Goal: Use online tool/utility: Utilize a website feature to perform a specific function

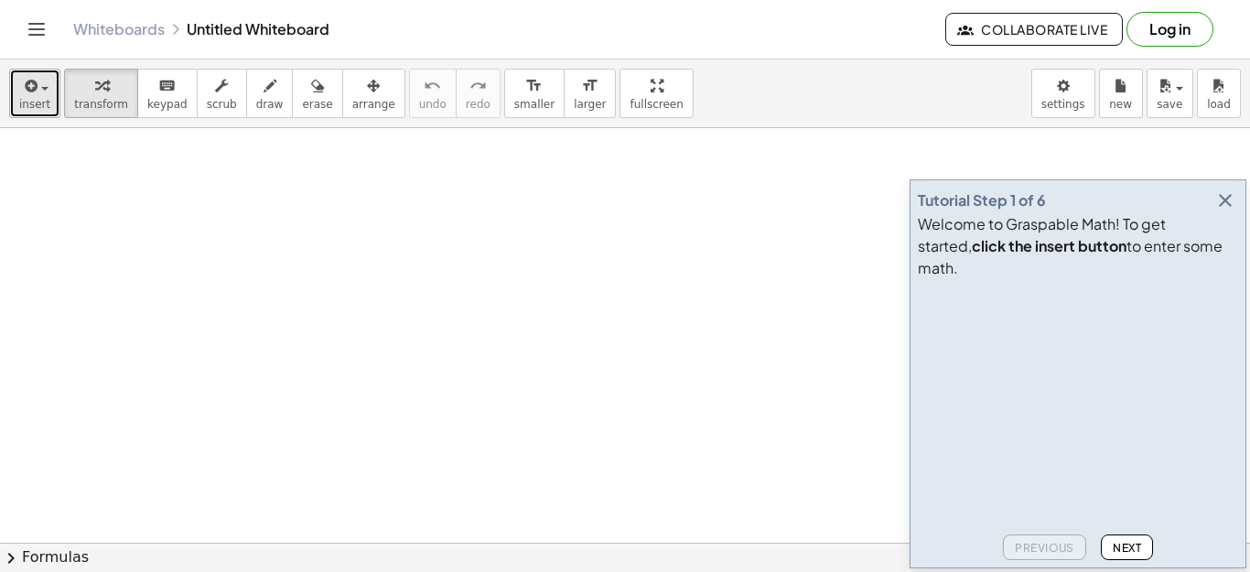
click at [38, 92] on span "button" at bounding box center [40, 87] width 4 height 13
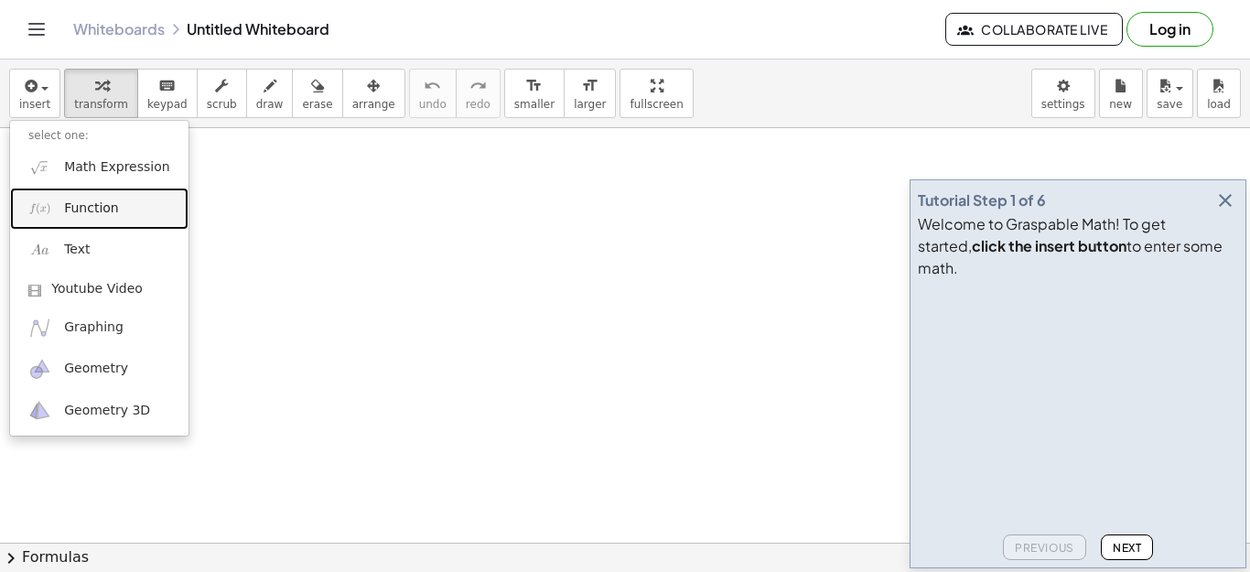
click at [109, 209] on span "Function" at bounding box center [91, 208] width 55 height 18
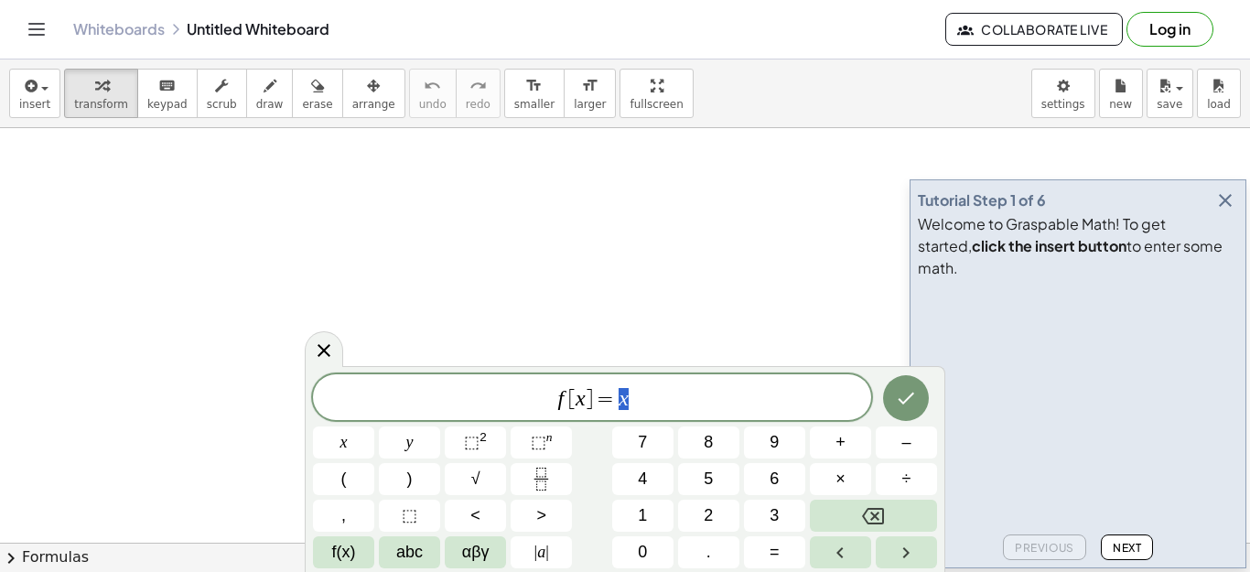
scroll to position [1, 0]
click at [35, 92] on icon "button" at bounding box center [29, 86] width 16 height 22
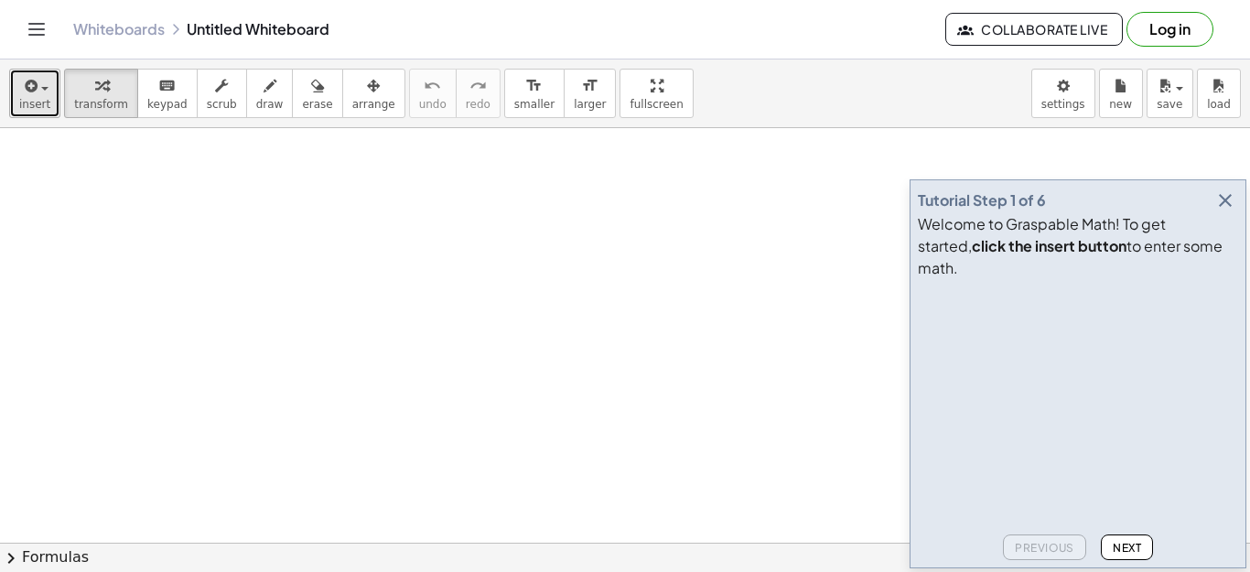
click at [42, 104] on span "insert" at bounding box center [34, 104] width 31 height 13
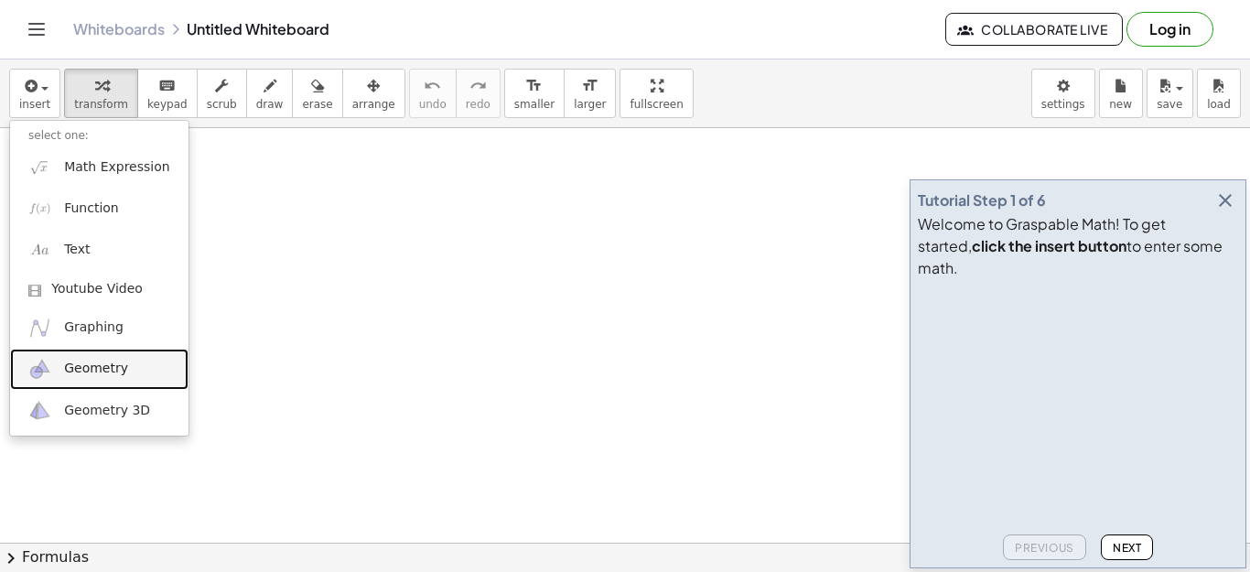
click at [123, 371] on link "Geometry" at bounding box center [99, 369] width 178 height 41
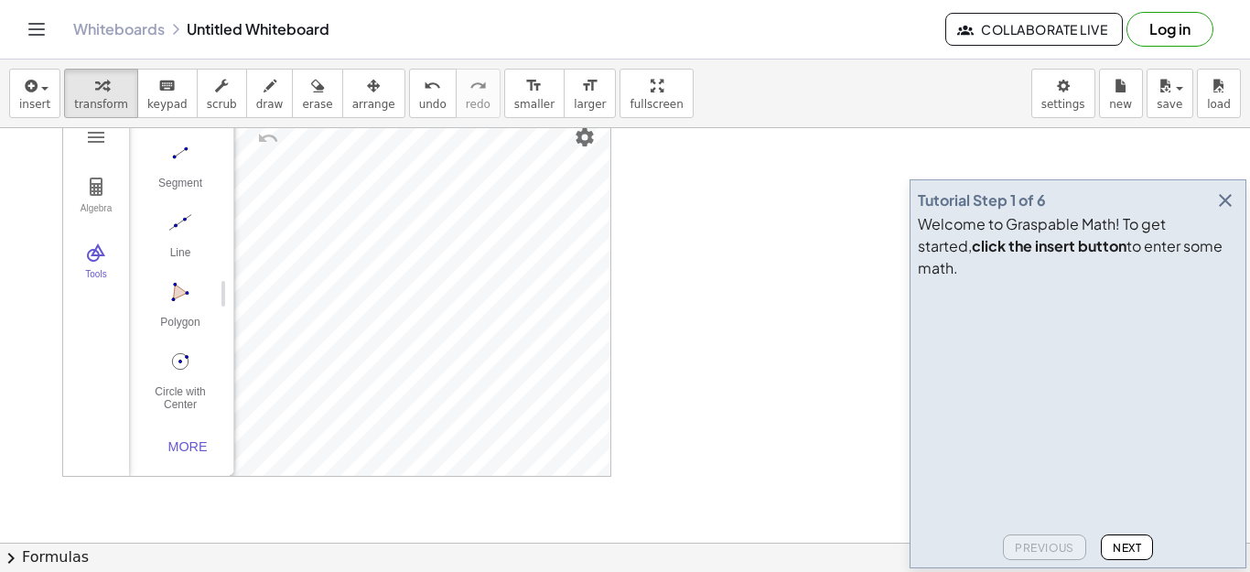
scroll to position [36, 0]
click at [33, 91] on icon "button" at bounding box center [29, 86] width 16 height 22
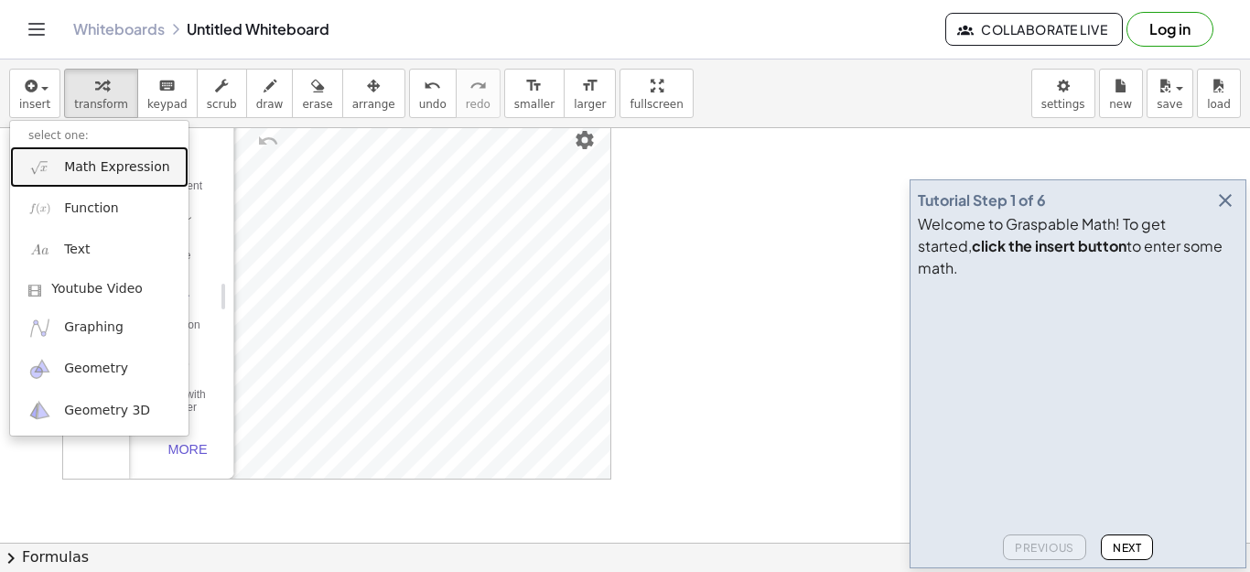
click at [107, 154] on link "Math Expression" at bounding box center [99, 166] width 178 height 41
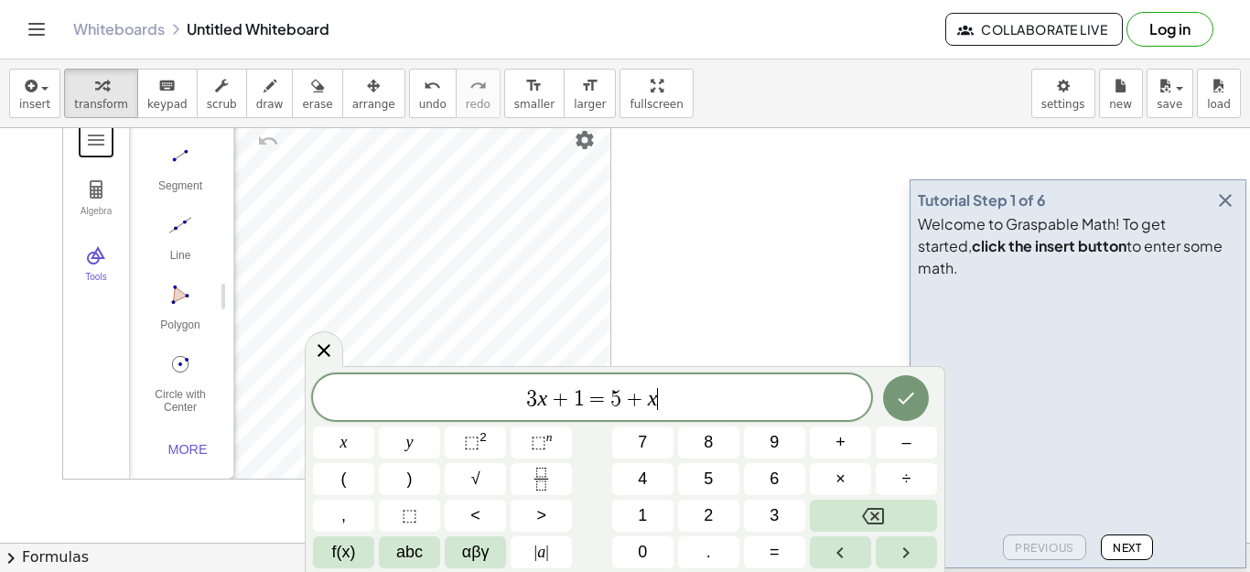
click at [107, 154] on button "Geometry" at bounding box center [96, 140] width 33 height 33
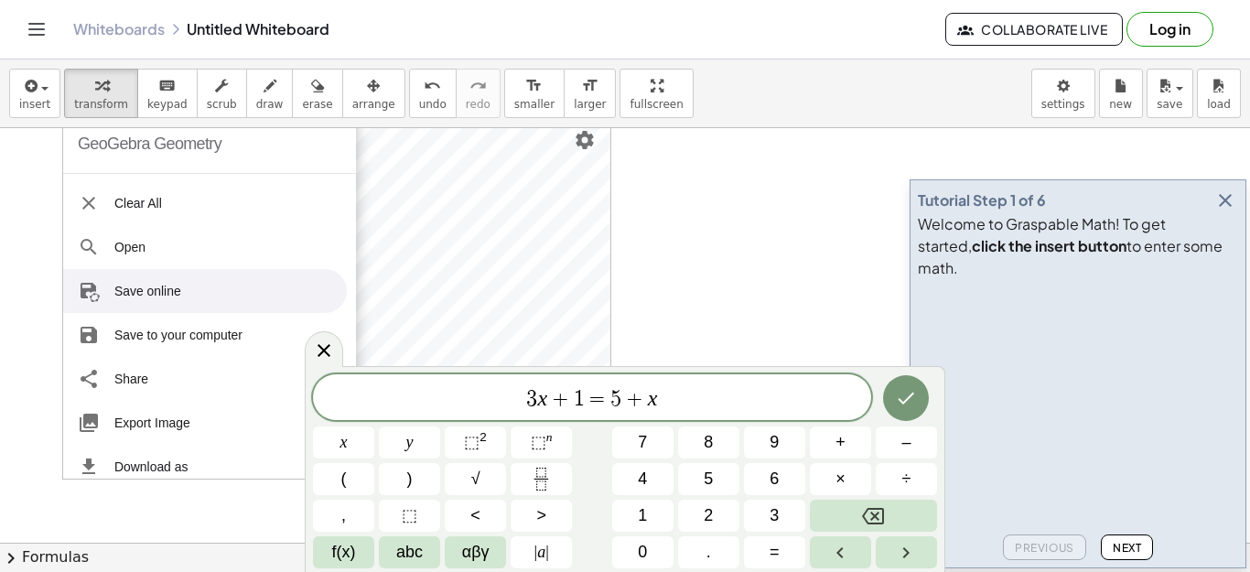
click at [544, 394] on var "x" at bounding box center [542, 398] width 10 height 24
click at [586, 405] on span "=" at bounding box center [598, 399] width 27 height 22
click at [572, 402] on span "3 x + 1 ​ = 5 + x" at bounding box center [592, 399] width 558 height 26
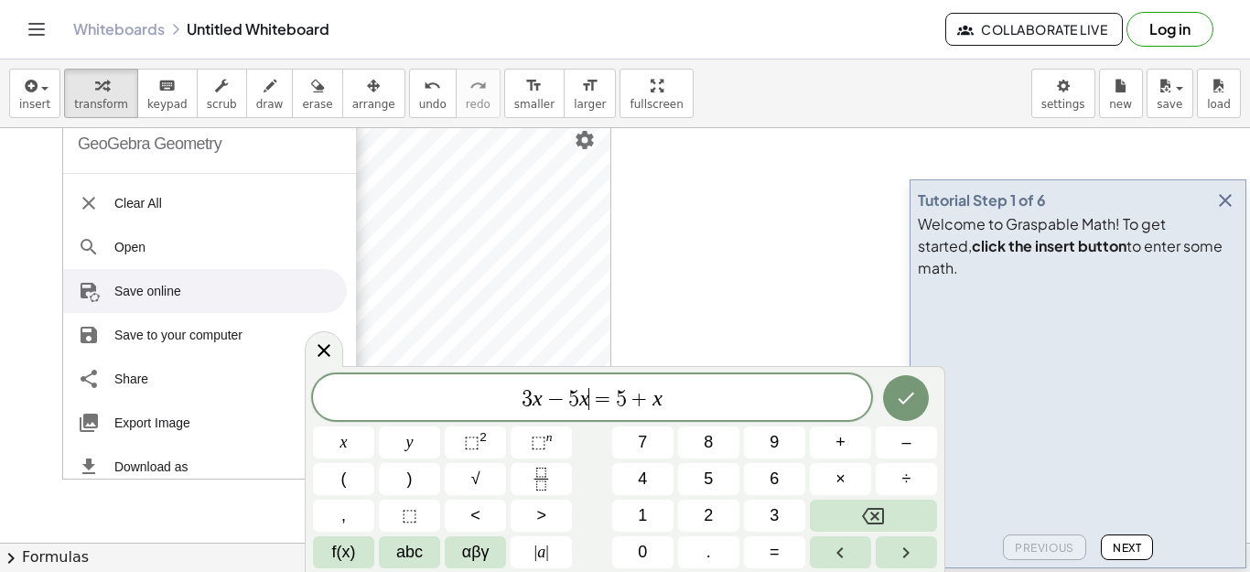
click at [671, 412] on div "3 x − 5 x ​ = 5 + x" at bounding box center [592, 397] width 558 height 46
click at [557, 391] on var "x" at bounding box center [556, 398] width 10 height 24
click at [892, 407] on button "Done" at bounding box center [906, 398] width 46 height 46
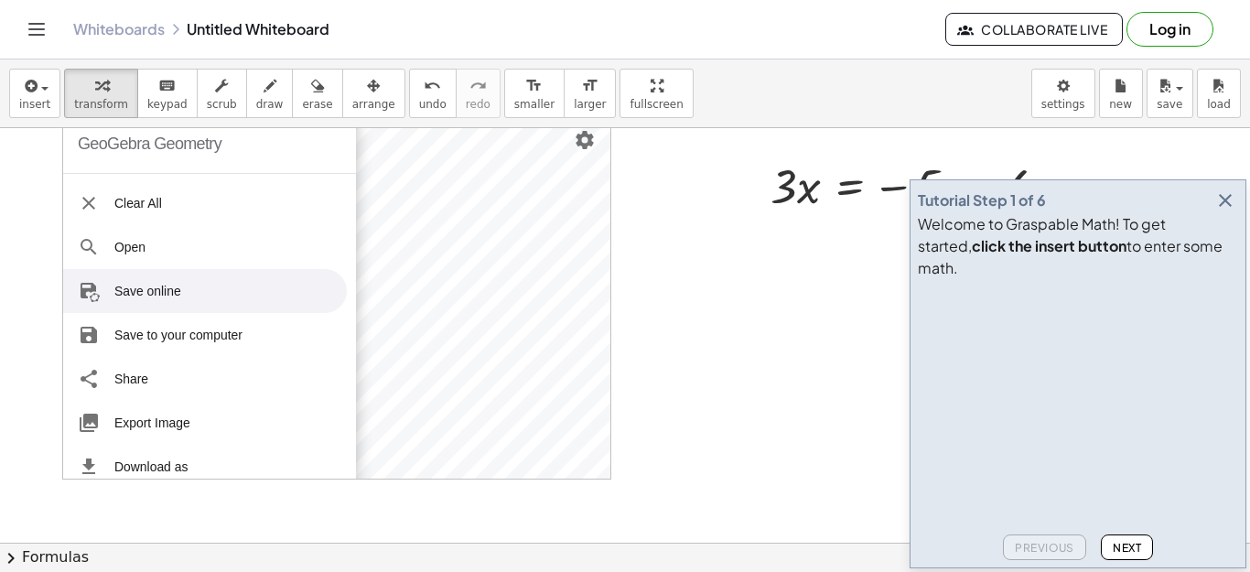
click at [1226, 211] on icon "button" at bounding box center [1225, 200] width 22 height 22
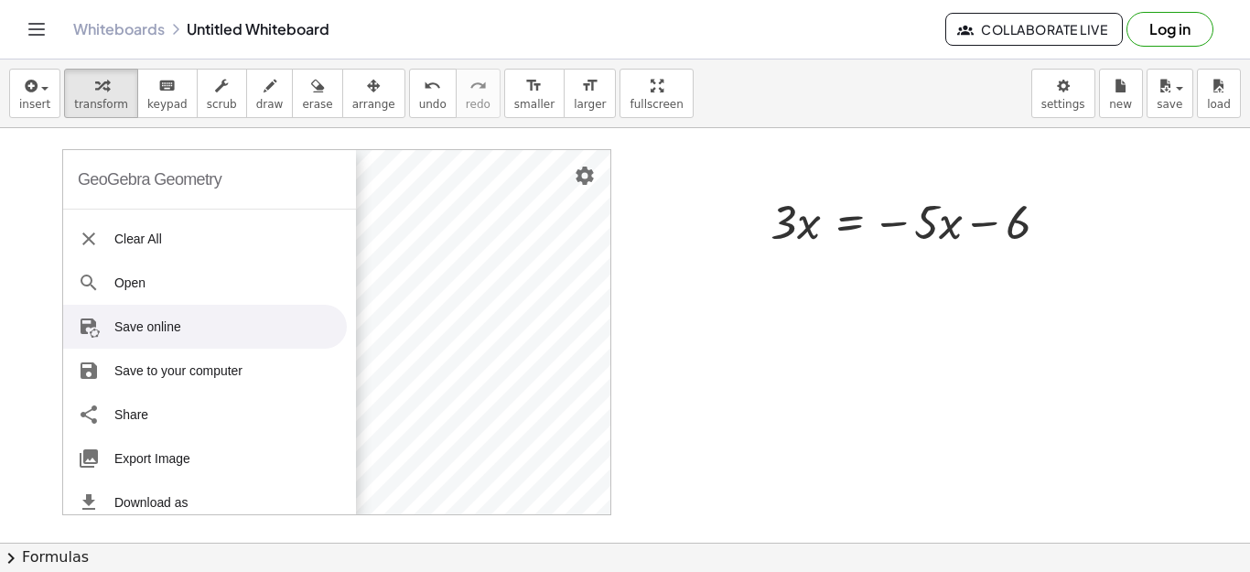
scroll to position [38, 0]
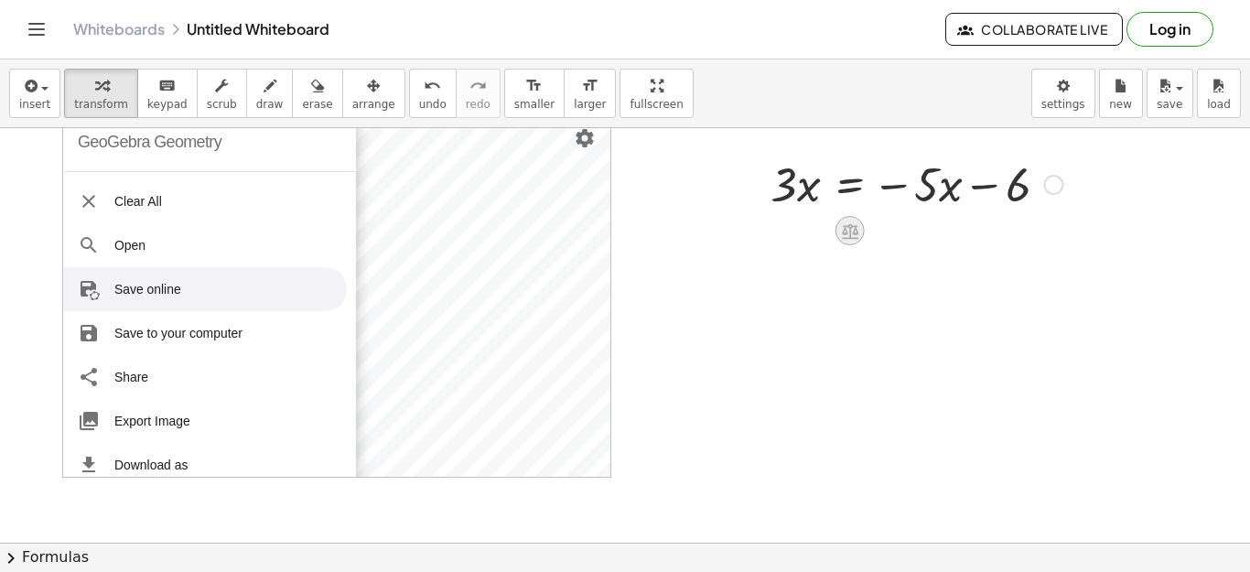
click at [855, 231] on icon at bounding box center [850, 231] width 16 height 16
click at [910, 294] on div at bounding box center [625, 505] width 1250 height 829
click at [1056, 186] on div at bounding box center [1054, 185] width 20 height 20
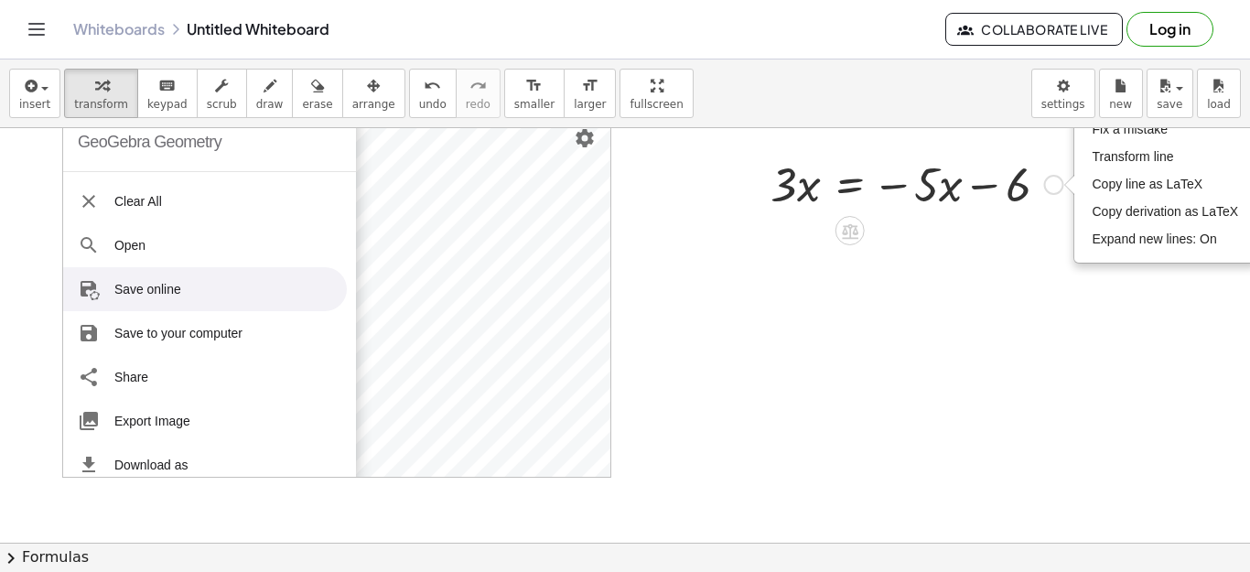
scroll to position [0, 0]
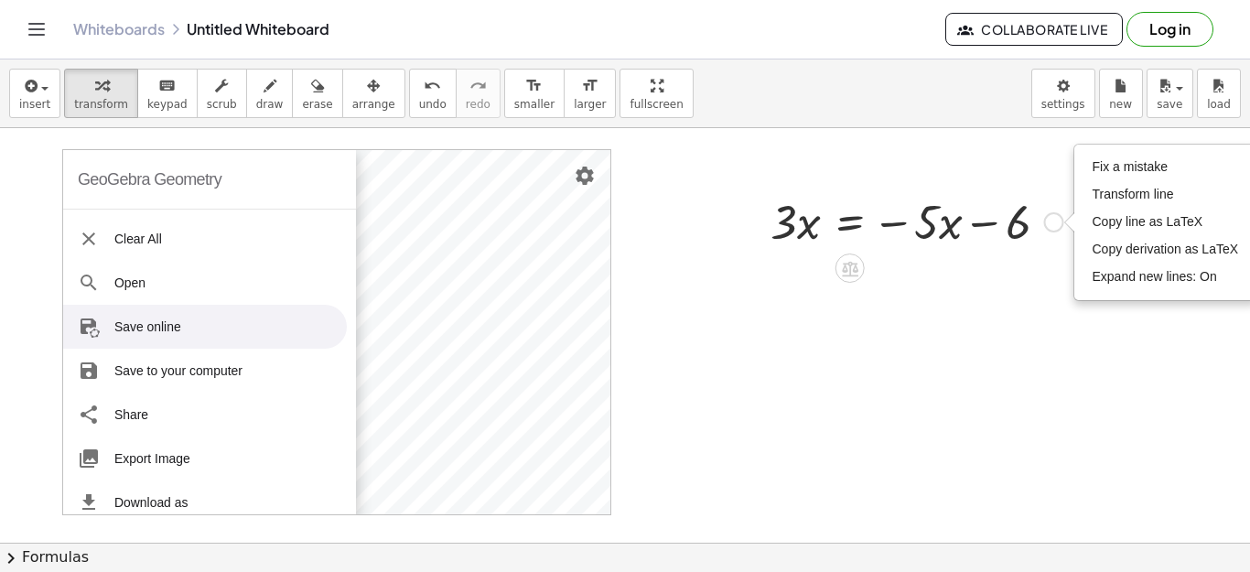
click at [1063, 195] on div at bounding box center [916, 220] width 311 height 62
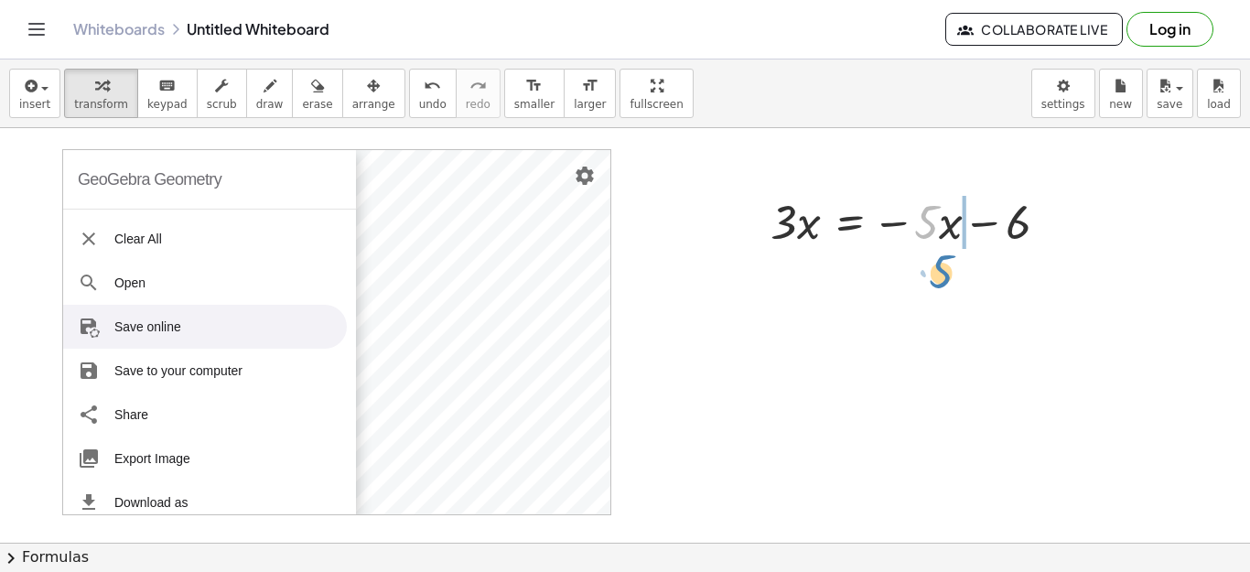
drag, startPoint x: 930, startPoint y: 229, endPoint x: 939, endPoint y: 270, distance: 42.0
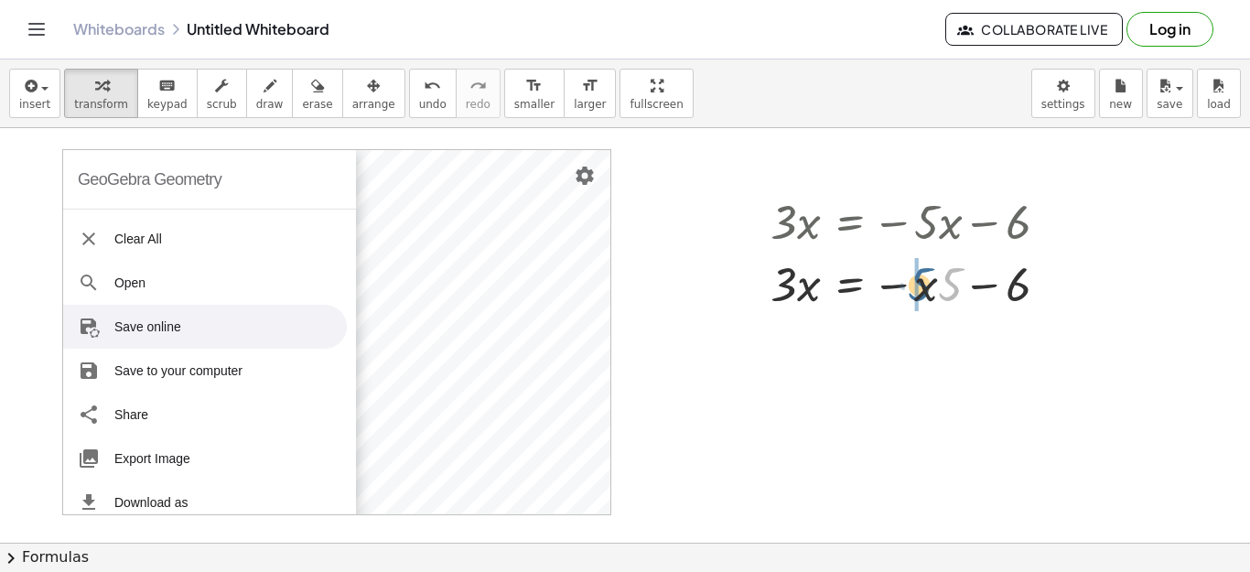
drag, startPoint x: 947, startPoint y: 274, endPoint x: 915, endPoint y: 274, distance: 32.0
drag, startPoint x: 927, startPoint y: 286, endPoint x: 780, endPoint y: 295, distance: 146.6
click at [780, 295] on div at bounding box center [916, 283] width 311 height 62
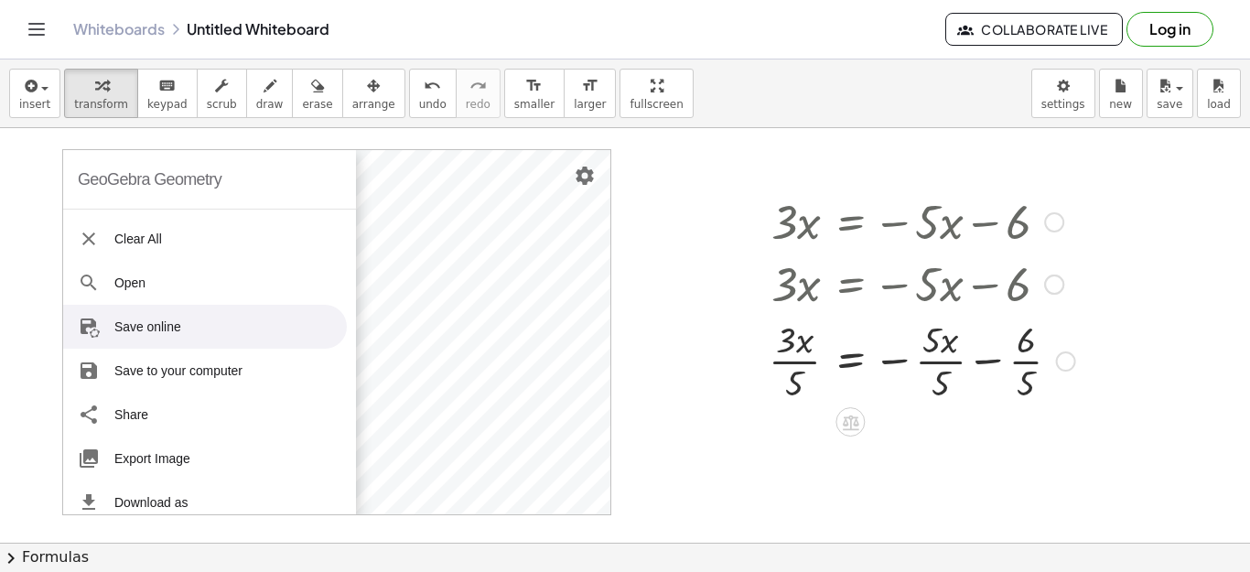
click at [1050, 373] on div at bounding box center [921, 359] width 325 height 91
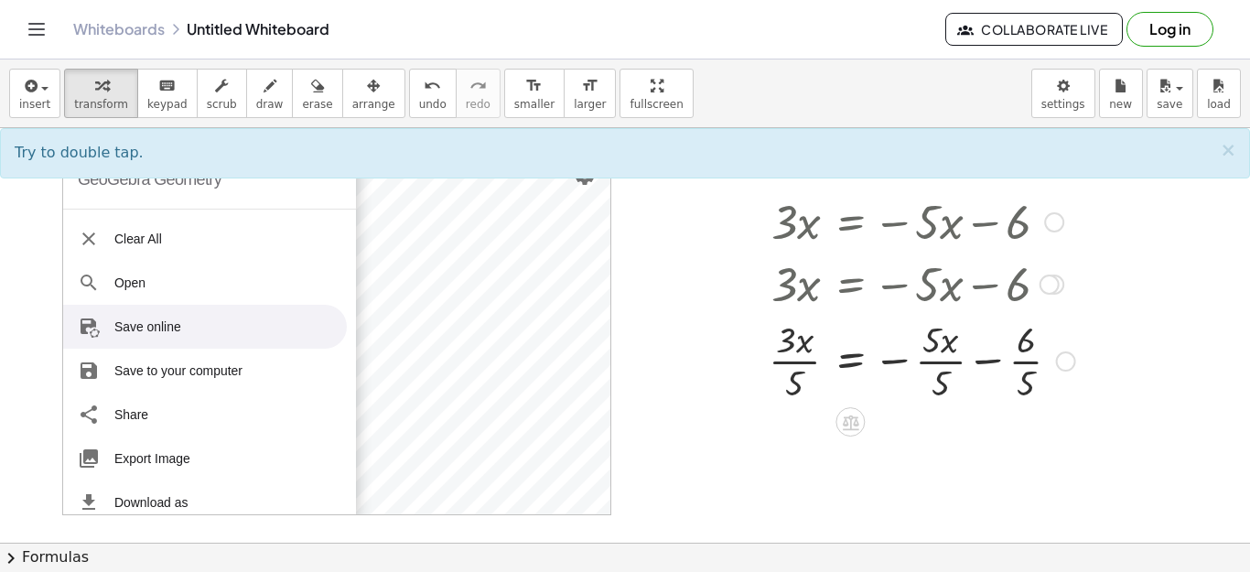
click at [1063, 369] on div "Fix a mistake Transform line Copy line as LaTeX Copy derivation as LaTeX Expand…" at bounding box center [1066, 361] width 20 height 20
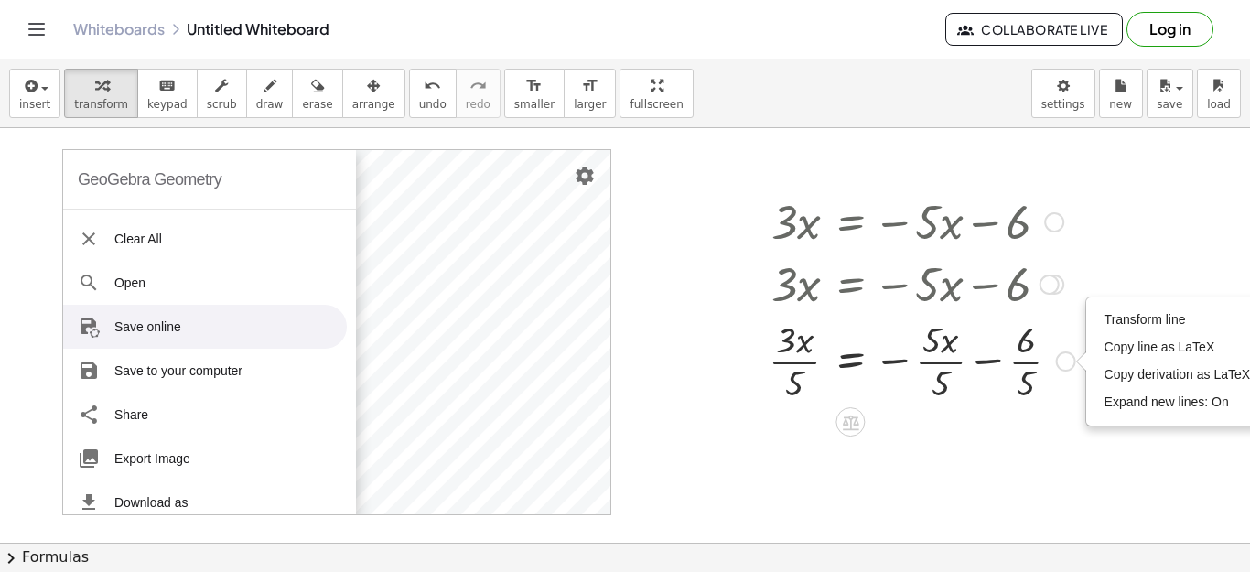
click at [1064, 368] on div "Transform line Copy line as LaTeX Copy derivation as LaTeX Expand new lines: On" at bounding box center [1066, 361] width 20 height 20
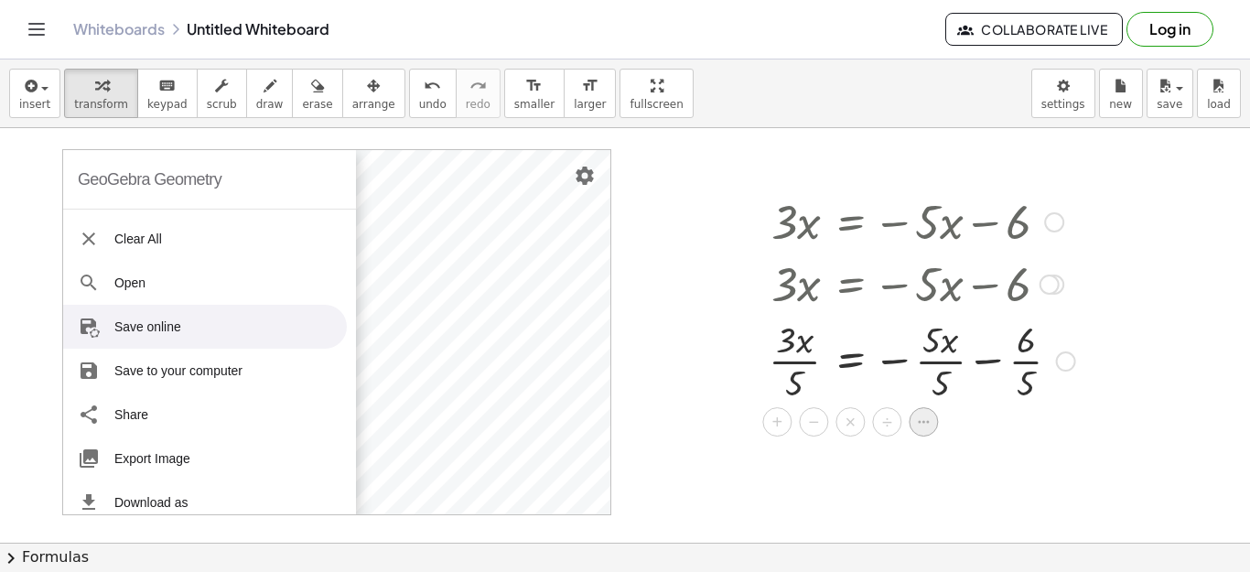
click at [933, 420] on div at bounding box center [923, 421] width 29 height 29
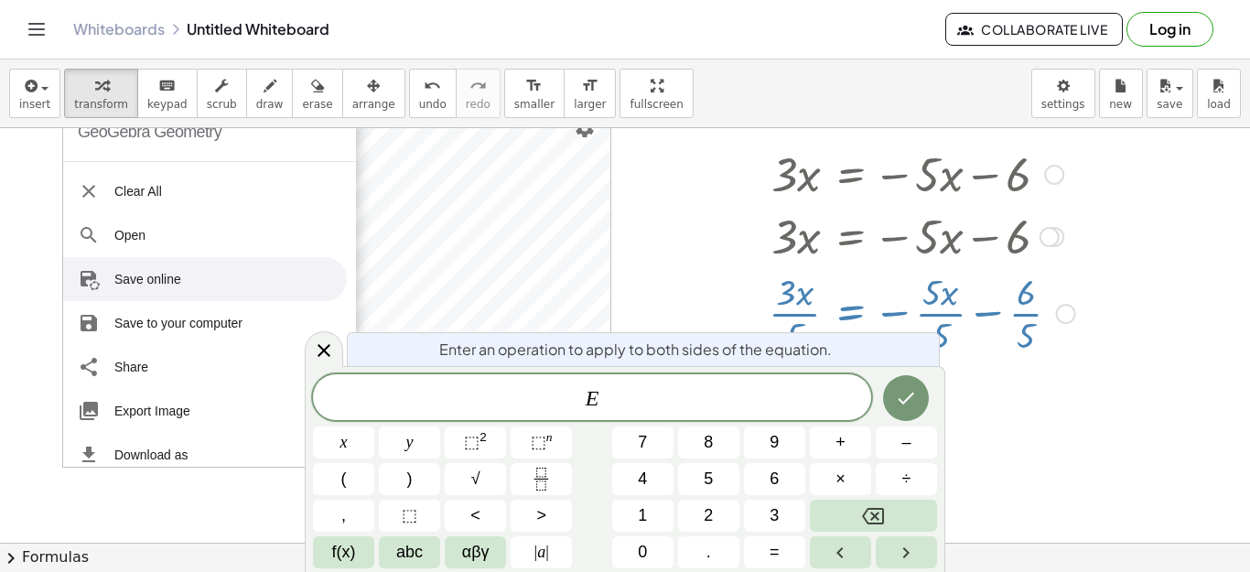
scroll to position [48, 0]
click at [683, 296] on div at bounding box center [625, 495] width 1250 height 829
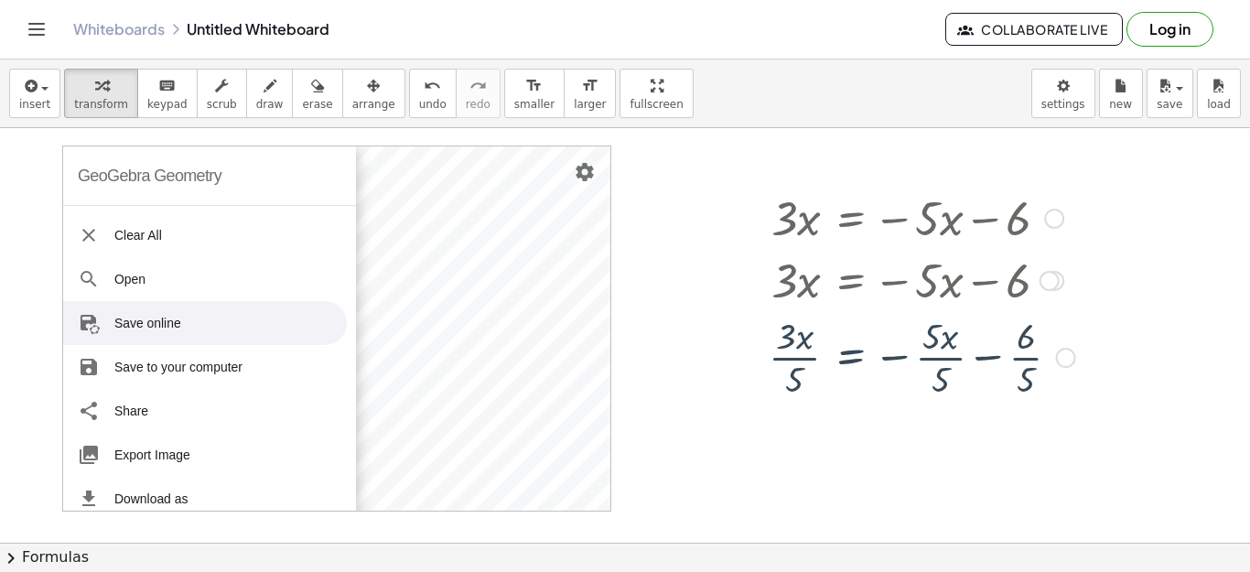
scroll to position [0, 0]
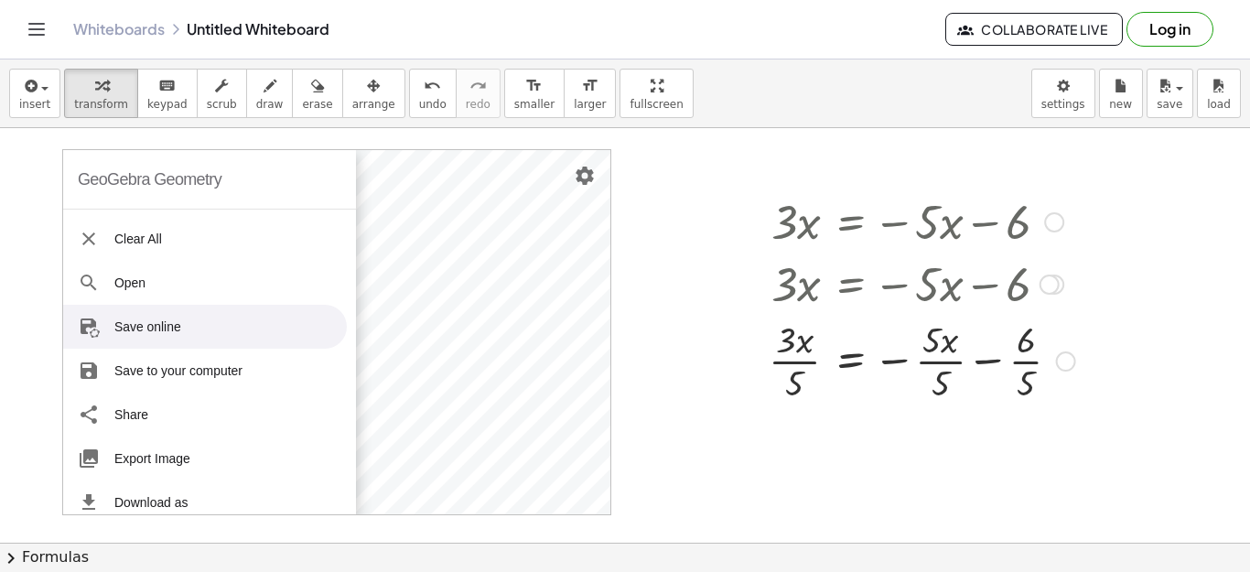
click at [930, 282] on div at bounding box center [921, 283] width 325 height 62
drag, startPoint x: 921, startPoint y: 264, endPoint x: 948, endPoint y: 292, distance: 38.2
click at [948, 292] on div at bounding box center [921, 283] width 325 height 62
drag, startPoint x: 947, startPoint y: 292, endPoint x: 913, endPoint y: 293, distance: 33.9
click at [913, 293] on div at bounding box center [921, 283] width 325 height 62
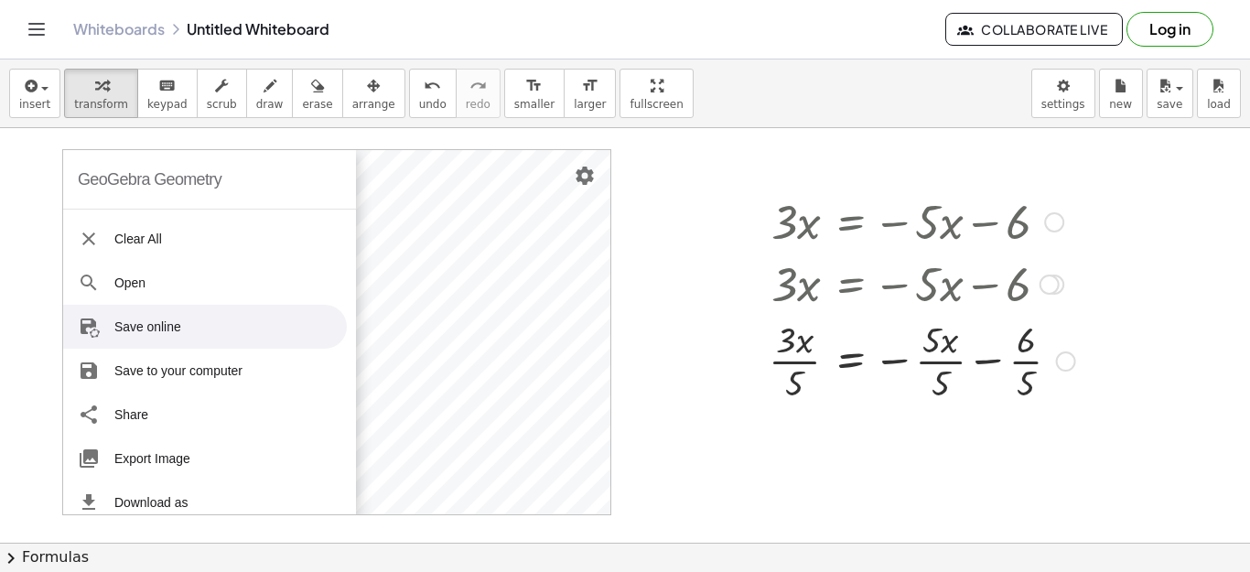
drag, startPoint x: 952, startPoint y: 294, endPoint x: 937, endPoint y: 309, distance: 22.0
click at [937, 309] on div at bounding box center [921, 283] width 325 height 62
drag, startPoint x: 945, startPoint y: 388, endPoint x: 920, endPoint y: 385, distance: 24.9
click at [920, 385] on div at bounding box center [921, 359] width 325 height 91
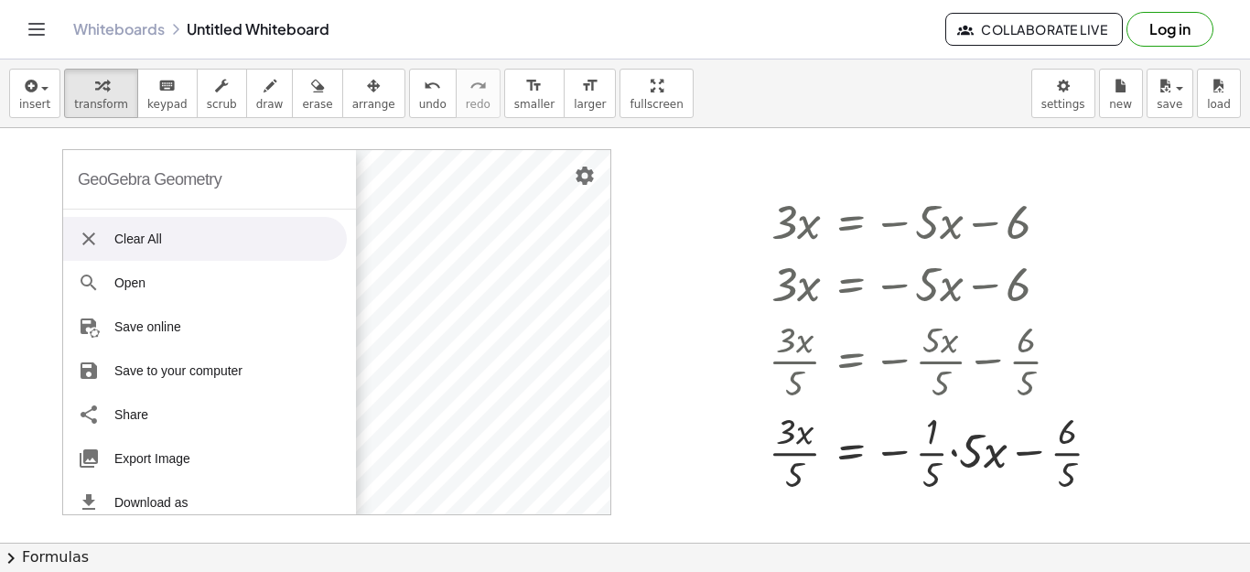
click at [124, 237] on li "Clear All" at bounding box center [205, 239] width 284 height 44
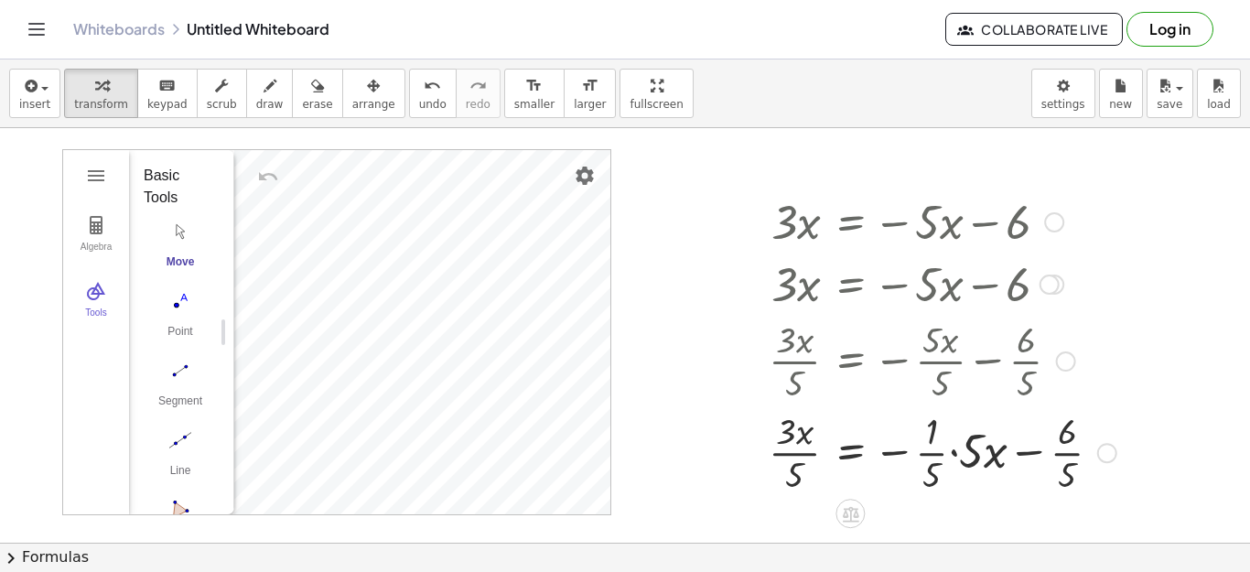
drag, startPoint x: 887, startPoint y: 366, endPoint x: 832, endPoint y: 373, distance: 56.3
click at [832, 373] on div at bounding box center [942, 359] width 366 height 91
drag, startPoint x: 808, startPoint y: 355, endPoint x: 812, endPoint y: 384, distance: 29.6
click at [812, 384] on div at bounding box center [942, 359] width 366 height 91
drag, startPoint x: 800, startPoint y: 434, endPoint x: 783, endPoint y: 446, distance: 20.9
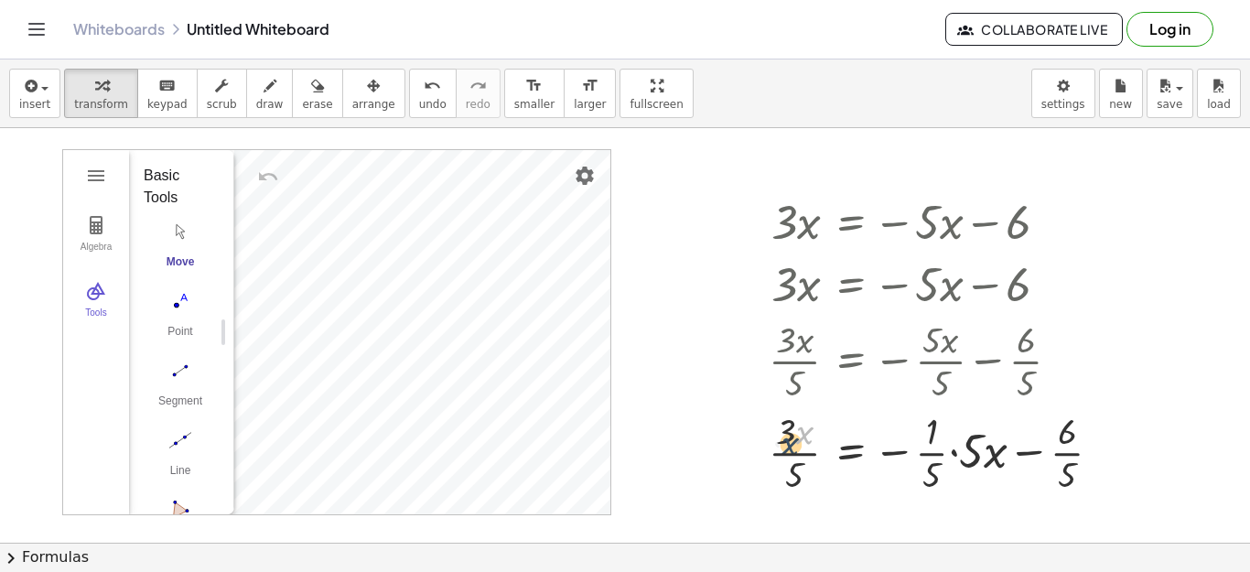
click at [783, 446] on div at bounding box center [942, 450] width 366 height 91
drag, startPoint x: 784, startPoint y: 441, endPoint x: 776, endPoint y: 501, distance: 60.9
drag, startPoint x: 790, startPoint y: 425, endPoint x: 767, endPoint y: 457, distance: 40.6
click at [767, 457] on div "· 3 · x = − · 5 · x − 6 · 3 · x = − · x · 5 − 6 · 3 · x = − · 5 · x − 6 · 3 · x…" at bounding box center [935, 343] width 389 height 317
drag, startPoint x: 805, startPoint y: 473, endPoint x: 766, endPoint y: 450, distance: 45.5
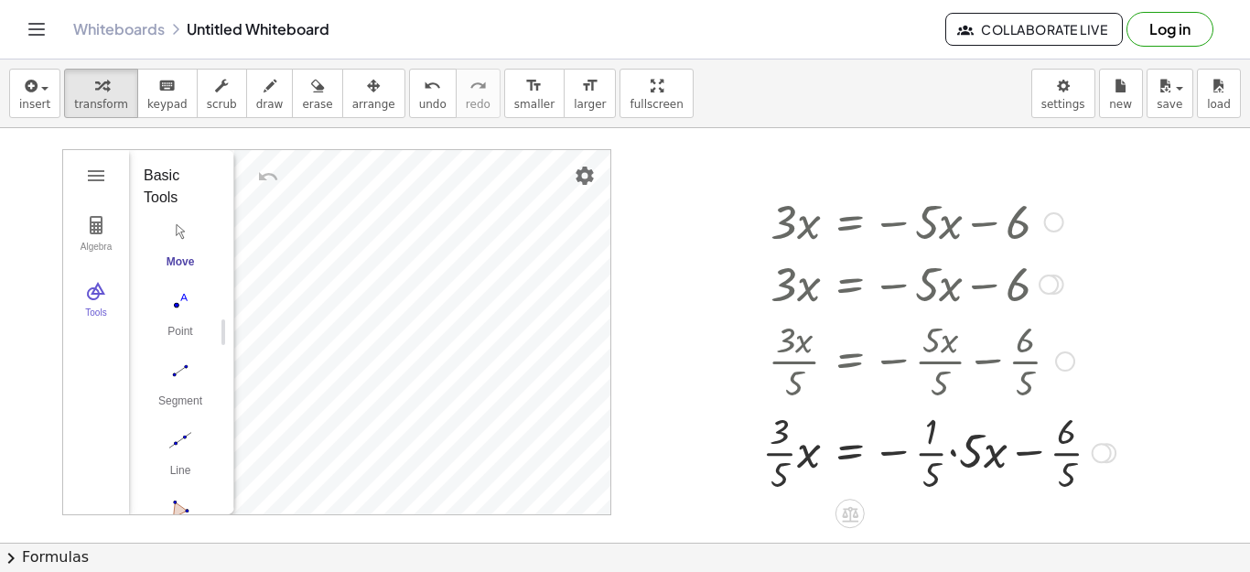
click at [824, 215] on div at bounding box center [938, 220] width 371 height 62
click at [836, 244] on div at bounding box center [938, 220] width 371 height 62
click at [1047, 283] on div at bounding box center [1048, 284] width 20 height 20
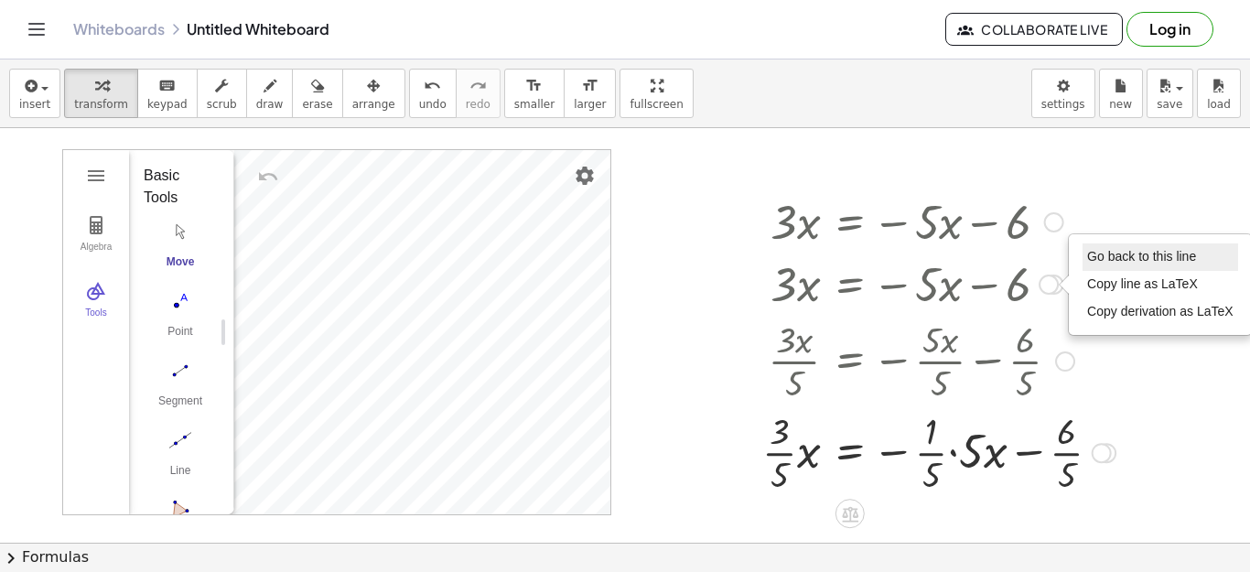
click at [1113, 259] on span "Go back to this line" at bounding box center [1141, 256] width 109 height 15
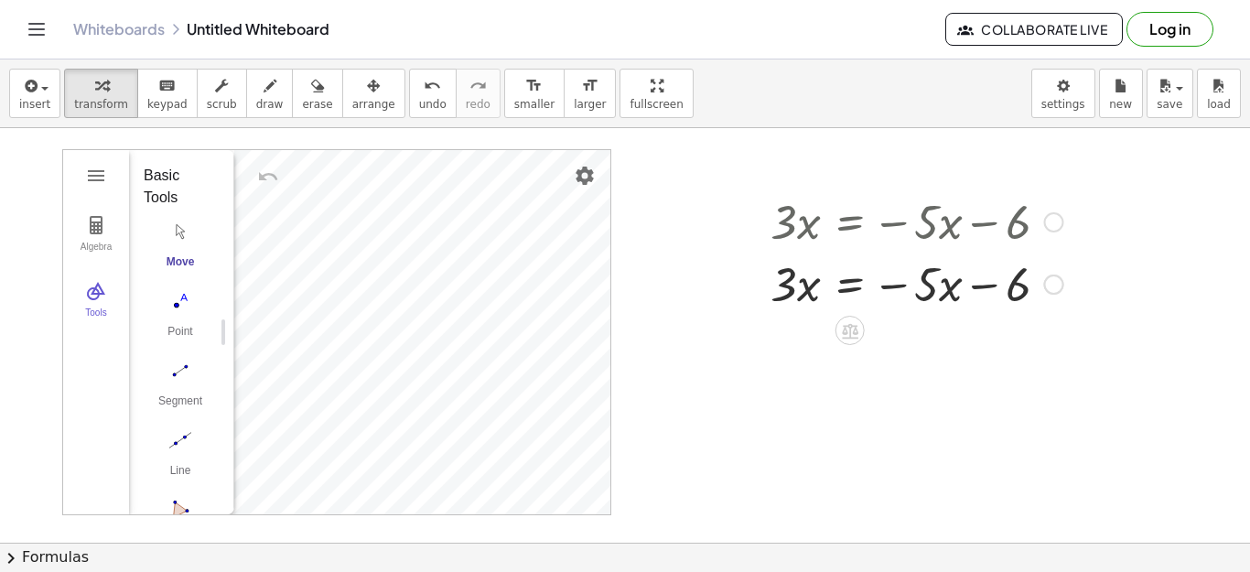
click at [905, 285] on div at bounding box center [916, 283] width 311 height 62
click at [849, 290] on div at bounding box center [916, 283] width 311 height 62
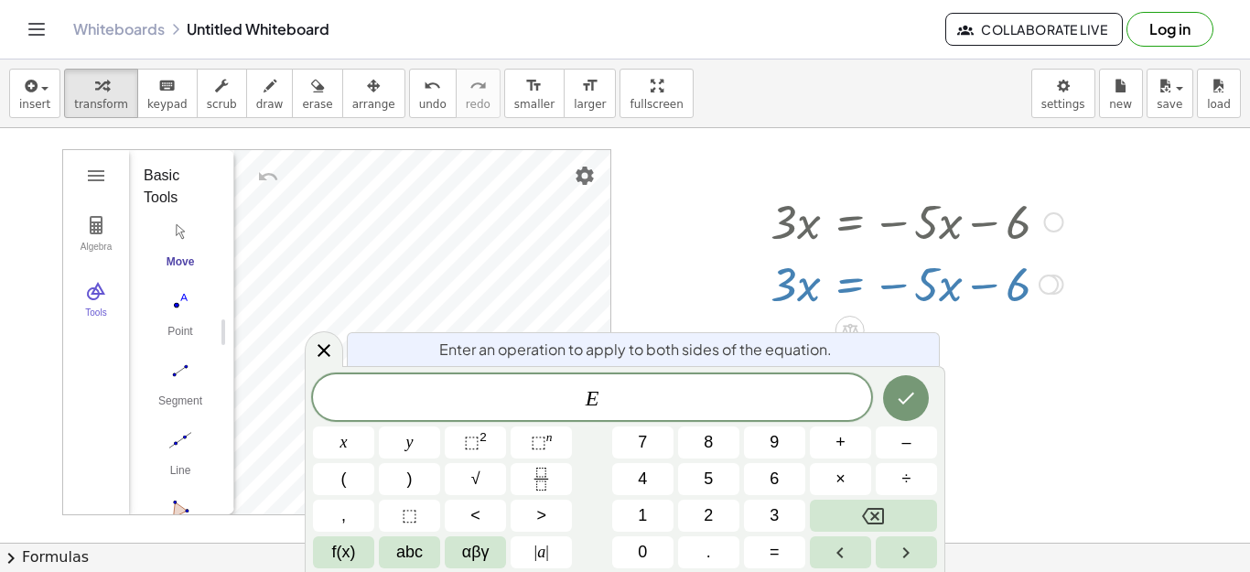
click at [833, 317] on div "· 3 · x = − · 5 · x − 6 · 3 · x = − · x · 5 − 6 · 3 · x = − · 5 · x − 6 Go back…" at bounding box center [910, 252] width 334 height 134
click at [817, 315] on div "· 3 · x = − · 5 · x − 6 · 3 · x = − · x · 5 − 6 · 3 · x = − · 5 · x − 6 Go back…" at bounding box center [910, 252] width 334 height 134
click at [953, 395] on div at bounding box center [625, 542] width 1250 height 829
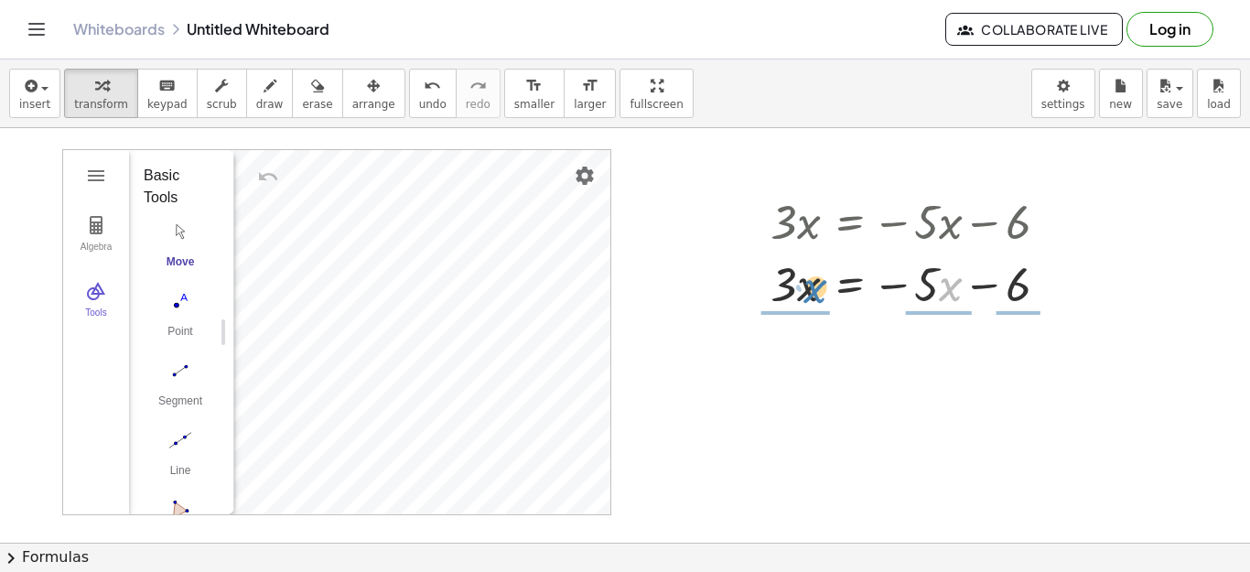
drag, startPoint x: 942, startPoint y: 298, endPoint x: 807, endPoint y: 300, distance: 135.4
click at [807, 300] on div at bounding box center [916, 283] width 311 height 62
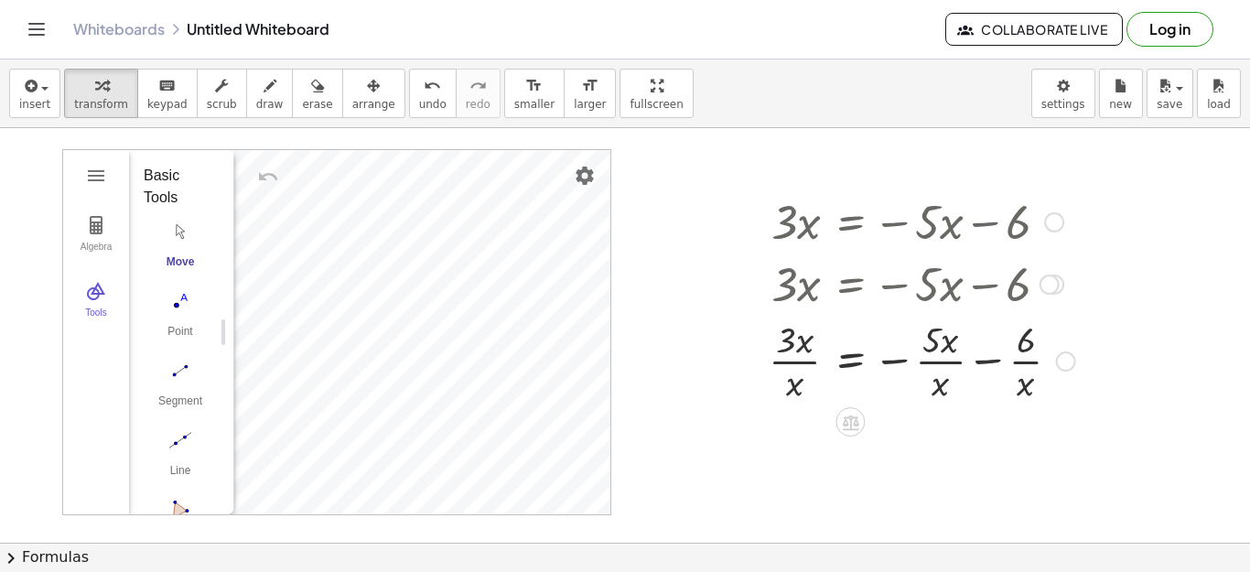
click at [1053, 290] on div at bounding box center [1049, 284] width 20 height 20
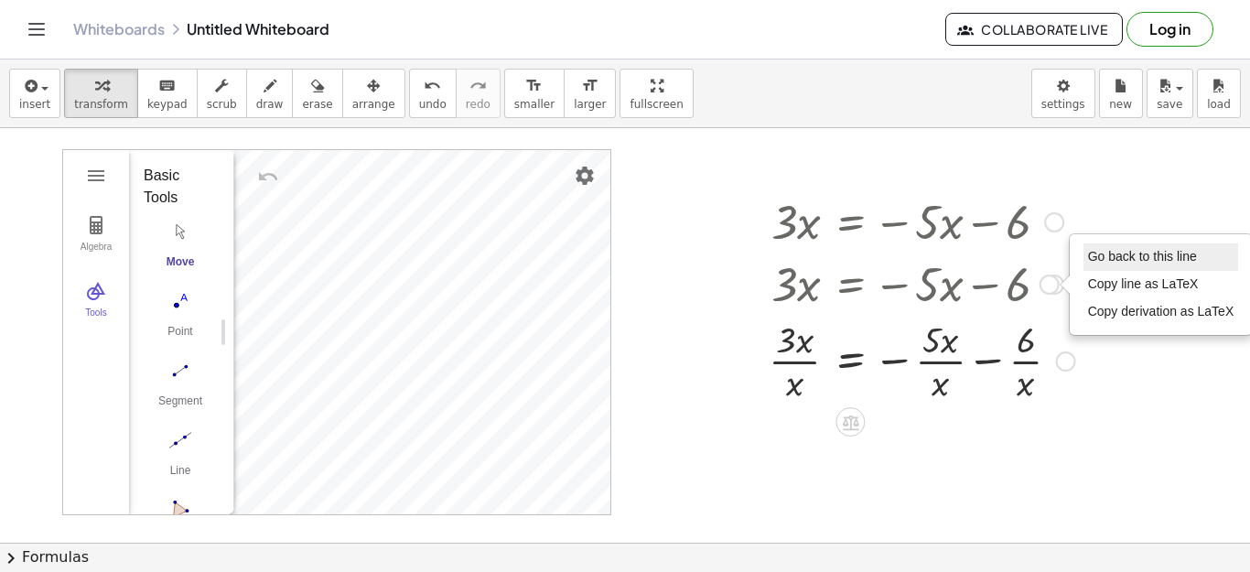
click at [1120, 256] on span "Go back to this line" at bounding box center [1142, 256] width 109 height 15
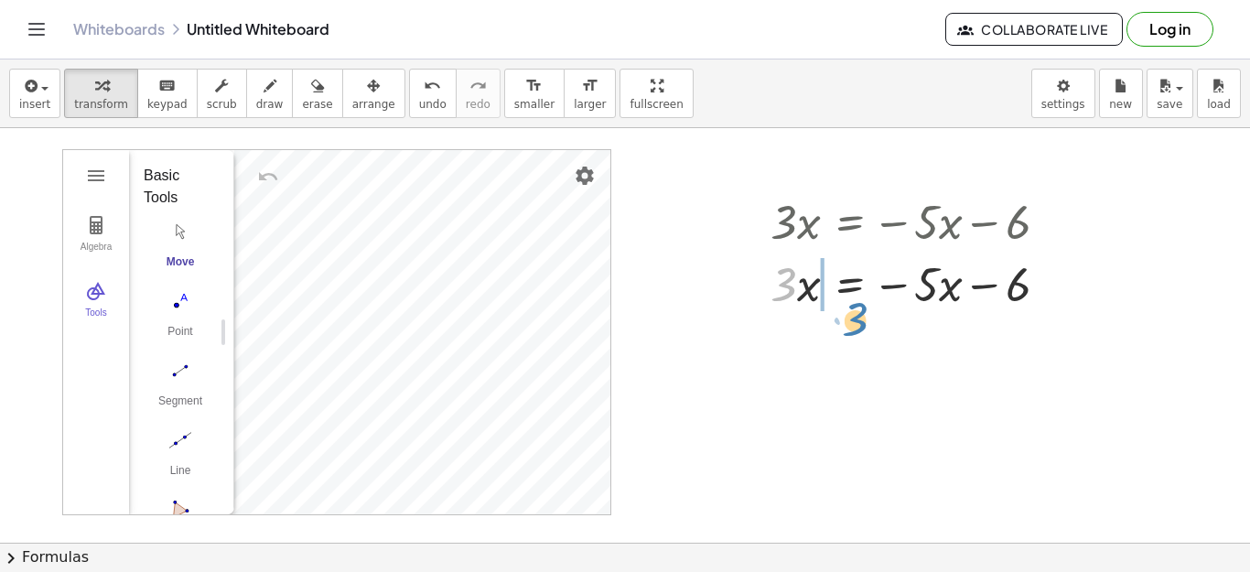
drag, startPoint x: 781, startPoint y: 285, endPoint x: 778, endPoint y: 299, distance: 15.1
click at [778, 299] on div at bounding box center [916, 283] width 311 height 62
drag, startPoint x: 906, startPoint y: 283, endPoint x: 753, endPoint y: 287, distance: 152.9
click at [753, 287] on div "· 3 · x = − · 5 · x − 6 · 3 · x = − · x · 5 − 6 − · 5 · x · 3 · x = − · 5 · x −…" at bounding box center [910, 252] width 334 height 134
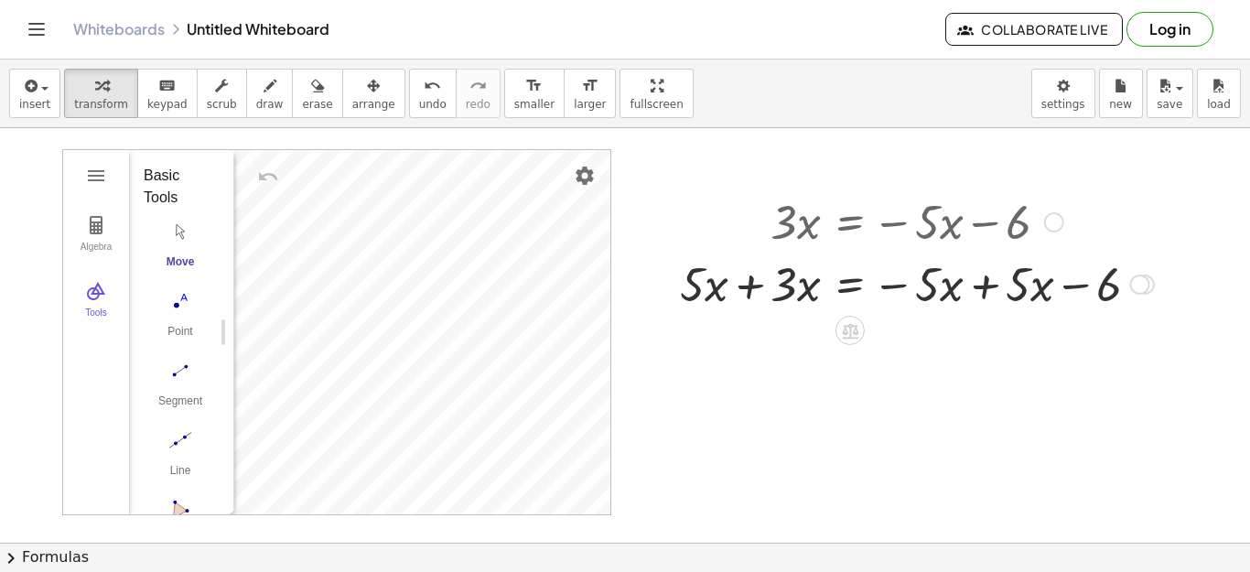
click at [1145, 284] on div "Go back to this line Copy line as LaTeX Copy derivation as LaTeX" at bounding box center [1139, 284] width 20 height 20
click at [1113, 238] on div at bounding box center [917, 220] width 492 height 62
click at [981, 292] on div at bounding box center [917, 283] width 492 height 62
click at [747, 302] on div at bounding box center [872, 283] width 402 height 62
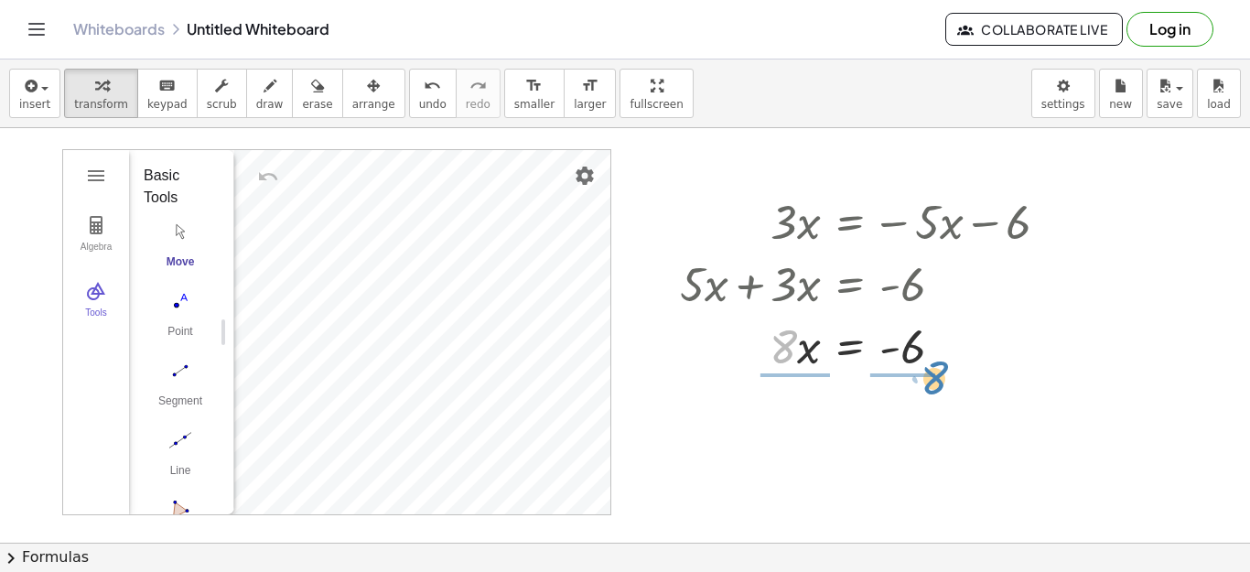
drag, startPoint x: 784, startPoint y: 343, endPoint x: 935, endPoint y: 374, distance: 154.1
click at [911, 364] on div at bounding box center [872, 344] width 402 height 91
click at [782, 349] on div at bounding box center [872, 344] width 402 height 91
click at [918, 347] on div at bounding box center [872, 344] width 402 height 91
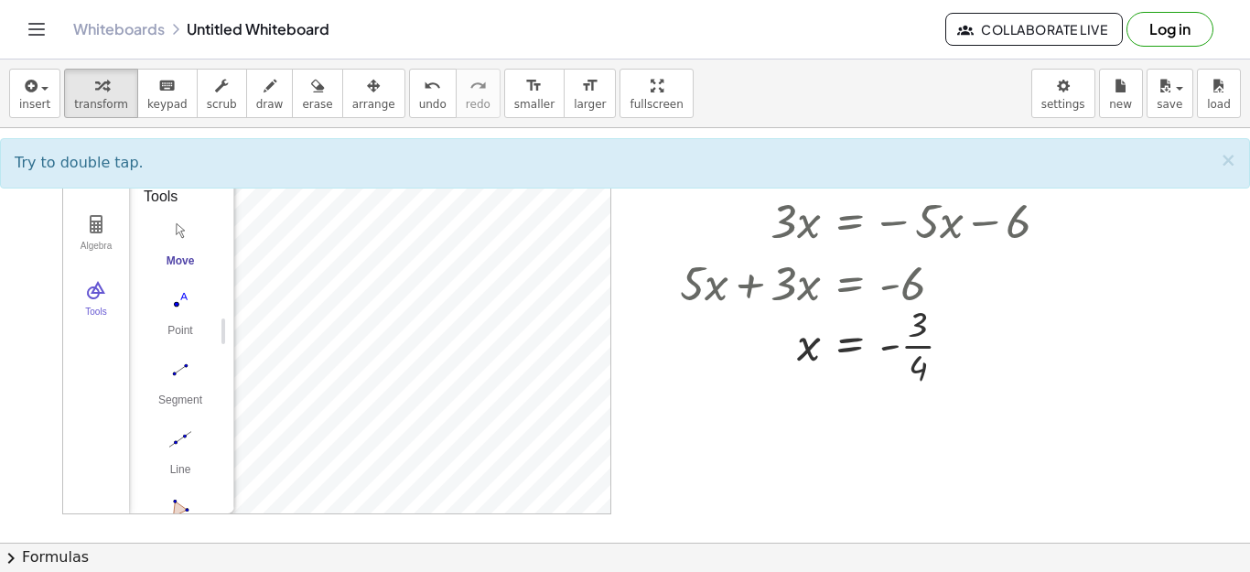
scroll to position [0, 0]
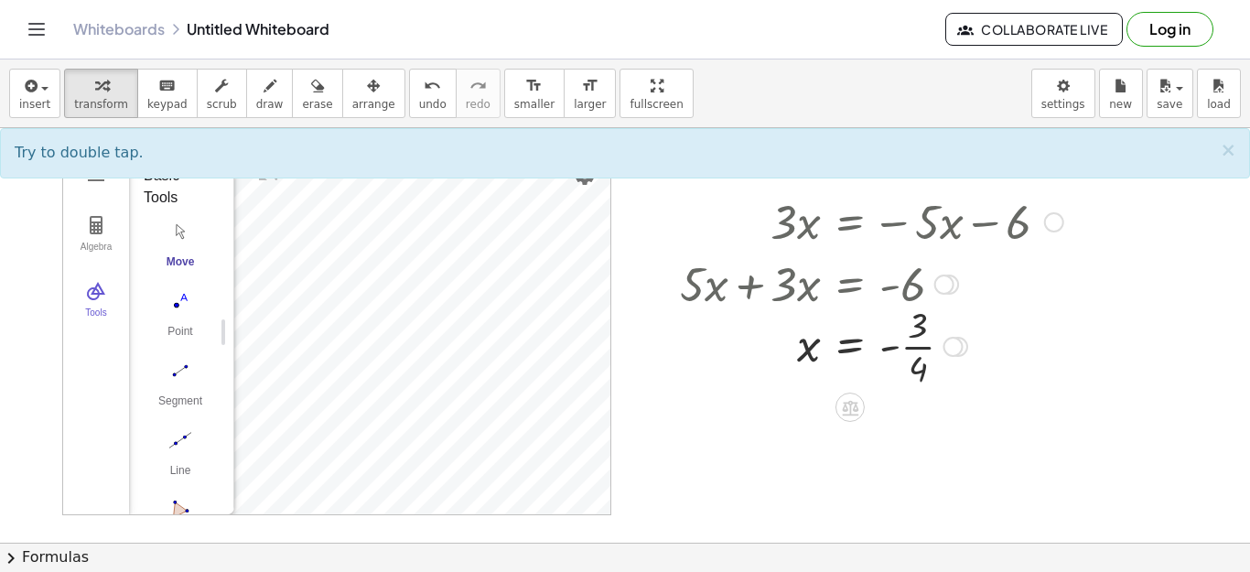
click at [1044, 229] on div at bounding box center [872, 220] width 402 height 62
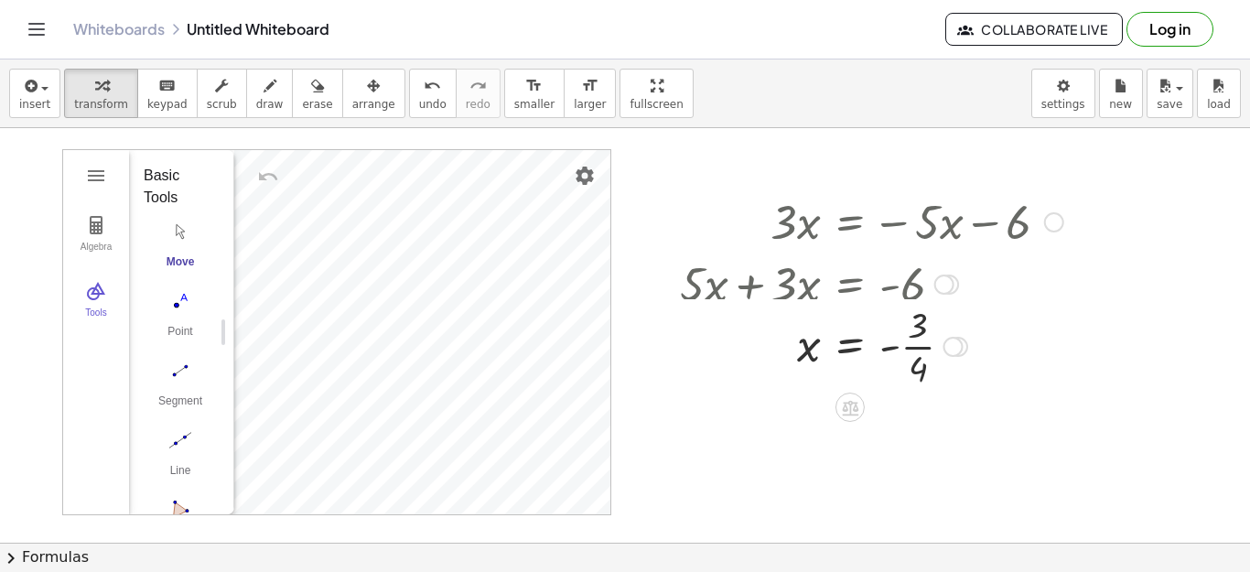
click at [1049, 228] on div at bounding box center [1054, 222] width 20 height 20
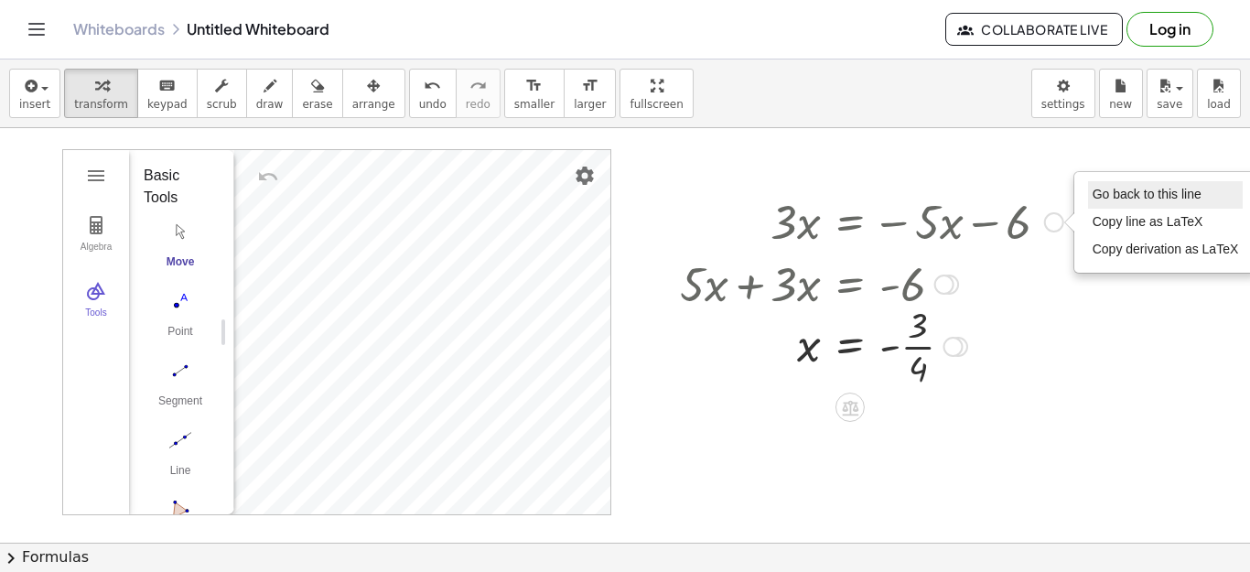
click at [1150, 194] on span "Go back to this line" at bounding box center [1146, 194] width 109 height 15
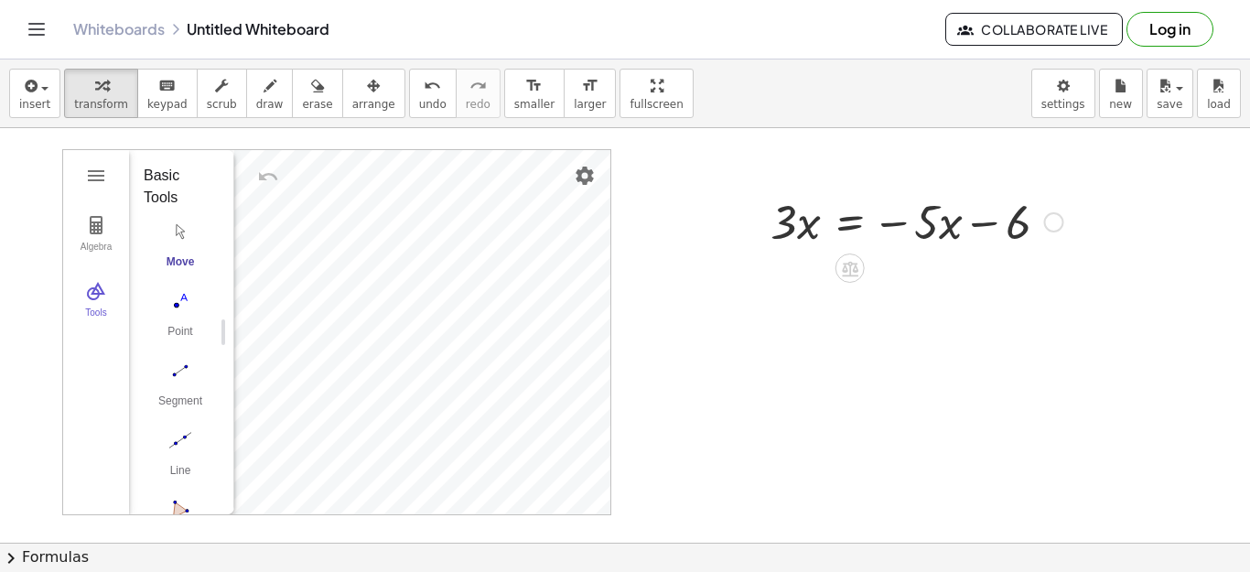
click at [898, 213] on div at bounding box center [916, 220] width 311 height 62
click at [934, 226] on div at bounding box center [916, 220] width 311 height 62
click at [1084, 223] on div at bounding box center [625, 542] width 1250 height 829
click at [1006, 221] on div at bounding box center [916, 220] width 311 height 62
click at [45, 107] on span "insert" at bounding box center [34, 104] width 31 height 13
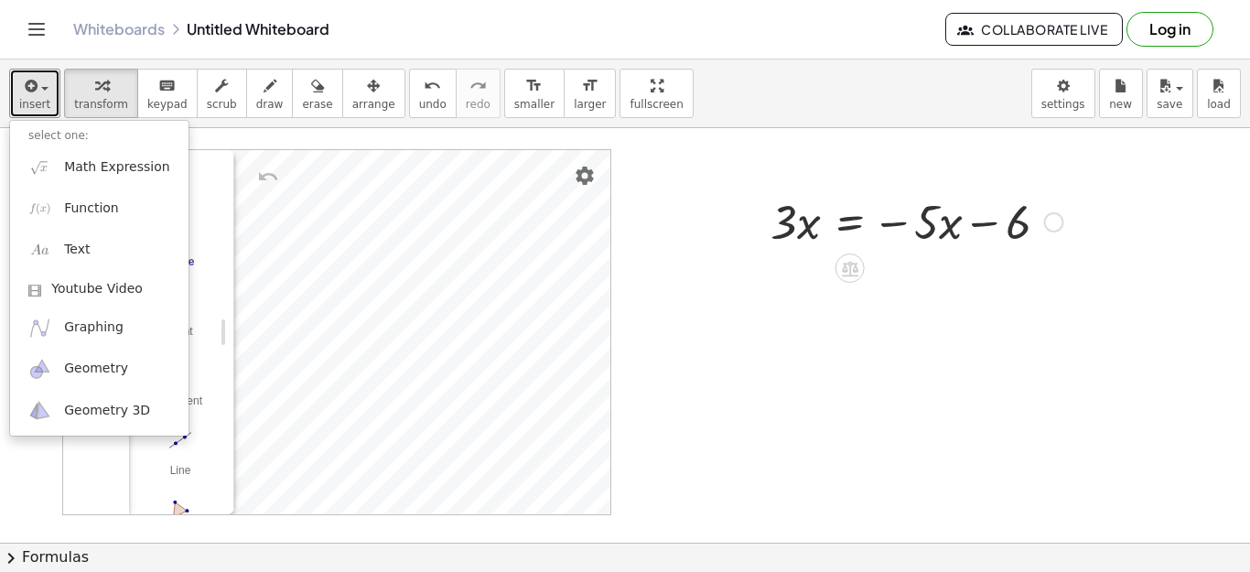
click at [1042, 224] on div at bounding box center [916, 220] width 311 height 62
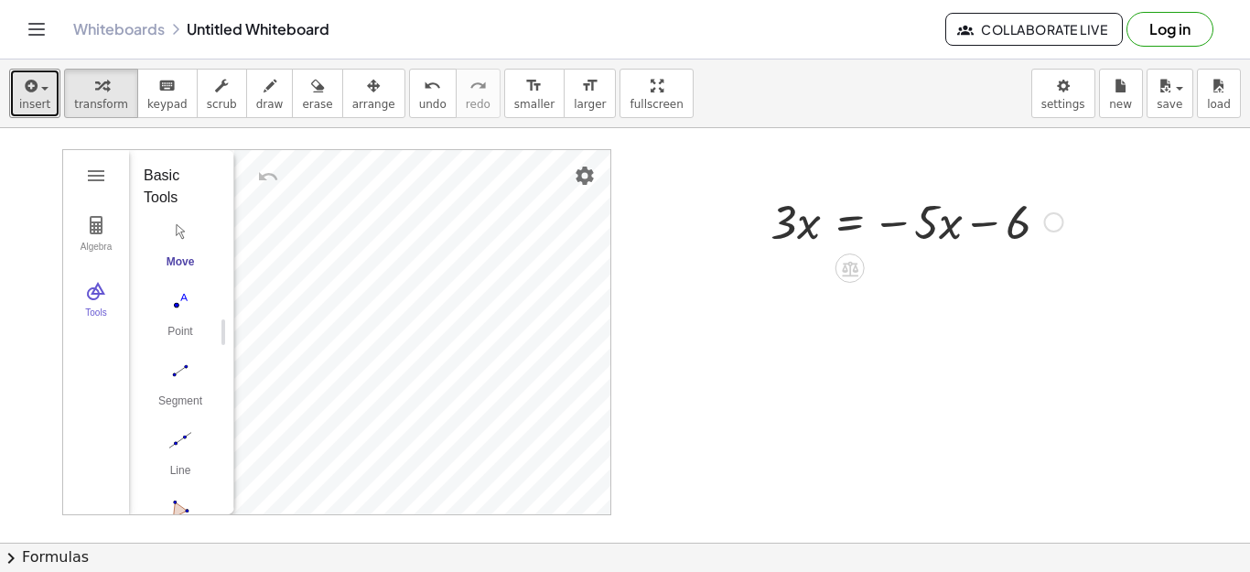
click at [1044, 225] on div "Go back to this line Copy line as LaTeX Copy derivation as LaTeX" at bounding box center [1054, 222] width 20 height 20
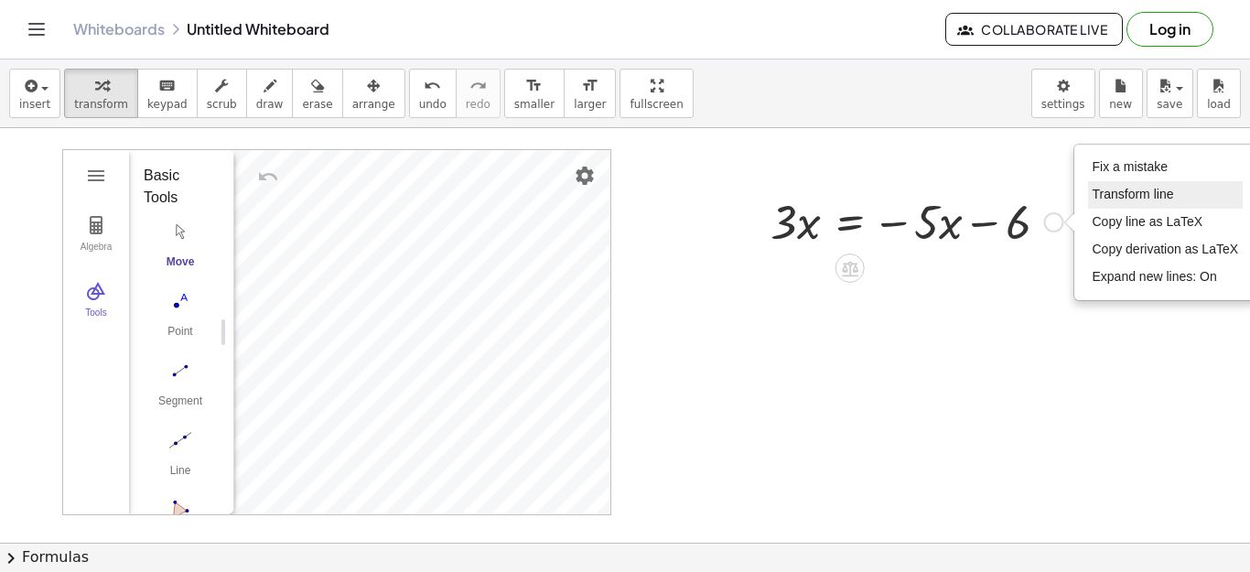
click at [1153, 201] on span "Transform line" at bounding box center [1132, 194] width 81 height 15
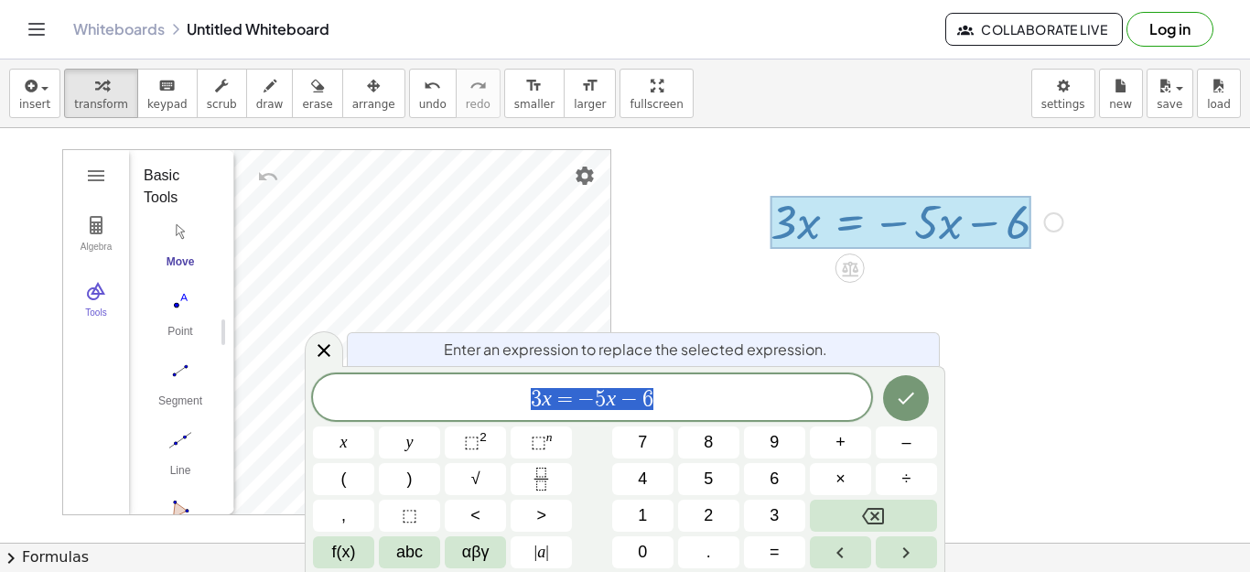
scroll to position [12, 0]
click at [695, 394] on span "3 x = − 5 x − 6 ​" at bounding box center [592, 399] width 558 height 26
click at [897, 391] on icon "Done" at bounding box center [906, 398] width 22 height 22
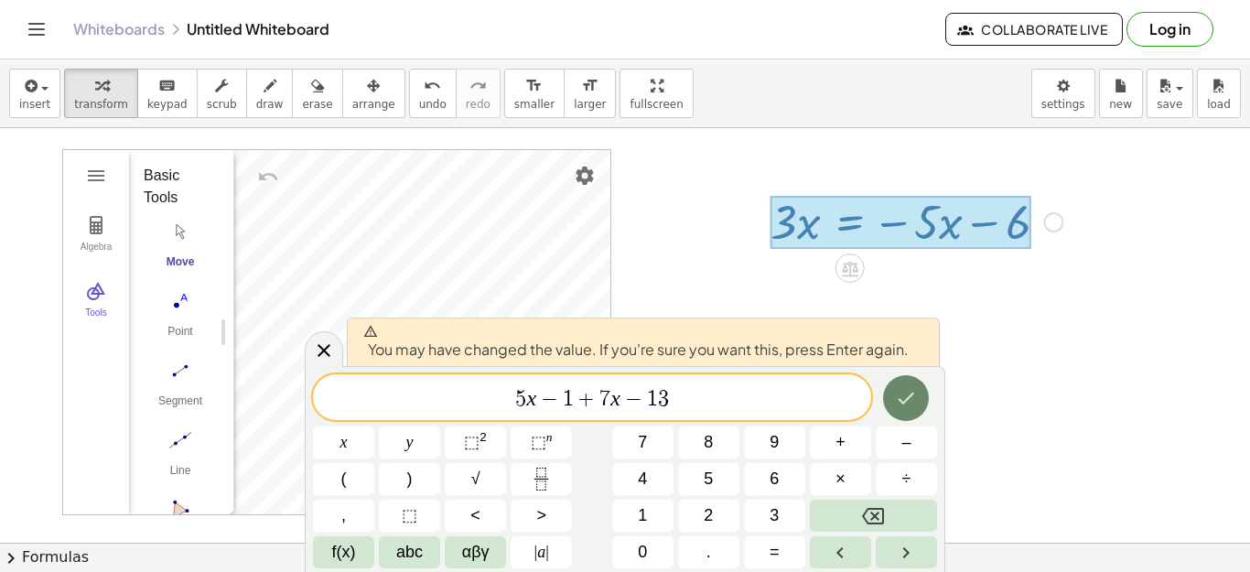
click at [886, 388] on button "Done" at bounding box center [906, 398] width 46 height 46
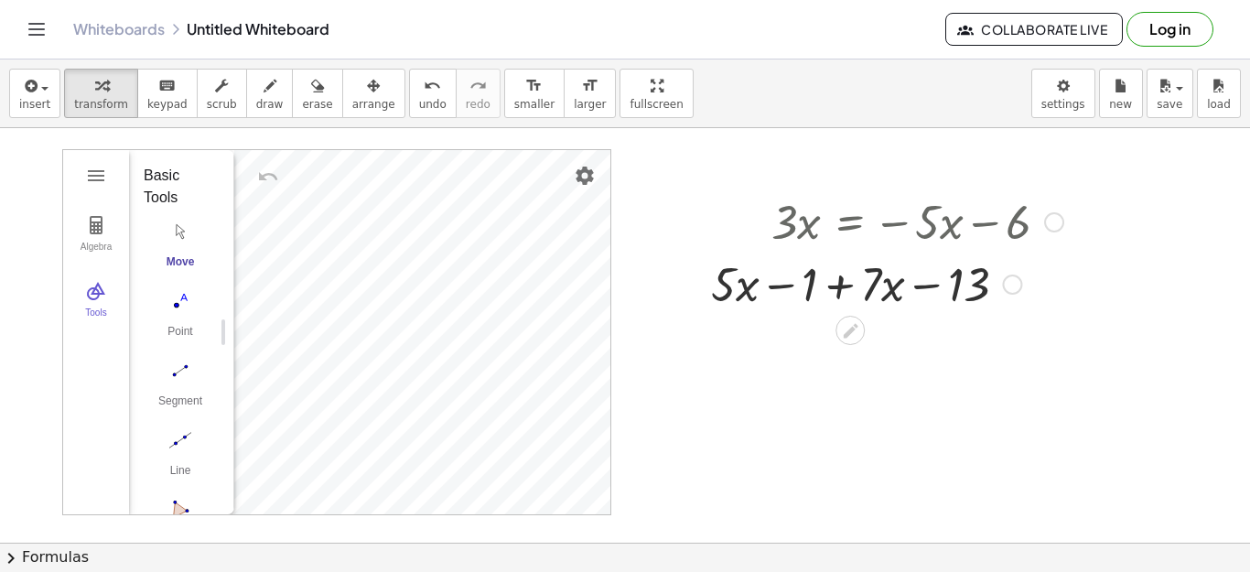
click at [1054, 225] on div at bounding box center [1054, 222] width 20 height 20
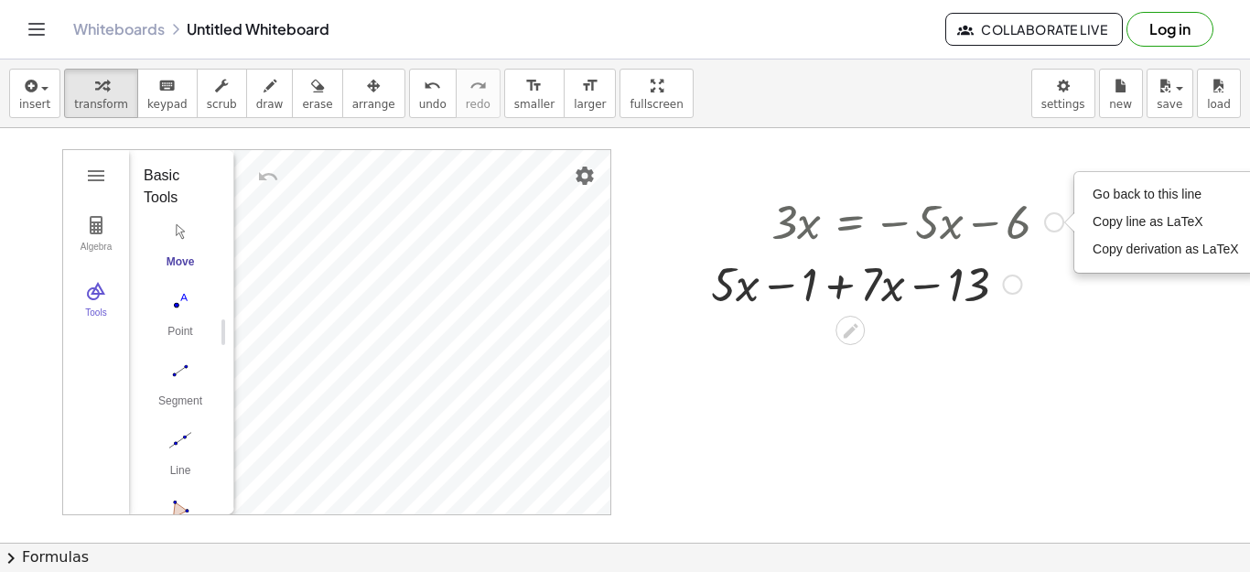
click at [1055, 254] on div at bounding box center [887, 283] width 371 height 62
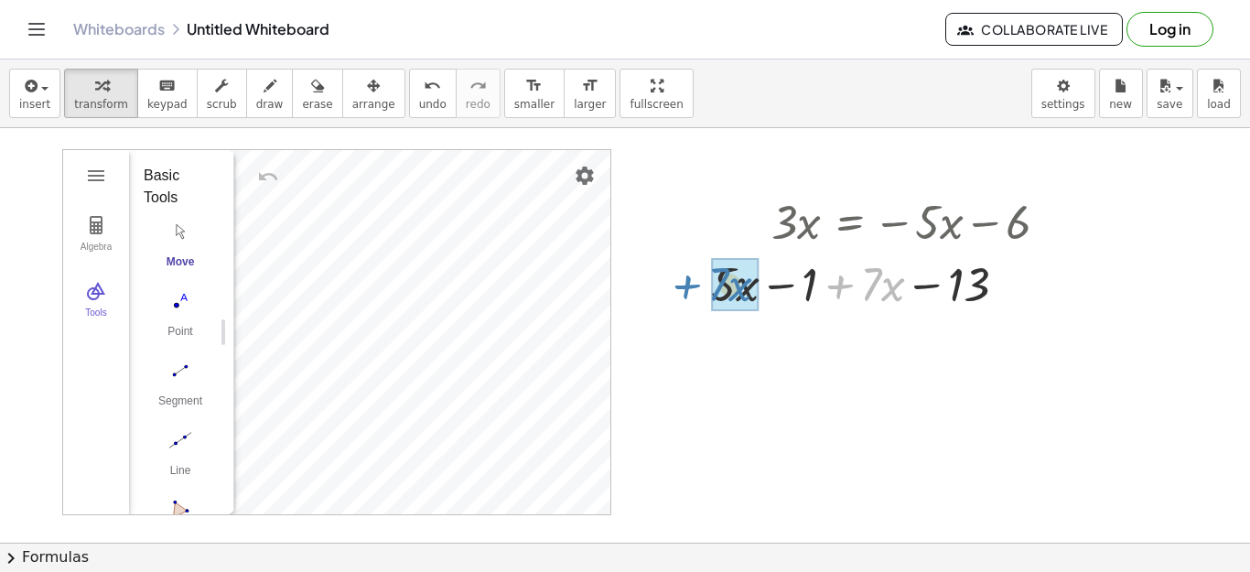
drag, startPoint x: 841, startPoint y: 285, endPoint x: 688, endPoint y: 285, distance: 152.8
click at [688, 285] on div "· 3 · x = − · 5 · x − 6 Go back to this line Copy line as LaTeX Copy derivation…" at bounding box center [879, 252] width 393 height 134
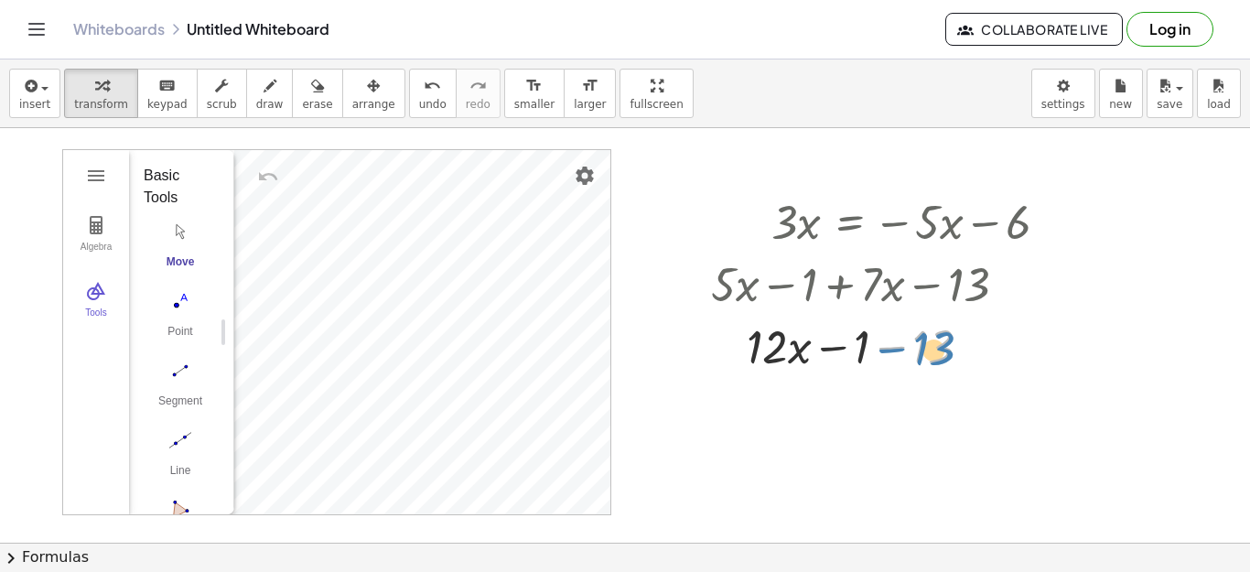
click at [903, 348] on div at bounding box center [887, 345] width 371 height 62
drag, startPoint x: 831, startPoint y: 346, endPoint x: 890, endPoint y: 350, distance: 59.6
click at [890, 350] on div at bounding box center [887, 345] width 371 height 62
click at [1024, 288] on div at bounding box center [887, 283] width 371 height 62
click at [1016, 285] on div at bounding box center [1012, 284] width 20 height 20
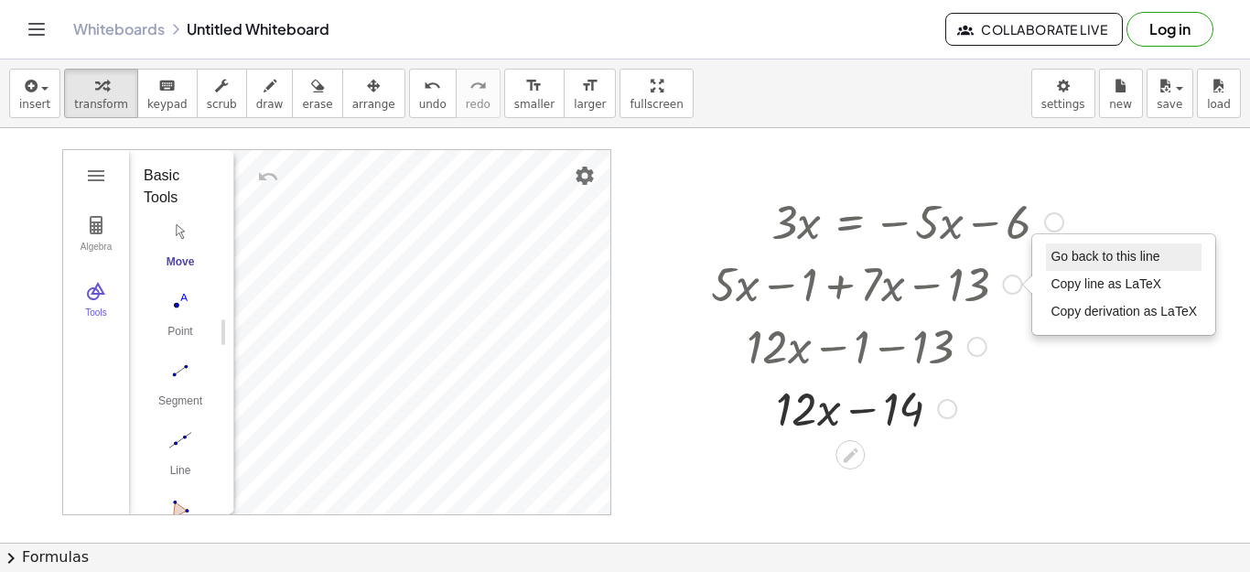
click at [1094, 259] on span "Go back to this line" at bounding box center [1104, 256] width 109 height 15
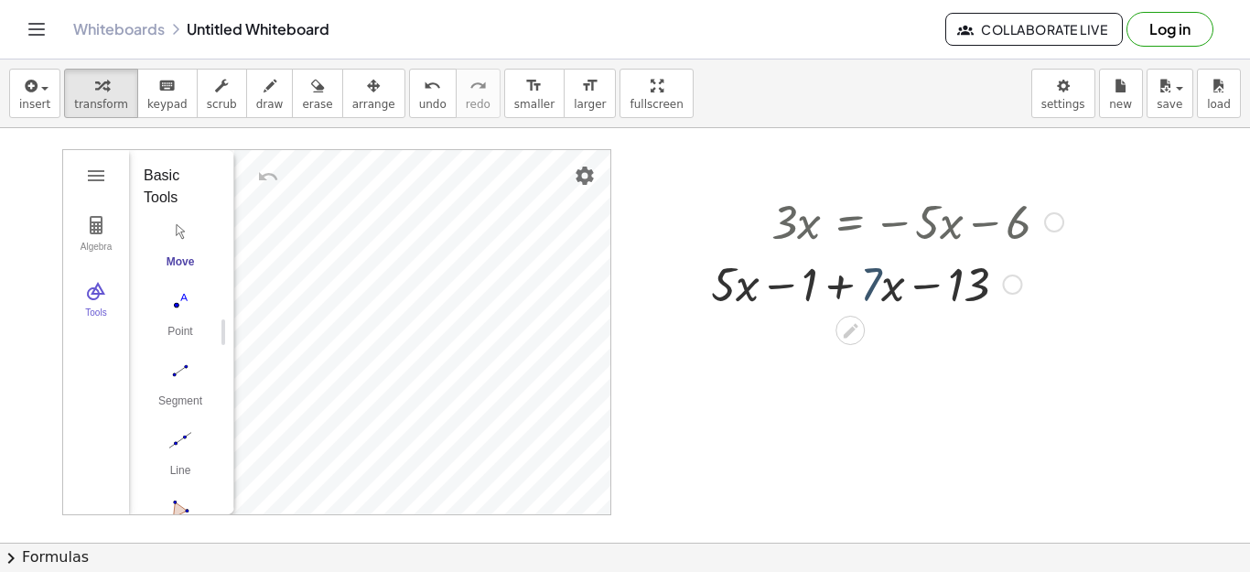
click at [869, 276] on div at bounding box center [887, 283] width 371 height 62
click at [846, 295] on div at bounding box center [887, 283] width 371 height 62
drag, startPoint x: 788, startPoint y: 285, endPoint x: 908, endPoint y: 287, distance: 119.9
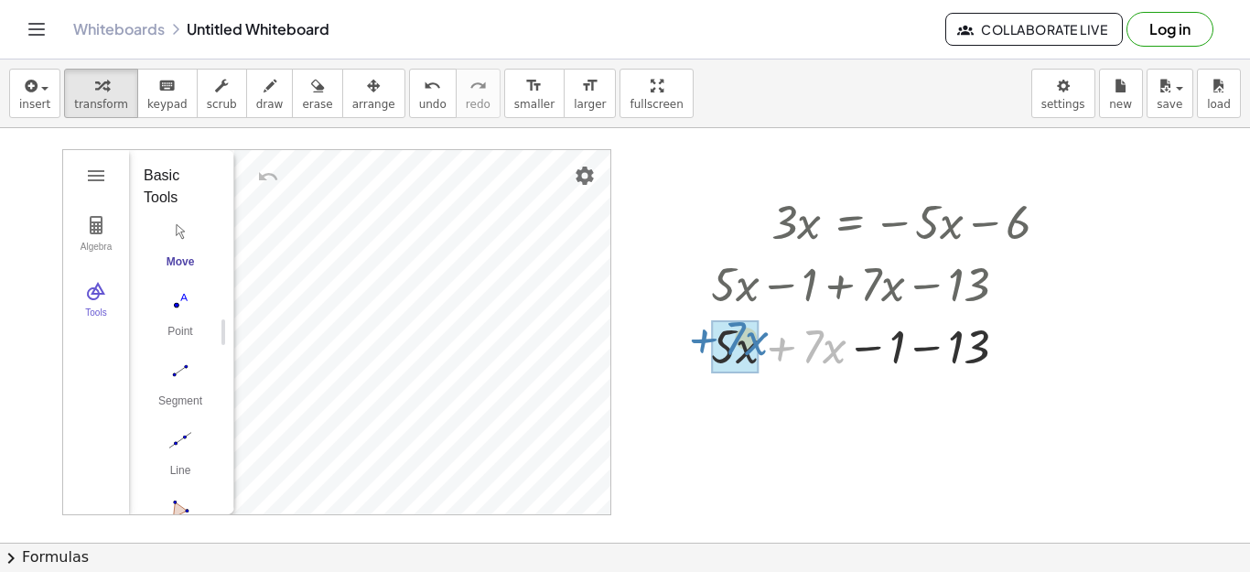
drag, startPoint x: 794, startPoint y: 355, endPoint x: 715, endPoint y: 349, distance: 79.9
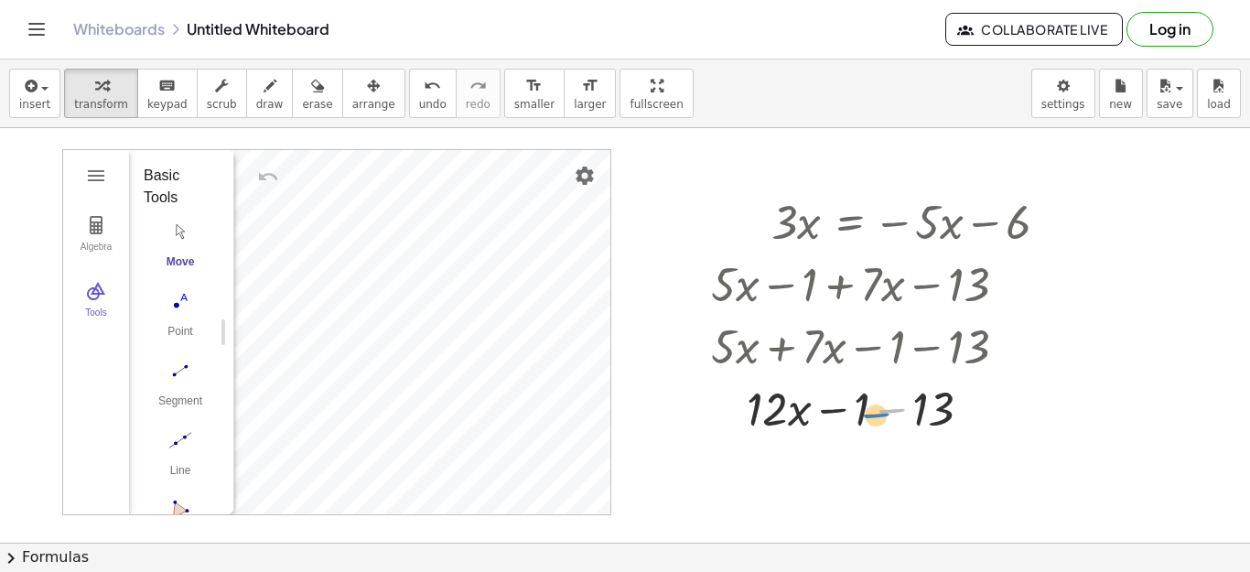
drag, startPoint x: 893, startPoint y: 411, endPoint x: 882, endPoint y: 417, distance: 12.7
click at [882, 417] on div at bounding box center [887, 407] width 371 height 62
drag, startPoint x: 952, startPoint y: 405, endPoint x: 882, endPoint y: 411, distance: 69.8
click at [882, 411] on div at bounding box center [887, 407] width 371 height 62
click at [1007, 285] on div at bounding box center [1012, 284] width 20 height 20
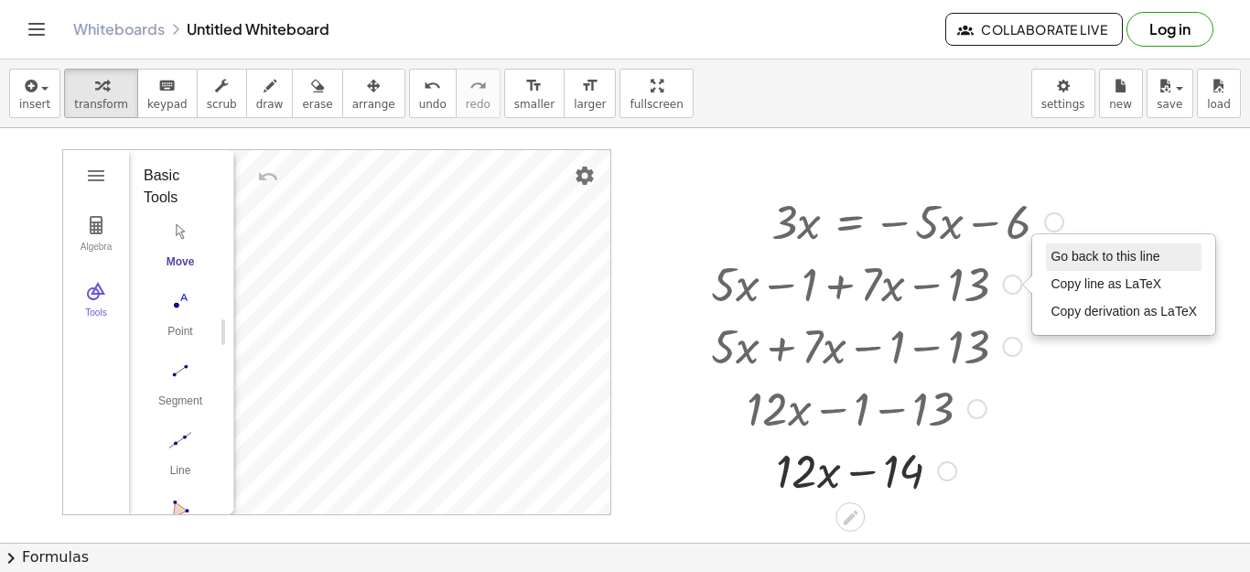
click at [1125, 261] on span "Go back to this line" at bounding box center [1104, 256] width 109 height 15
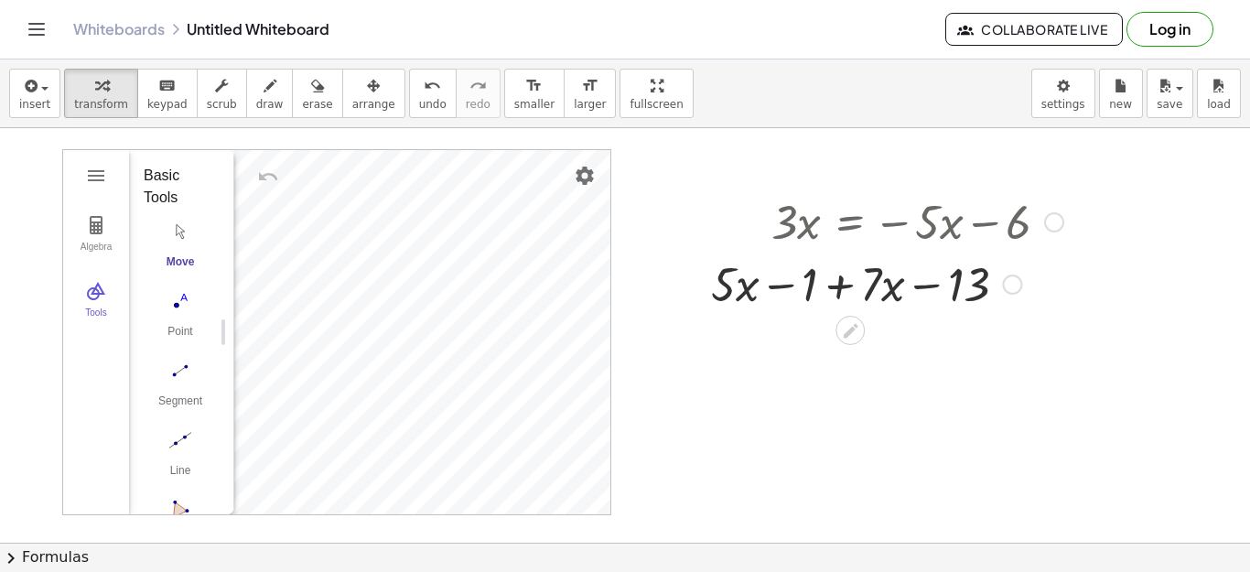
click at [1007, 281] on div "Go back to this line Copy line as LaTeX Copy derivation as LaTeX" at bounding box center [1012, 284] width 20 height 20
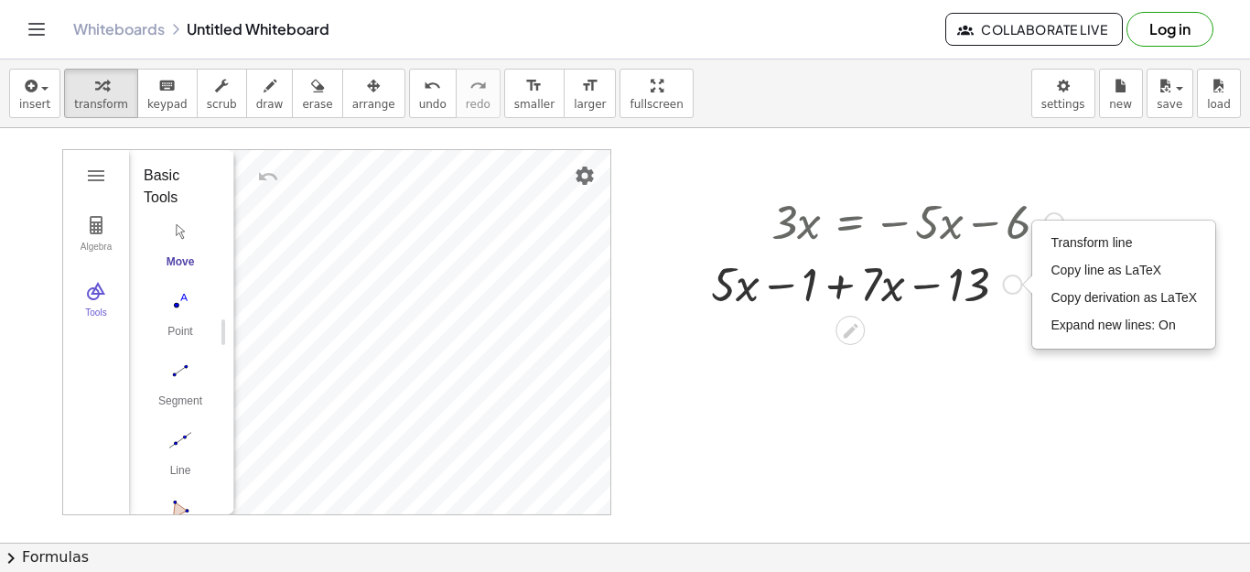
click at [1007, 282] on div "Transform line Copy line as LaTeX Copy derivation as LaTeX Expand new lines: On" at bounding box center [1012, 284] width 20 height 20
click at [1013, 280] on div "Transform line Copy line as LaTeX Copy derivation as LaTeX Expand new lines: On" at bounding box center [1012, 284] width 20 height 20
click at [1058, 233] on li "Transform line" at bounding box center [1124, 243] width 156 height 27
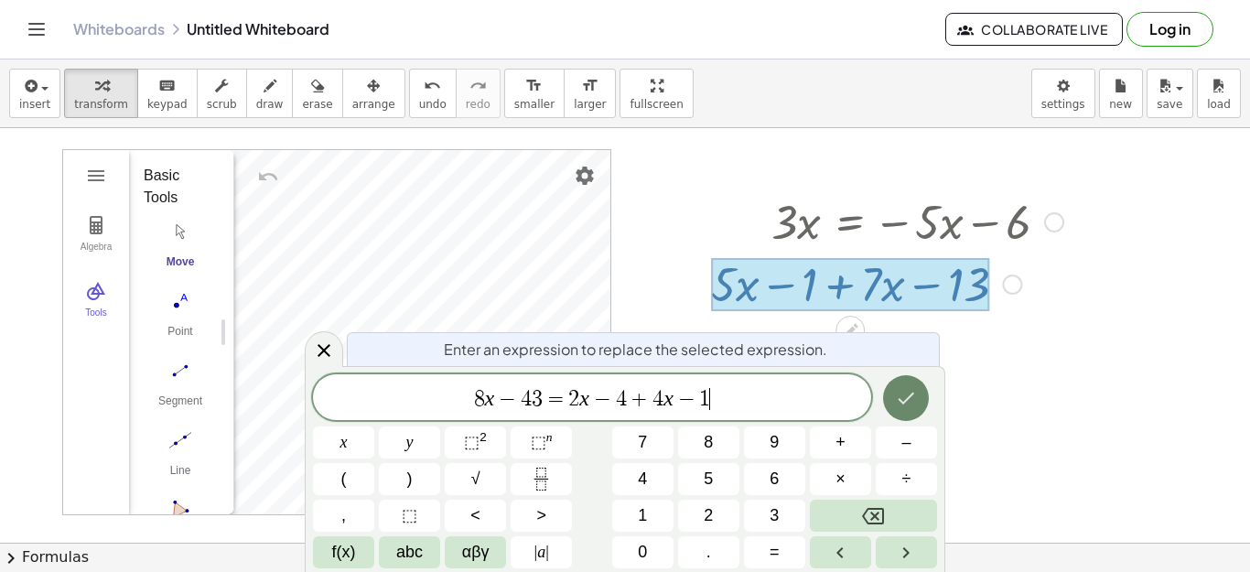
click at [894, 400] on button "Done" at bounding box center [906, 398] width 46 height 46
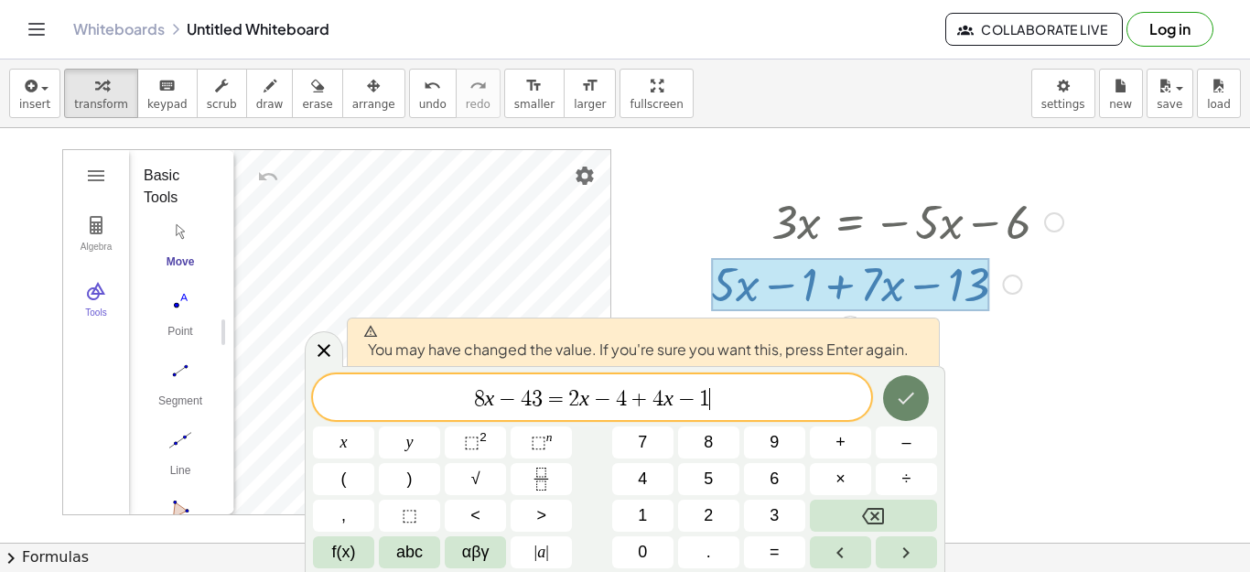
click at [894, 400] on button "Done" at bounding box center [906, 398] width 46 height 46
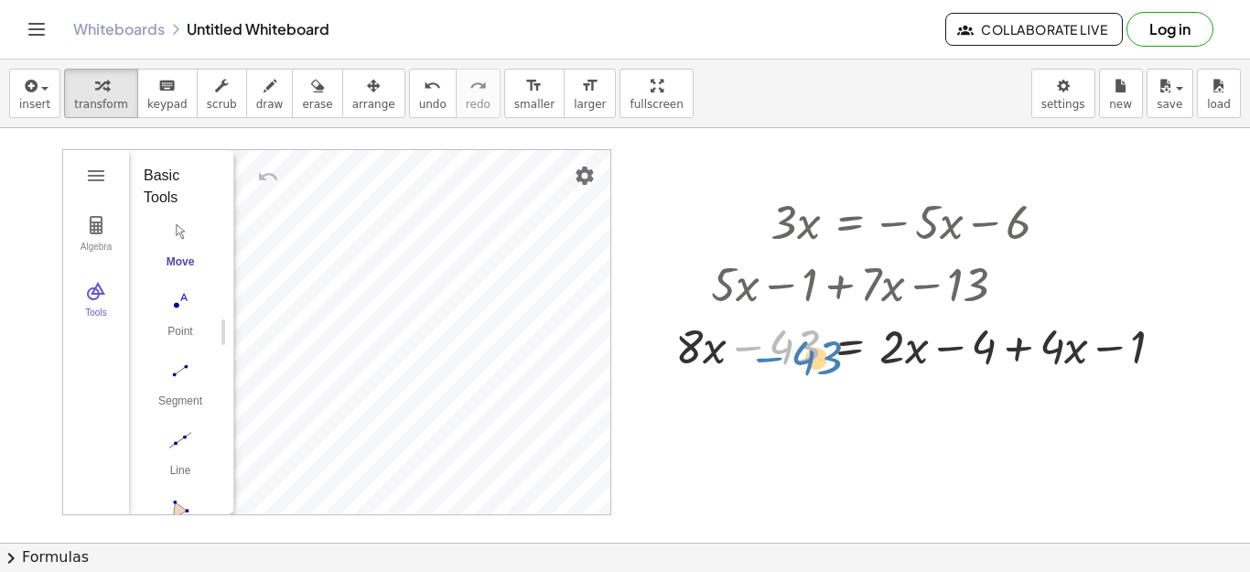
drag, startPoint x: 757, startPoint y: 350, endPoint x: 778, endPoint y: 360, distance: 23.3
click at [778, 360] on div at bounding box center [927, 345] width 522 height 62
click at [985, 352] on div at bounding box center [927, 345] width 522 height 62
drag, startPoint x: 956, startPoint y: 347, endPoint x: 870, endPoint y: 358, distance: 86.7
click at [870, 358] on div at bounding box center [927, 345] width 522 height 62
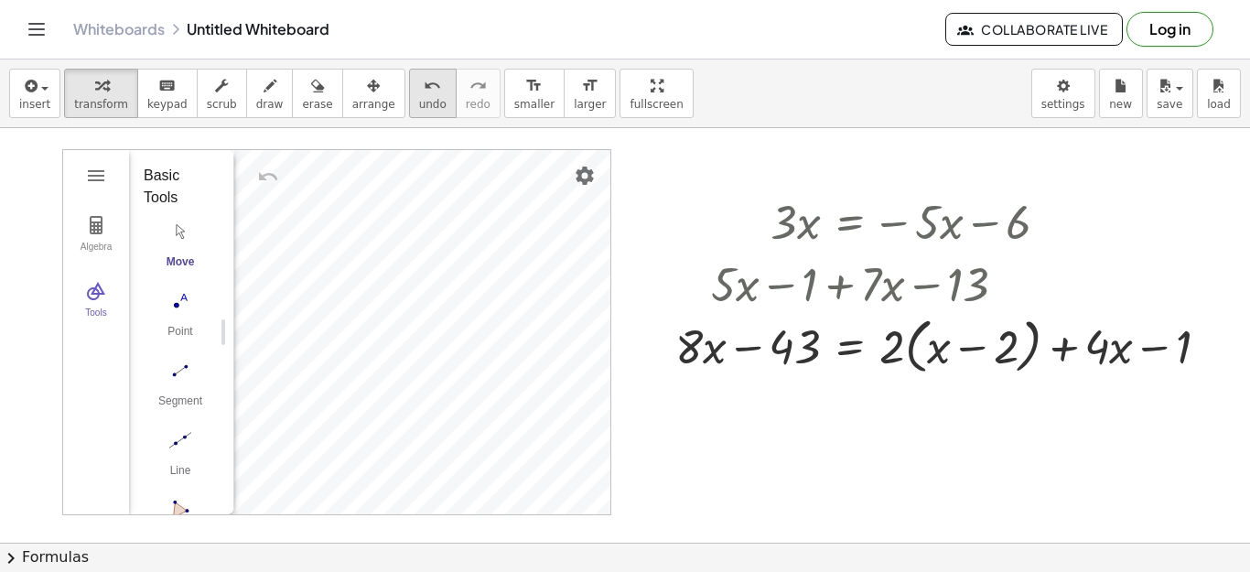
click at [409, 97] on button "undo undo" at bounding box center [433, 93] width 48 height 49
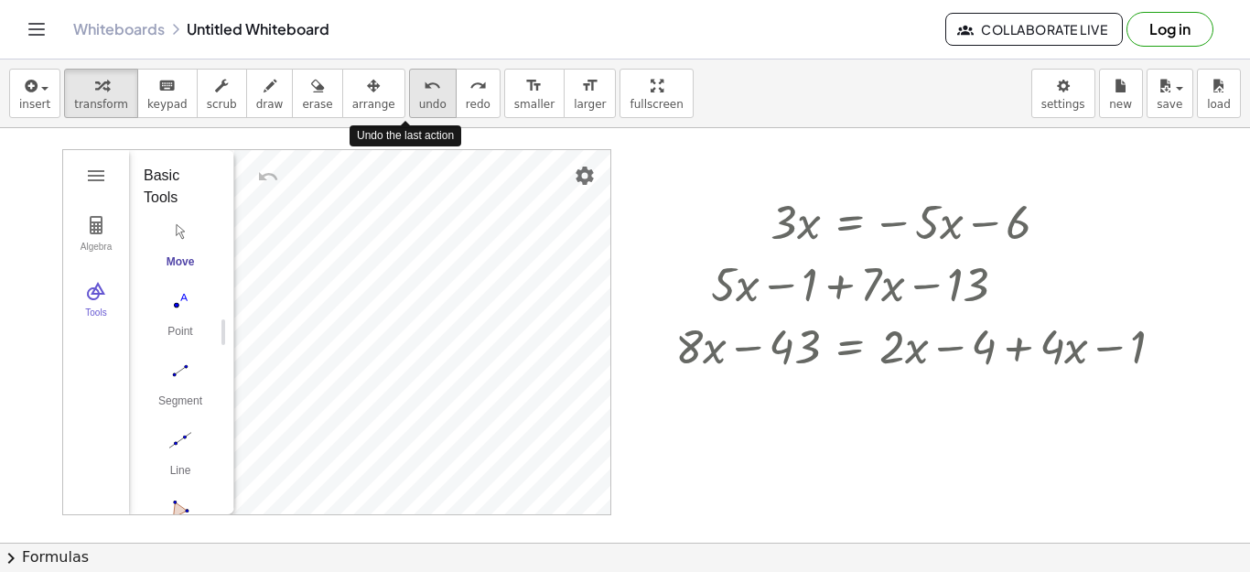
click at [409, 97] on button "undo undo" at bounding box center [433, 93] width 48 height 49
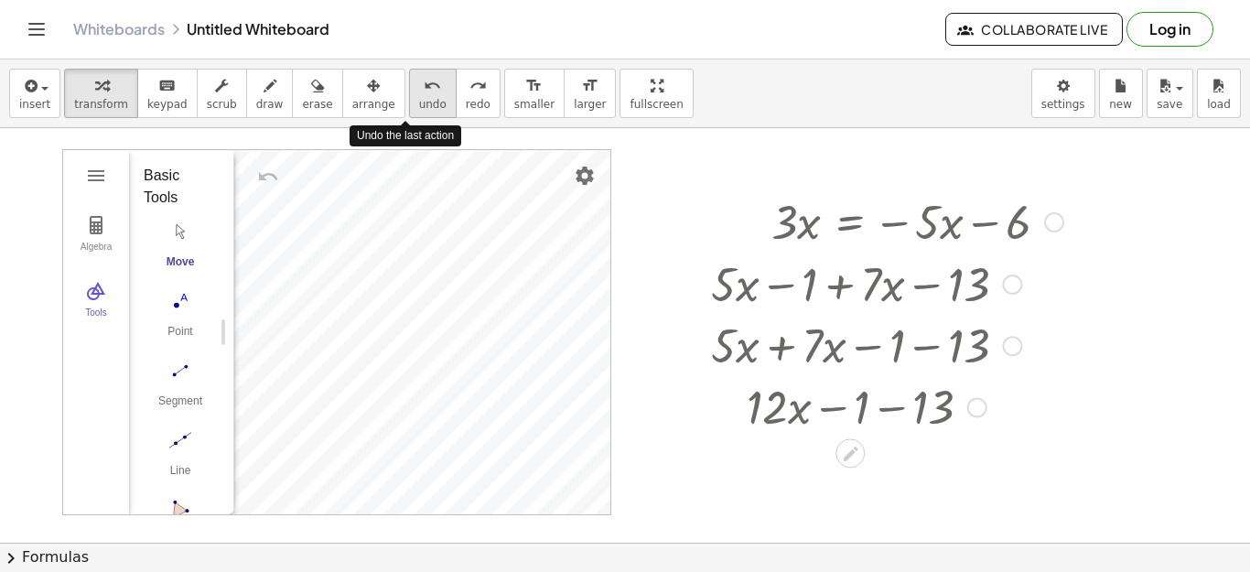
click at [409, 97] on button "undo undo" at bounding box center [433, 93] width 48 height 49
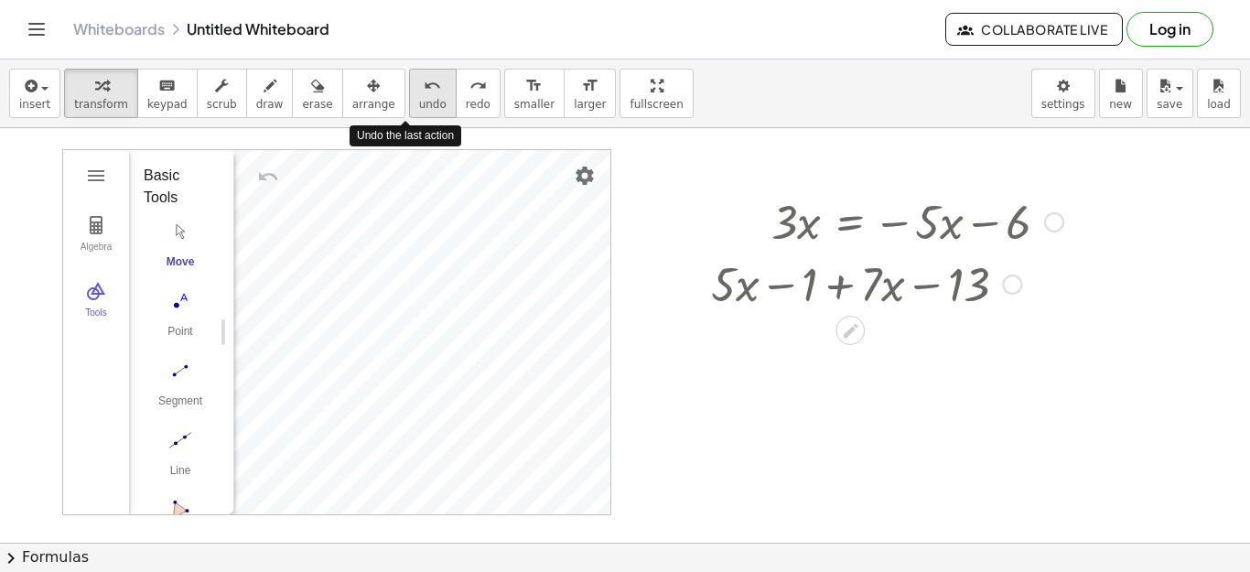
click at [409, 97] on button "undo undo" at bounding box center [433, 93] width 48 height 49
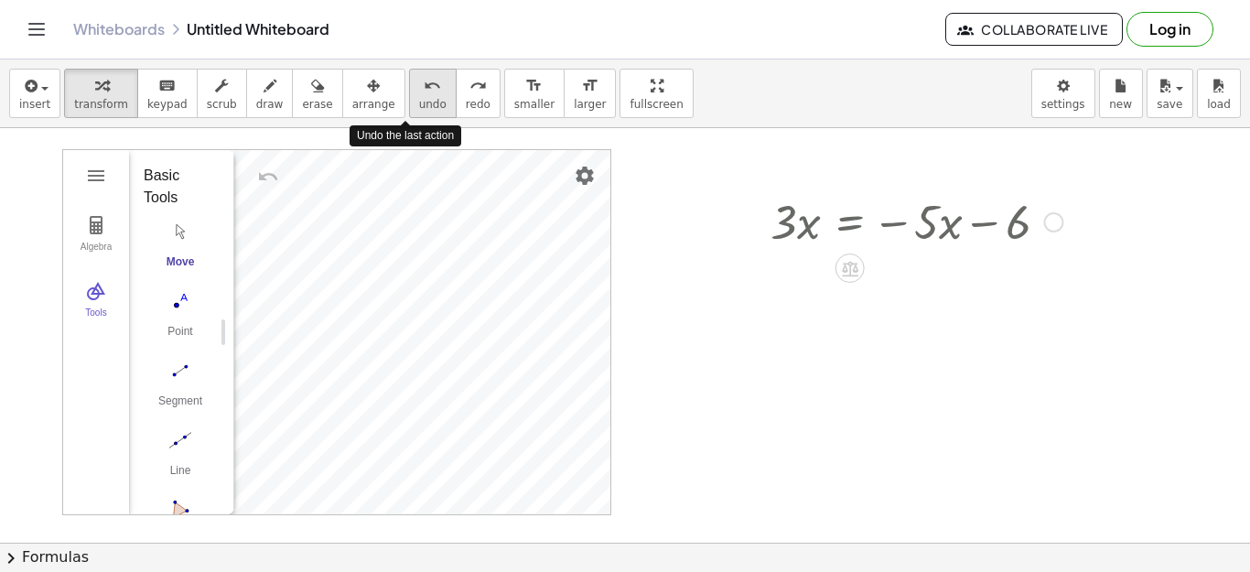
click at [409, 97] on button "undo undo" at bounding box center [433, 93] width 48 height 49
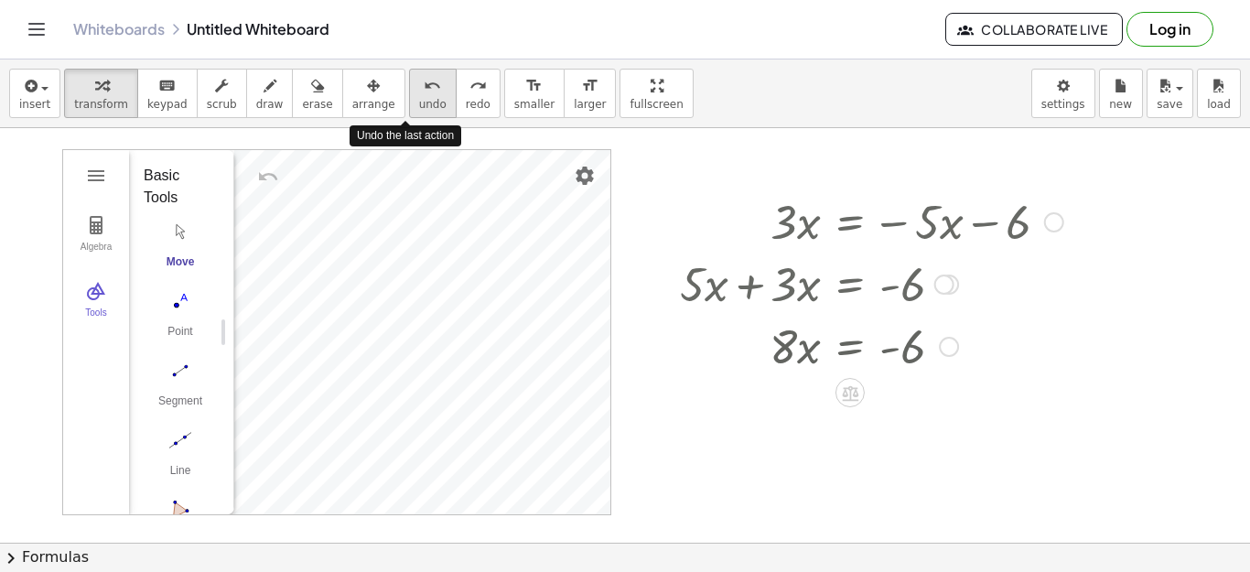
click at [409, 97] on button "undo undo" at bounding box center [433, 93] width 48 height 49
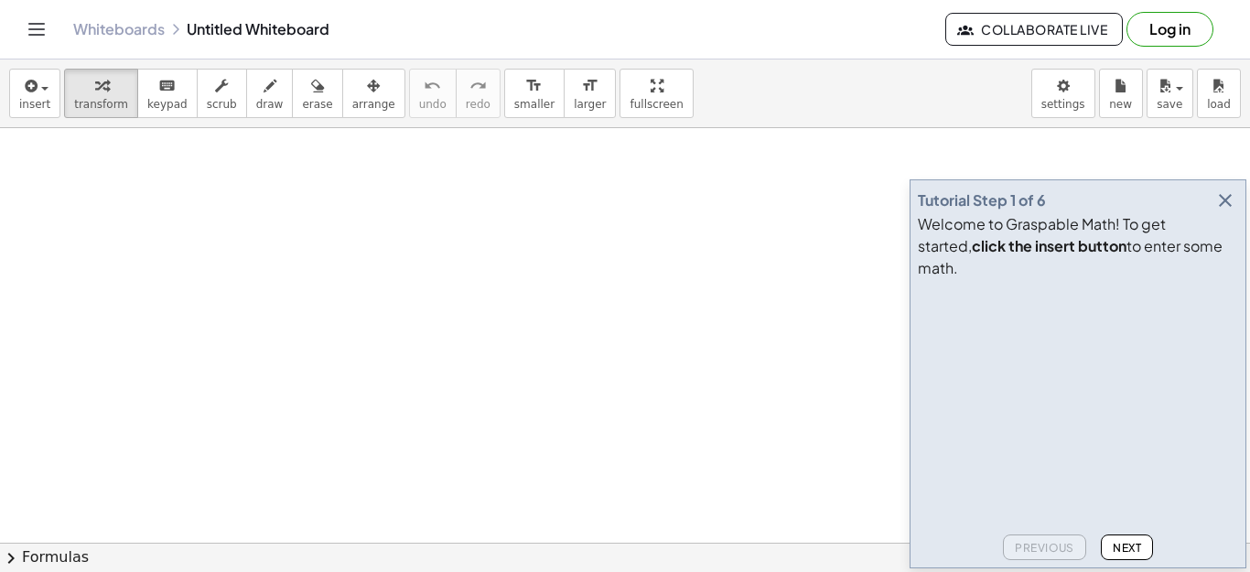
click at [1221, 211] on icon "button" at bounding box center [1225, 200] width 22 height 22
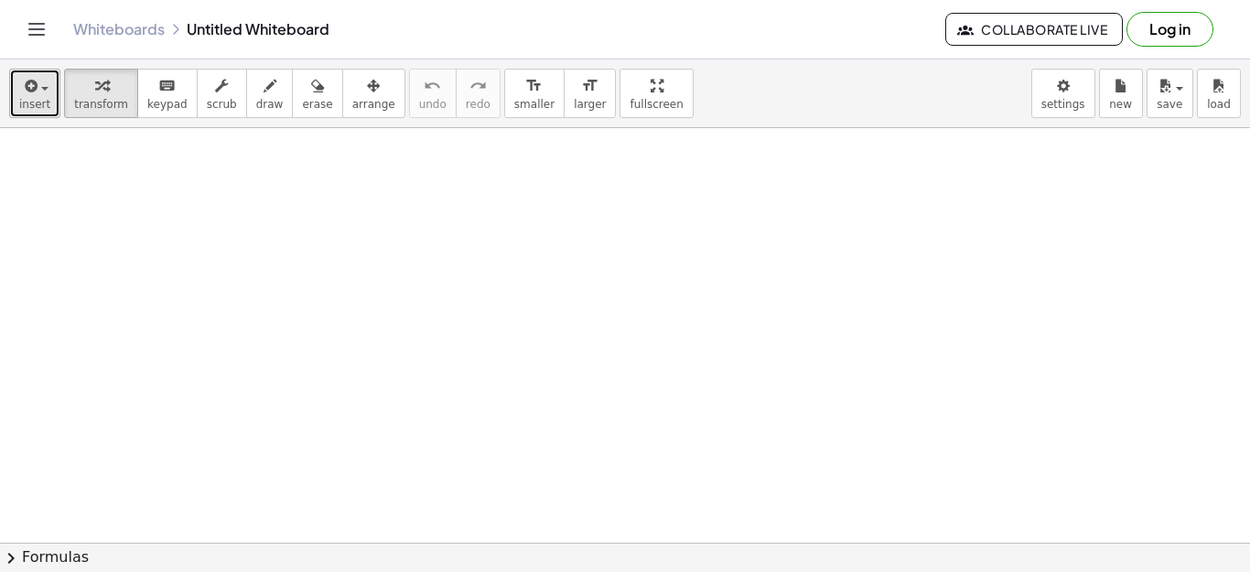
click at [28, 82] on icon "button" at bounding box center [29, 86] width 16 height 22
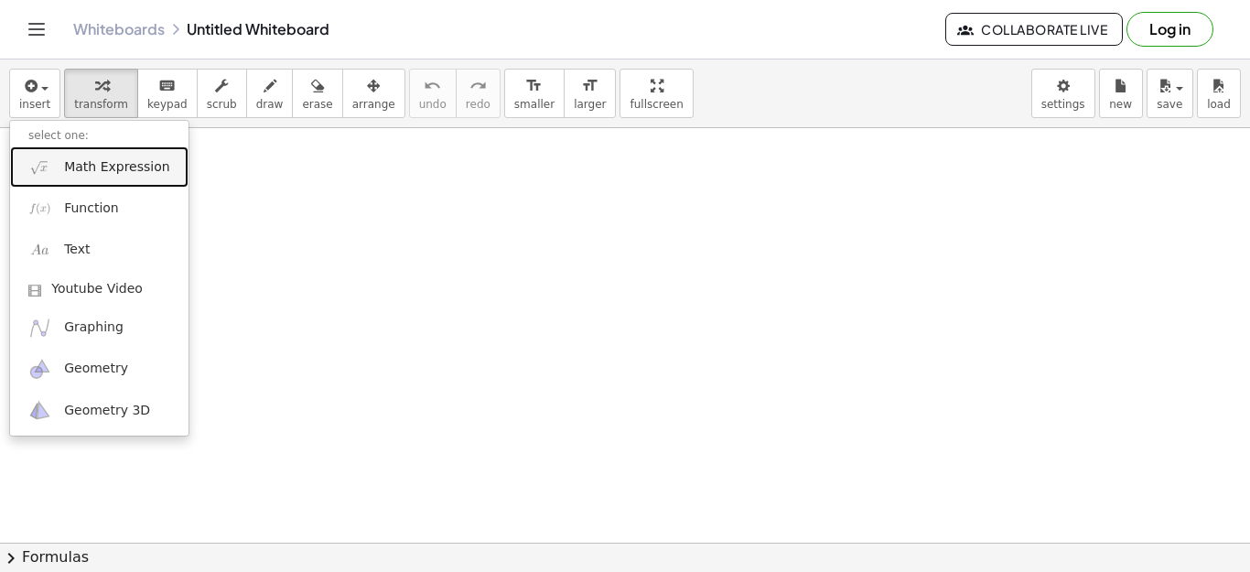
click at [81, 179] on link "Math Expression" at bounding box center [99, 166] width 178 height 41
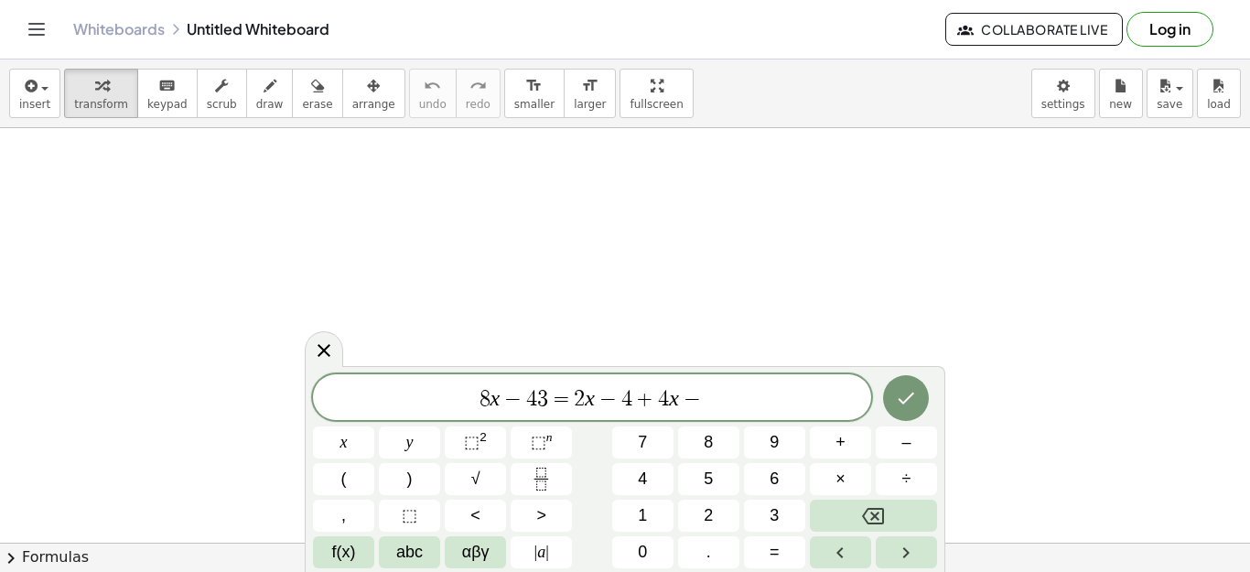
scroll to position [15, 0]
click at [896, 412] on button "Done" at bounding box center [906, 398] width 46 height 46
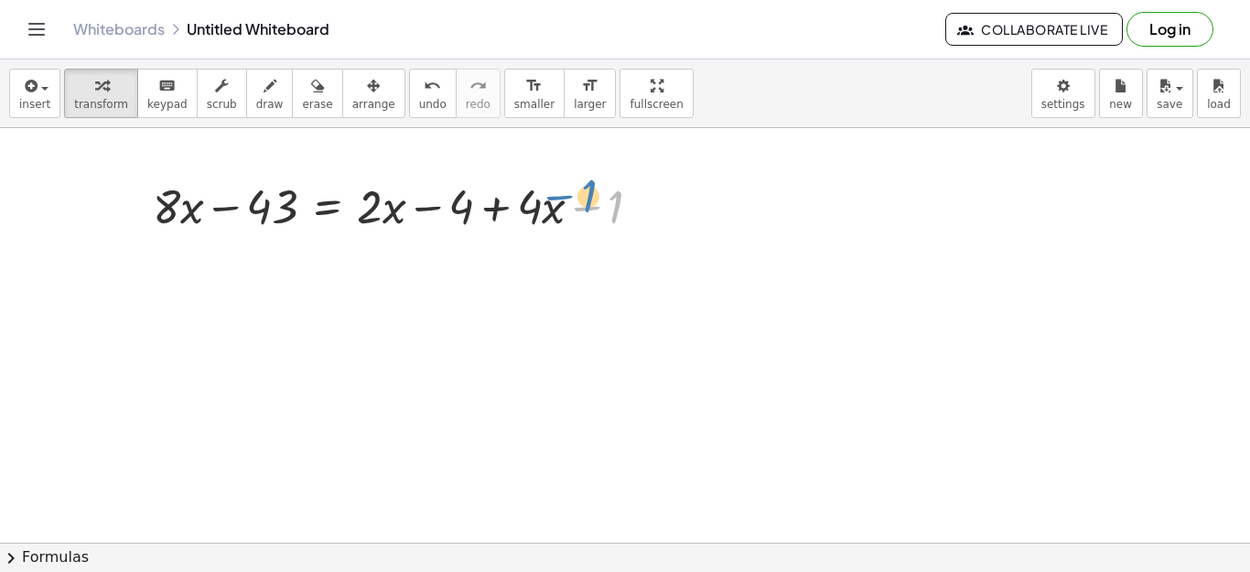
drag, startPoint x: 579, startPoint y: 205, endPoint x: 553, endPoint y: 195, distance: 28.4
click at [553, 195] on div at bounding box center [405, 205] width 522 height 62
drag, startPoint x: 443, startPoint y: 211, endPoint x: 359, endPoint y: 215, distance: 84.3
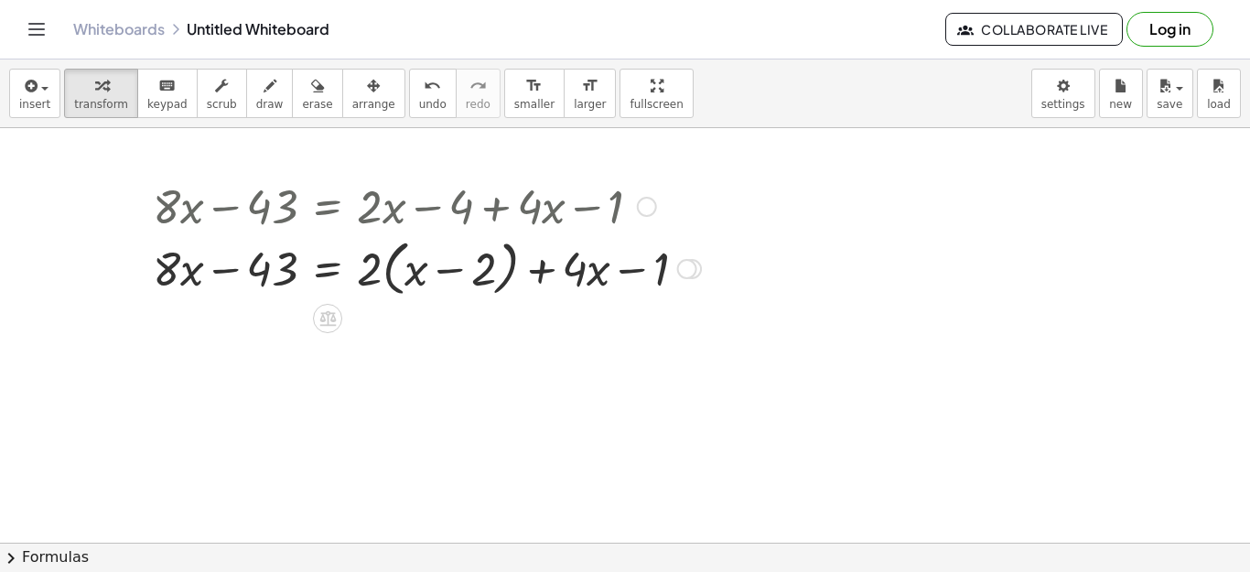
click at [650, 196] on div at bounding box center [427, 205] width 566 height 62
click at [648, 199] on div at bounding box center [647, 207] width 20 height 20
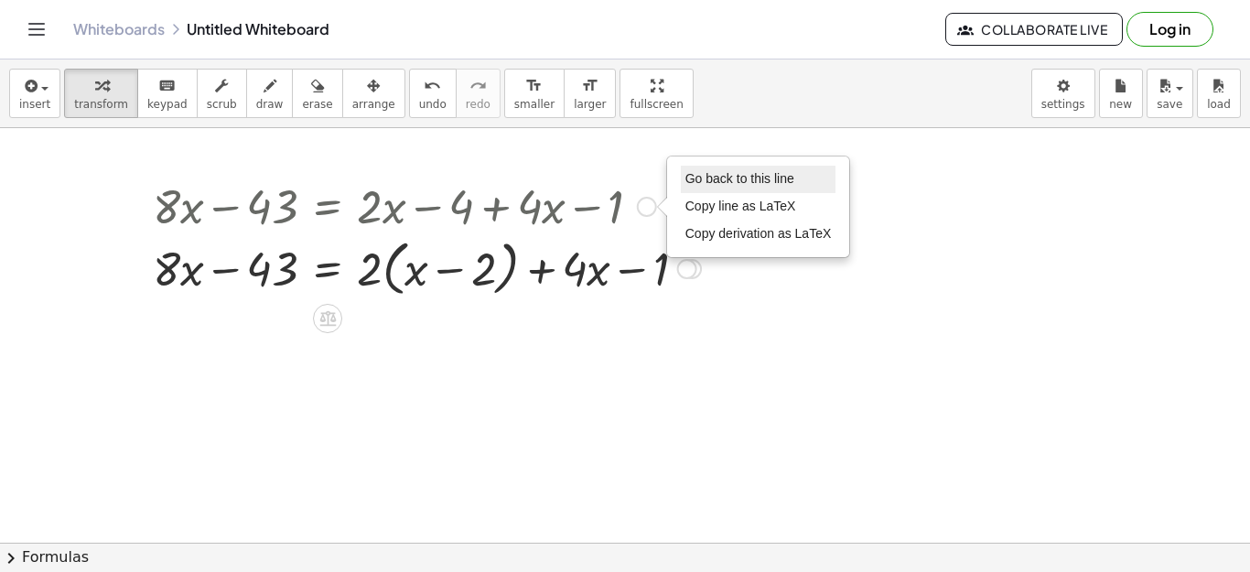
click at [722, 187] on li "Go back to this line" at bounding box center [759, 179] width 156 height 27
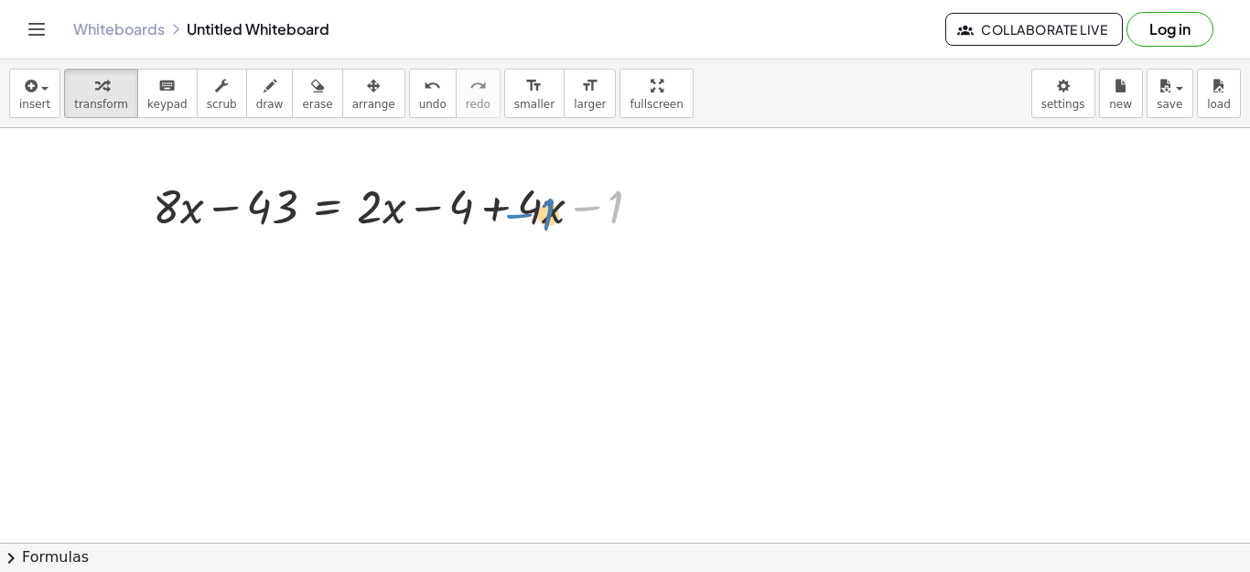
drag, startPoint x: 589, startPoint y: 210, endPoint x: 566, endPoint y: 221, distance: 25.8
click at [566, 221] on div at bounding box center [405, 205] width 522 height 62
drag, startPoint x: 463, startPoint y: 215, endPoint x: 372, endPoint y: 217, distance: 90.6
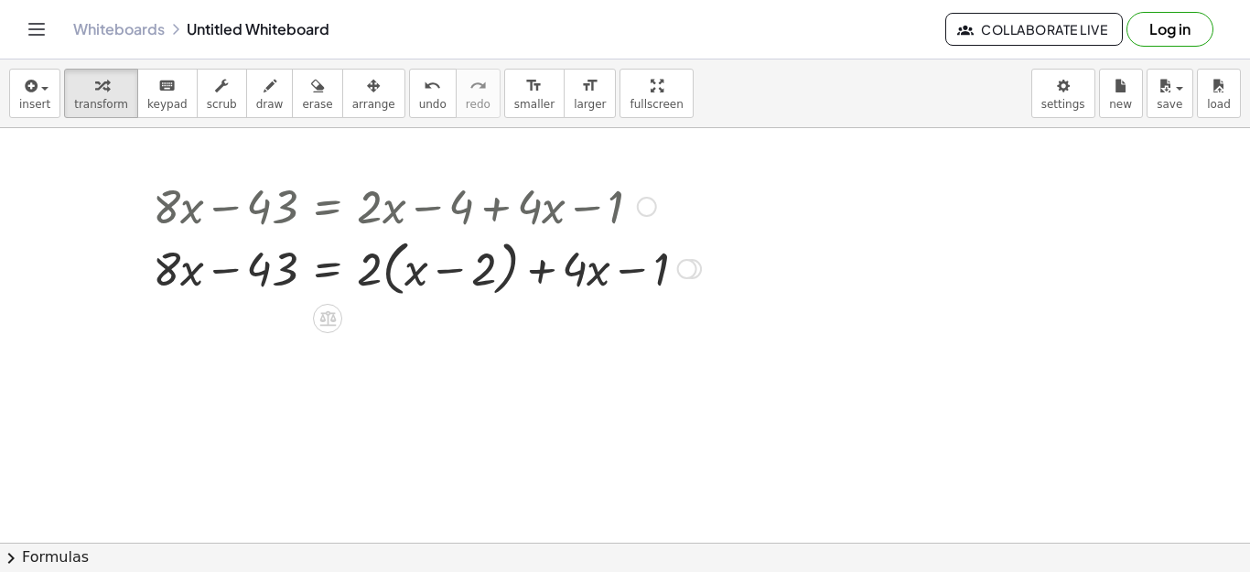
click at [432, 266] on div at bounding box center [427, 267] width 566 height 70
click at [375, 272] on div at bounding box center [427, 267] width 566 height 70
click at [379, 274] on div at bounding box center [427, 267] width 566 height 70
drag, startPoint x: 483, startPoint y: 274, endPoint x: 442, endPoint y: 272, distance: 41.3
click at [442, 272] on div at bounding box center [427, 267] width 566 height 70
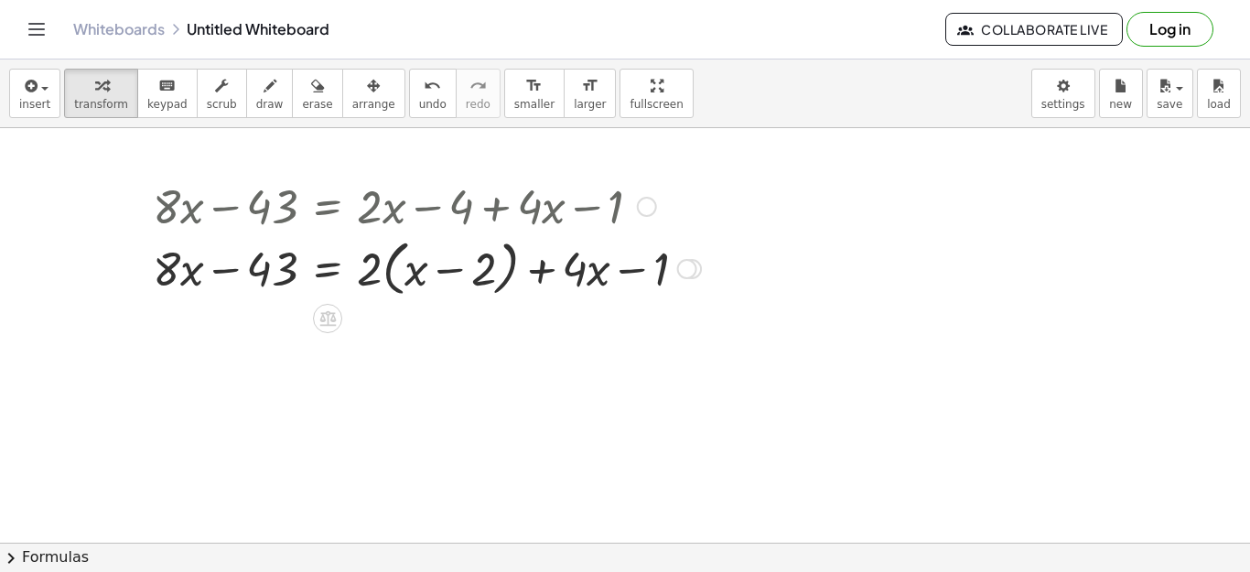
click at [403, 272] on div at bounding box center [427, 267] width 566 height 70
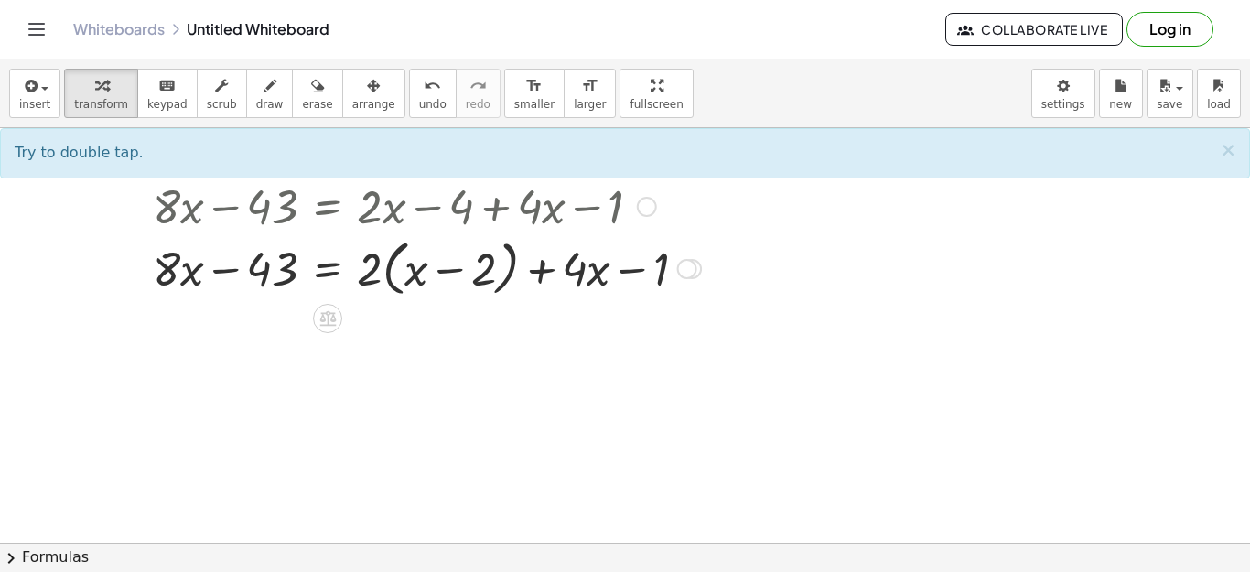
click at [412, 273] on div at bounding box center [427, 267] width 566 height 70
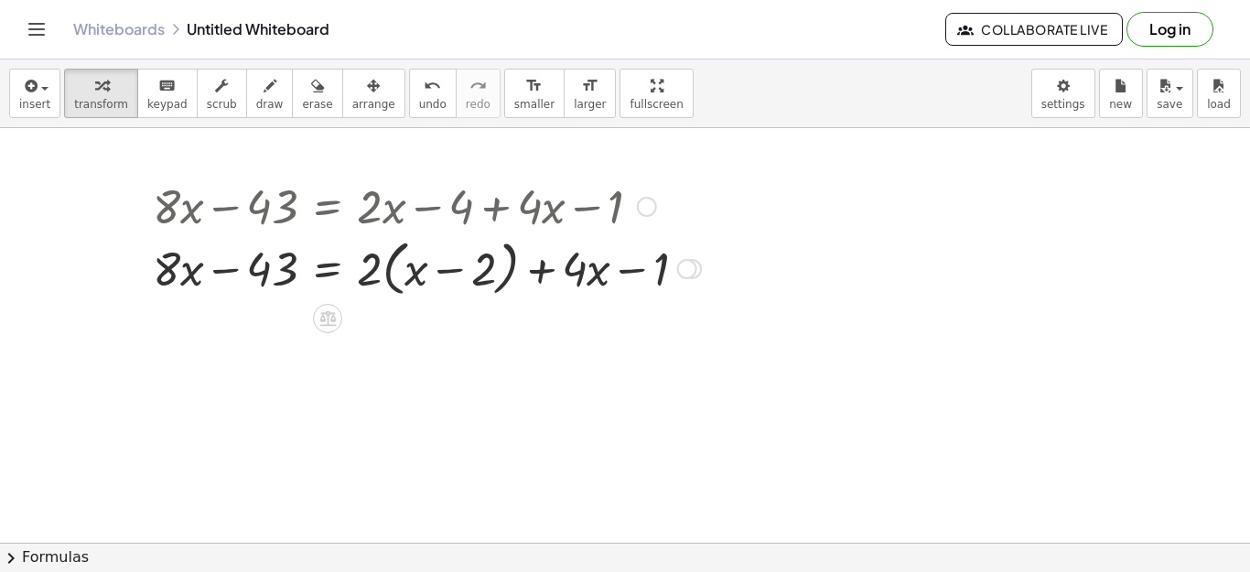
click at [375, 266] on div at bounding box center [427, 267] width 566 height 70
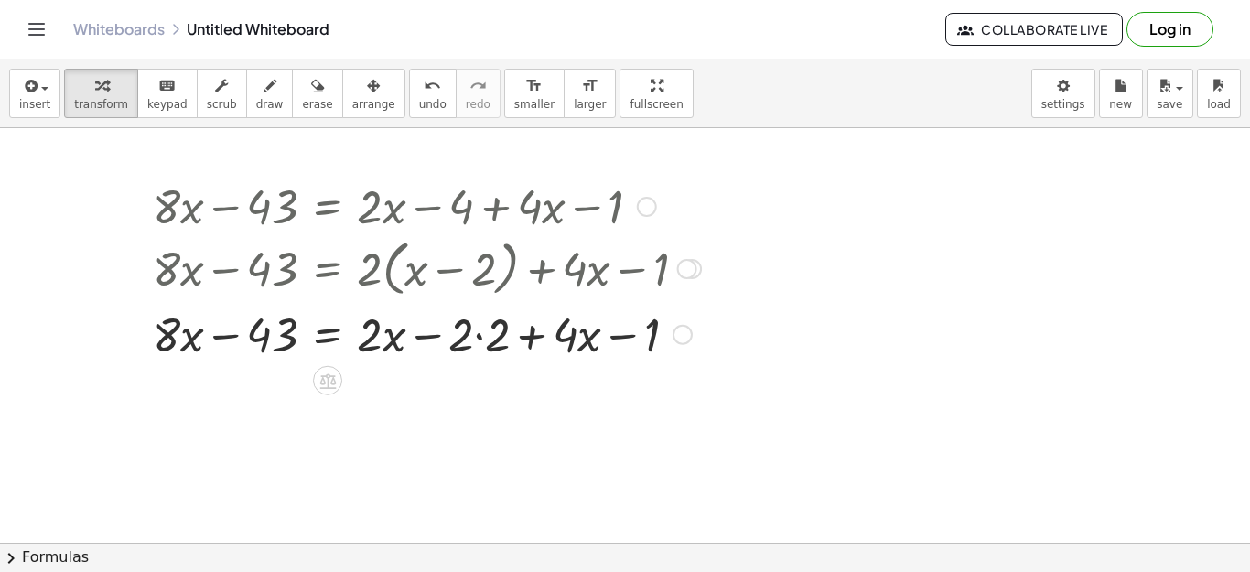
click at [651, 204] on div at bounding box center [647, 207] width 20 height 20
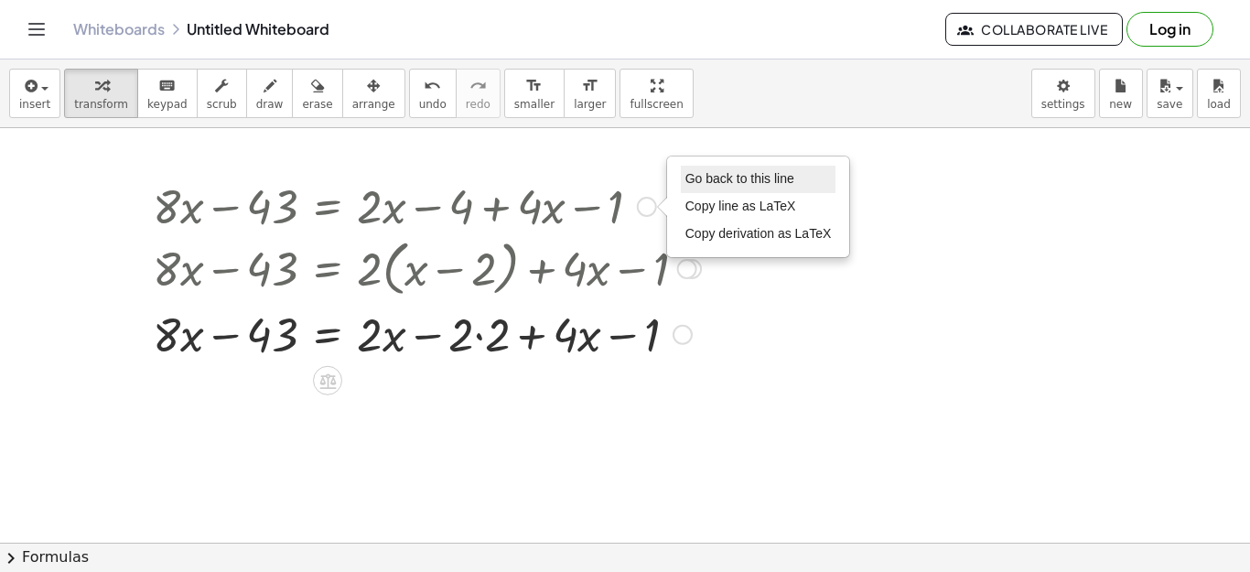
click at [700, 186] on span "Go back to this line" at bounding box center [739, 178] width 109 height 15
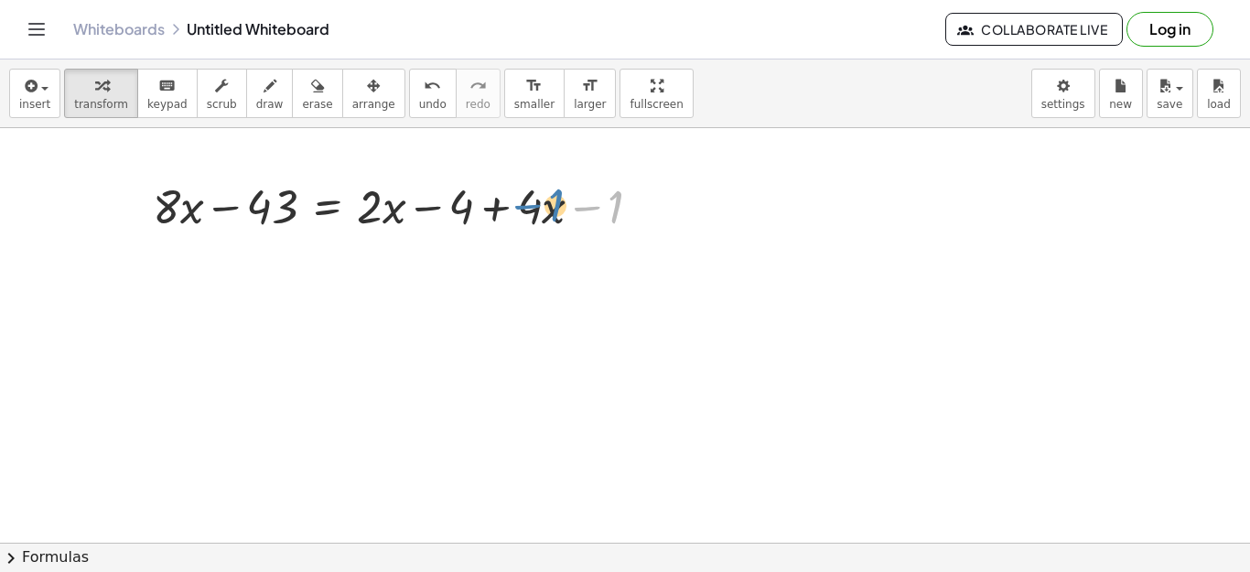
drag, startPoint x: 593, startPoint y: 204, endPoint x: 537, endPoint y: 202, distance: 55.8
click at [537, 202] on div at bounding box center [405, 205] width 522 height 62
drag, startPoint x: 597, startPoint y: 212, endPoint x: 445, endPoint y: 220, distance: 152.1
click at [445, 220] on div at bounding box center [405, 205] width 522 height 62
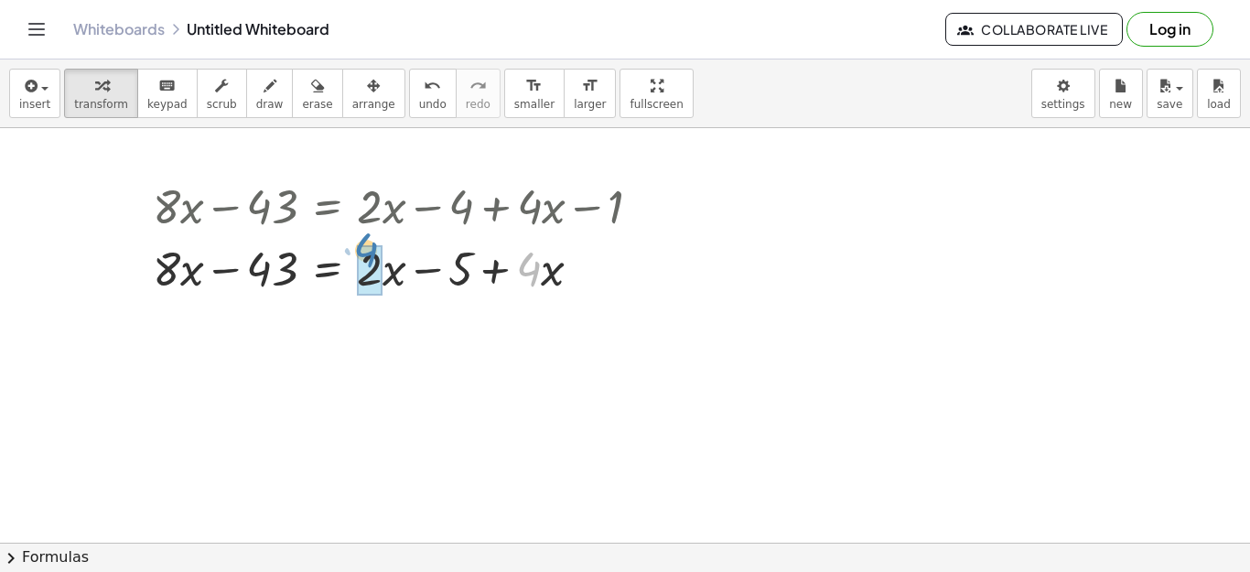
drag, startPoint x: 538, startPoint y: 267, endPoint x: 376, endPoint y: 248, distance: 163.1
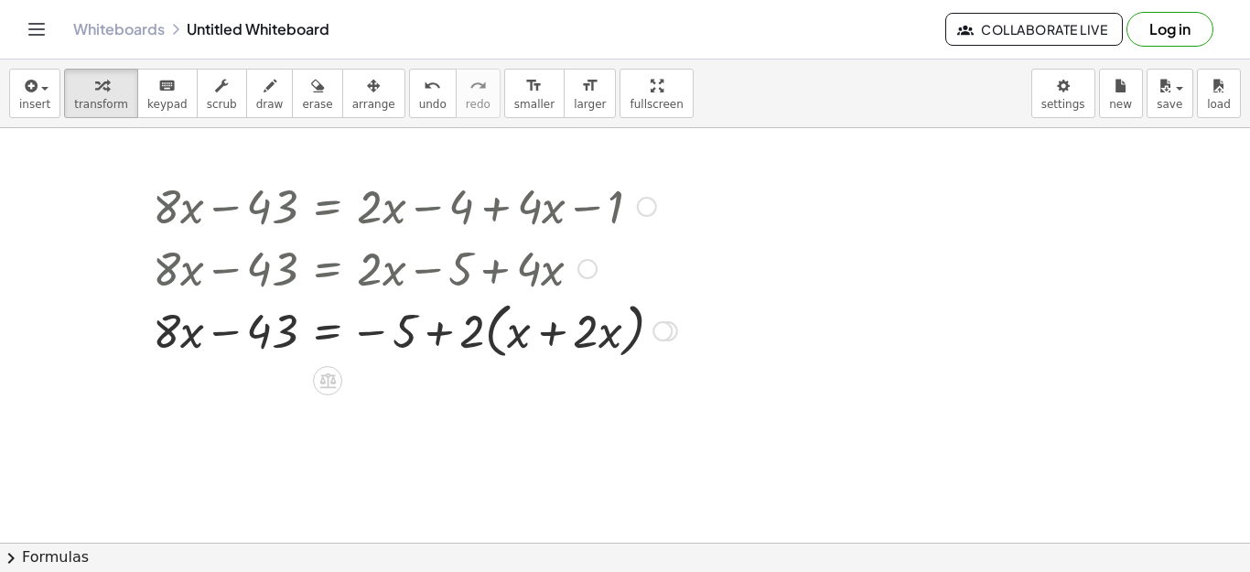
click at [648, 204] on div at bounding box center [647, 207] width 20 height 20
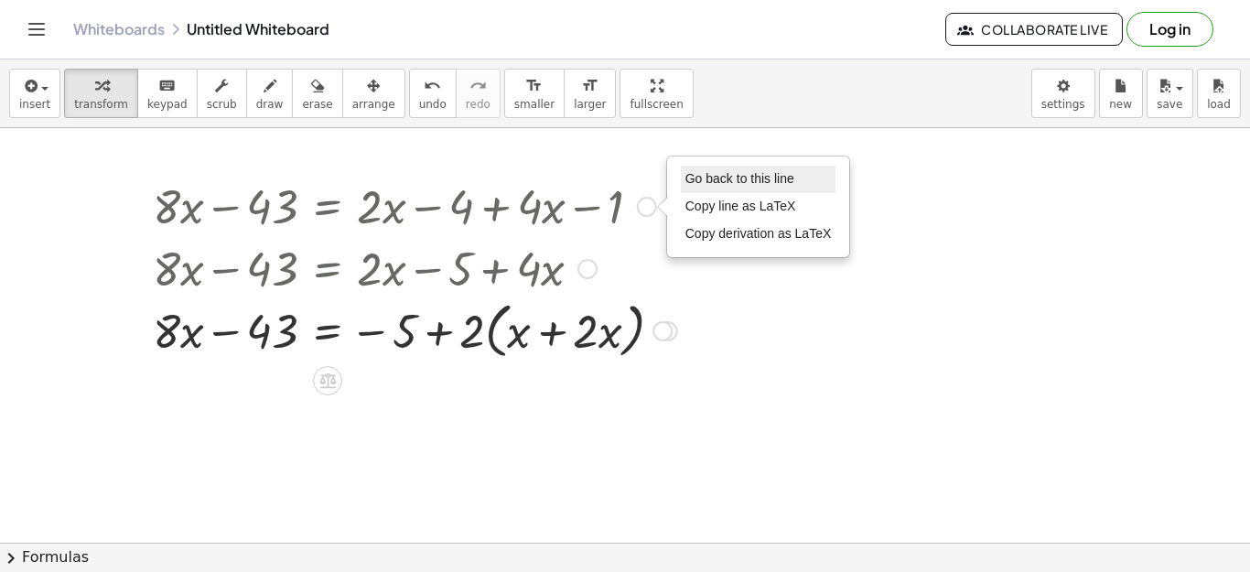
click at [715, 187] on li "Go back to this line" at bounding box center [759, 179] width 156 height 27
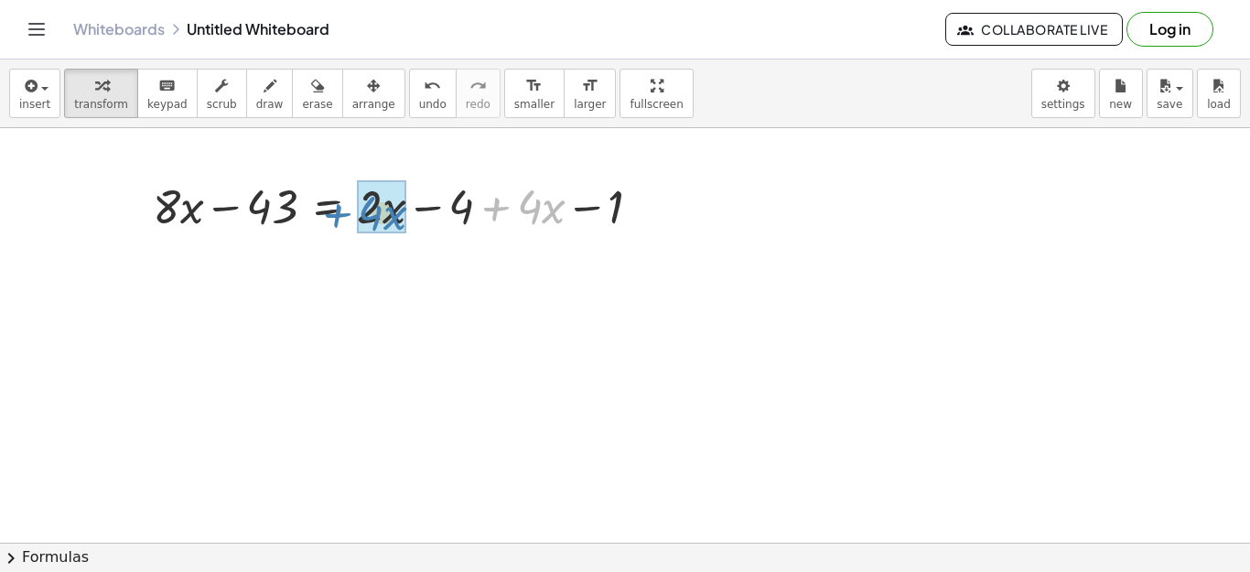
drag, startPoint x: 501, startPoint y: 208, endPoint x: 342, endPoint y: 216, distance: 159.4
click at [342, 216] on div at bounding box center [405, 205] width 522 height 62
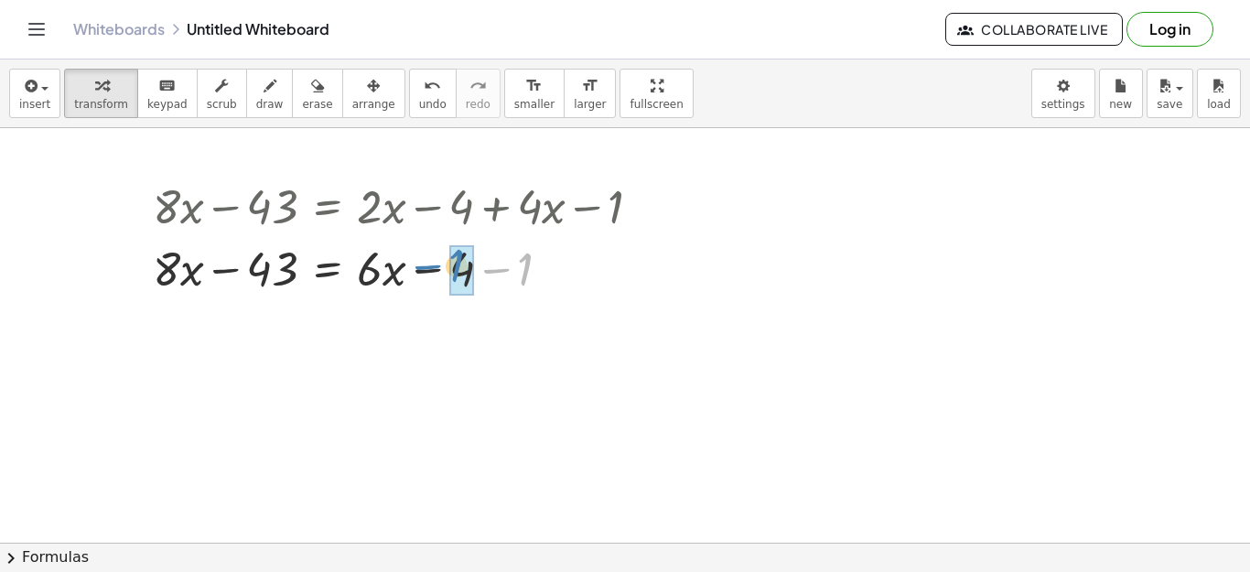
drag, startPoint x: 507, startPoint y: 269, endPoint x: 441, endPoint y: 265, distance: 66.0
click at [441, 265] on div at bounding box center [405, 267] width 522 height 62
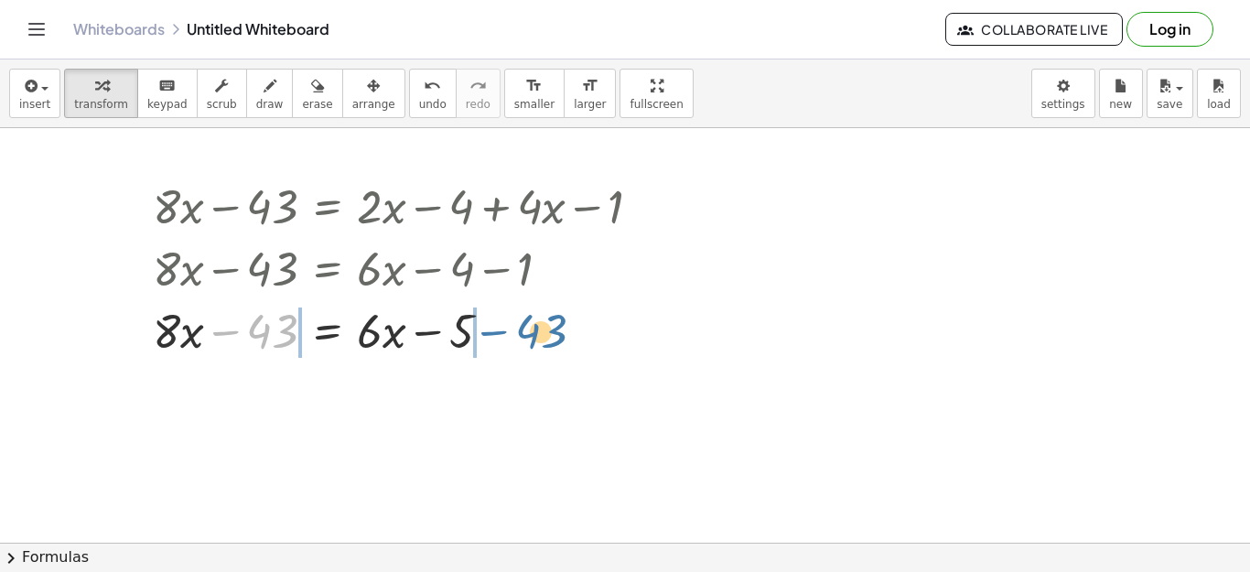
drag, startPoint x: 227, startPoint y: 328, endPoint x: 495, endPoint y: 328, distance: 268.1
click at [495, 328] on div at bounding box center [405, 329] width 522 height 62
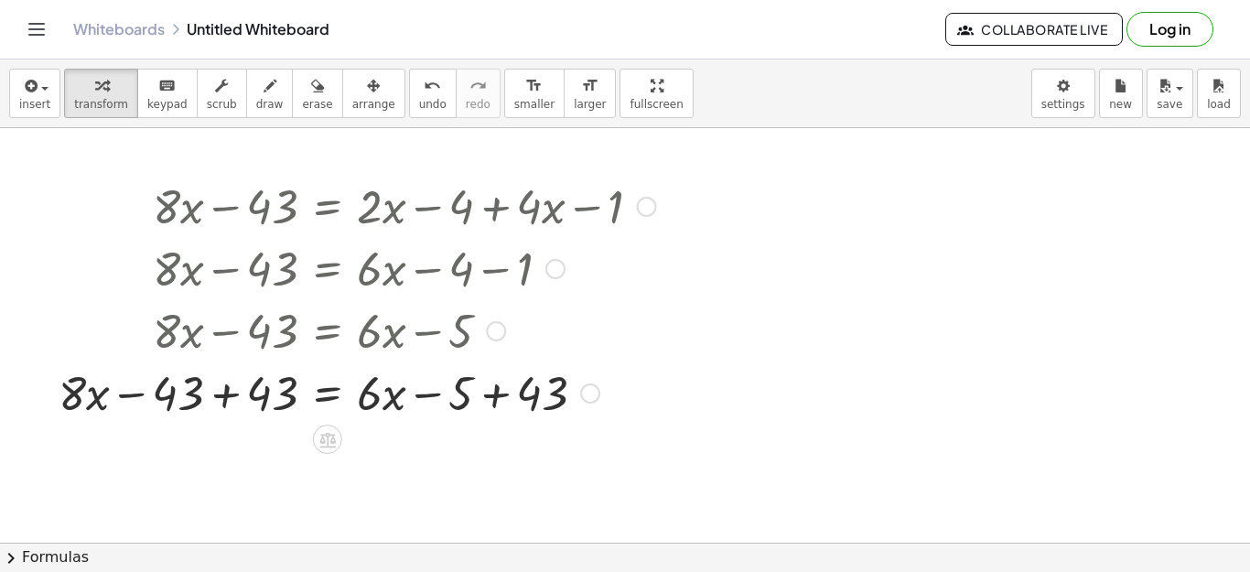
click at [488, 338] on div at bounding box center [496, 331] width 20 height 20
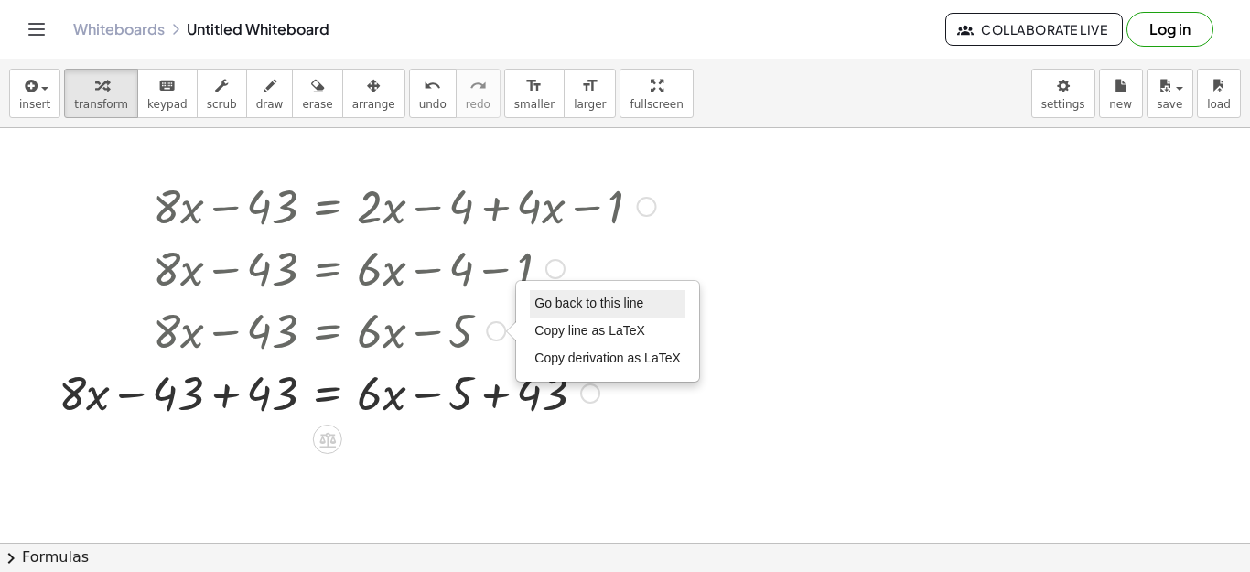
click at [571, 294] on li "Go back to this line" at bounding box center [608, 303] width 156 height 27
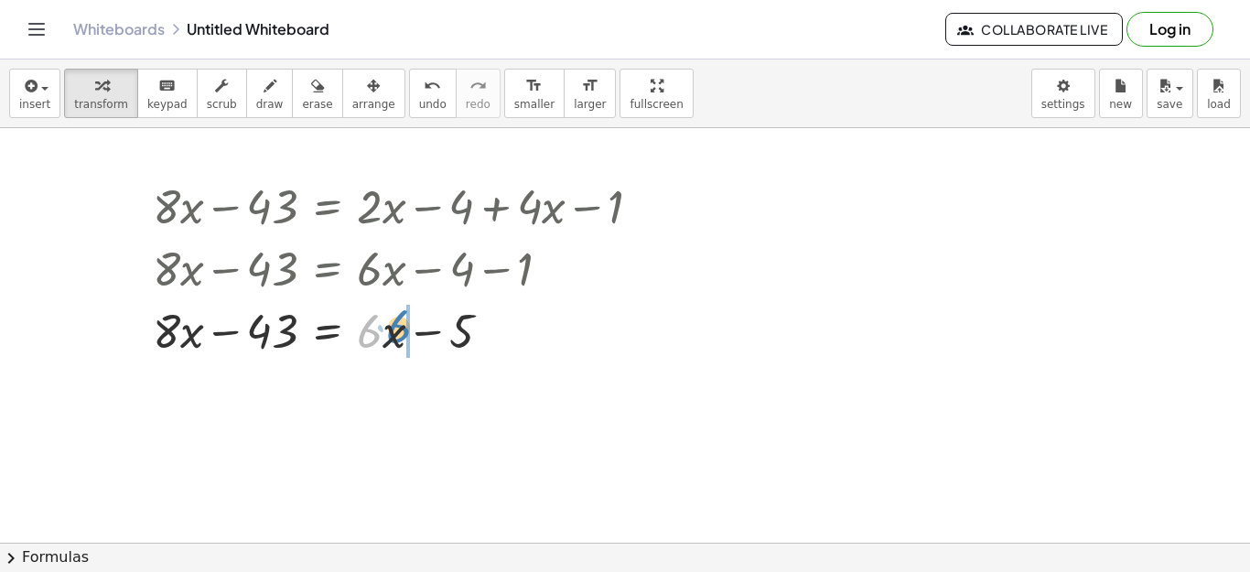
drag, startPoint x: 367, startPoint y: 333, endPoint x: 393, endPoint y: 328, distance: 26.9
click at [393, 328] on div at bounding box center [405, 329] width 522 height 62
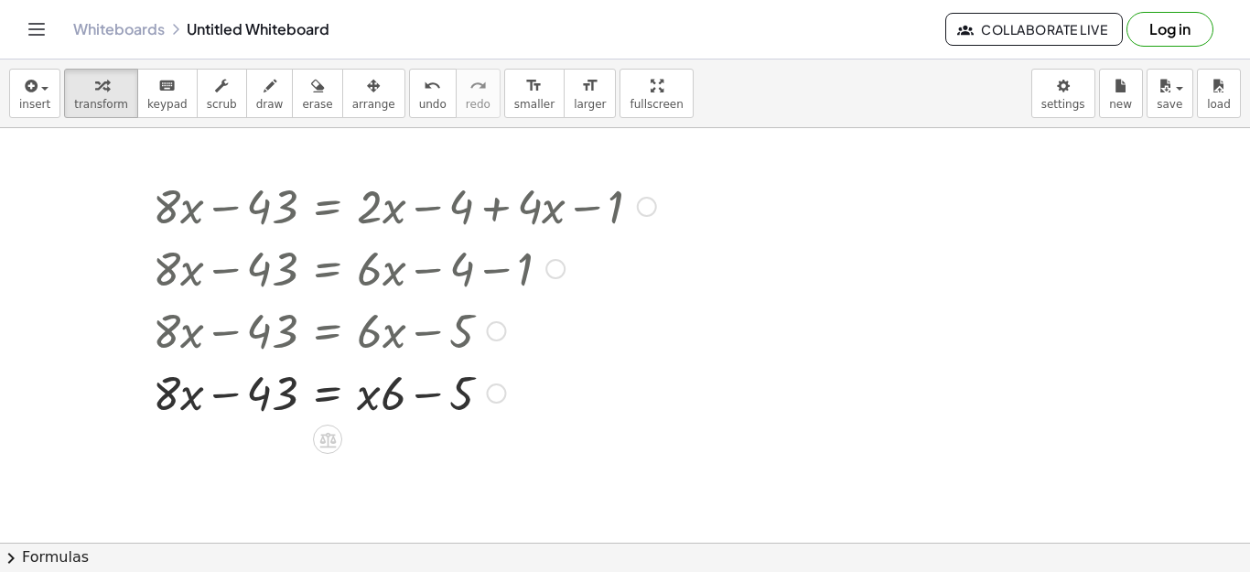
click at [393, 329] on div at bounding box center [405, 329] width 522 height 62
drag, startPoint x: 393, startPoint y: 410, endPoint x: 347, endPoint y: 401, distance: 47.5
click at [347, 401] on div at bounding box center [405, 391] width 522 height 62
click at [256, 390] on div at bounding box center [405, 391] width 522 height 62
drag, startPoint x: 227, startPoint y: 398, endPoint x: 497, endPoint y: 398, distance: 269.9
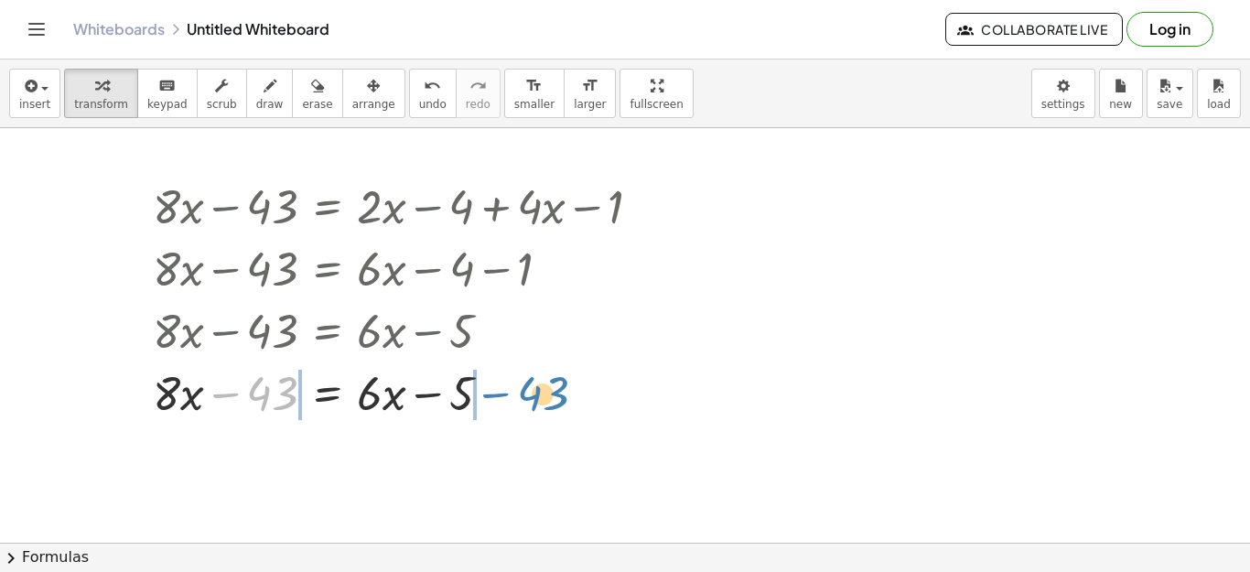
click at [497, 398] on div at bounding box center [405, 391] width 522 height 62
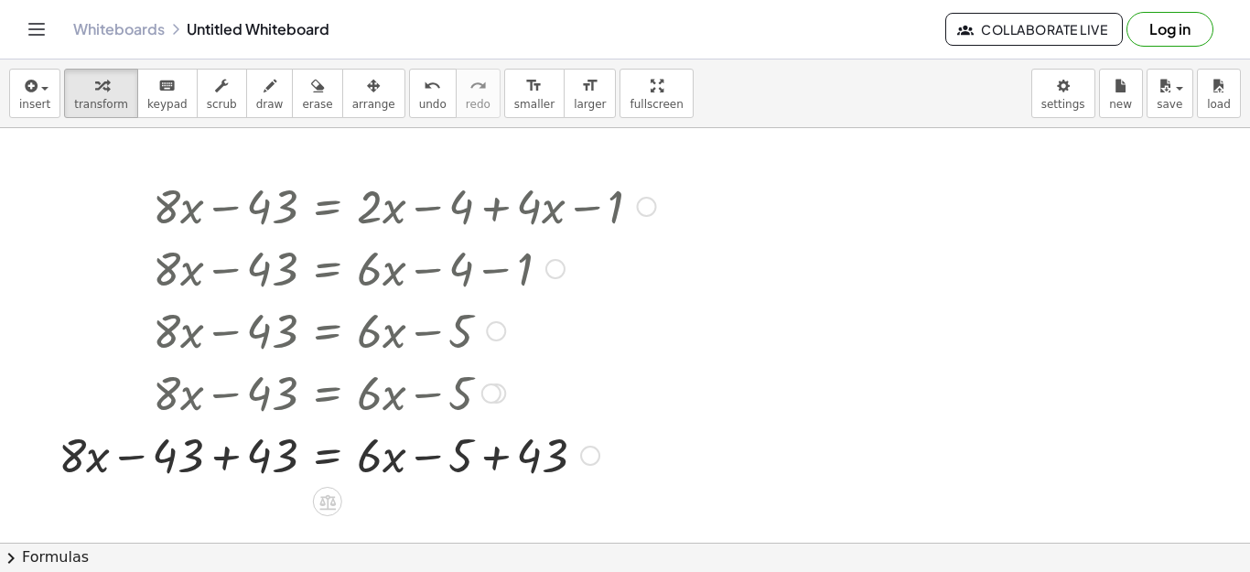
click at [484, 334] on div at bounding box center [357, 329] width 616 height 62
click at [490, 335] on div at bounding box center [496, 331] width 20 height 20
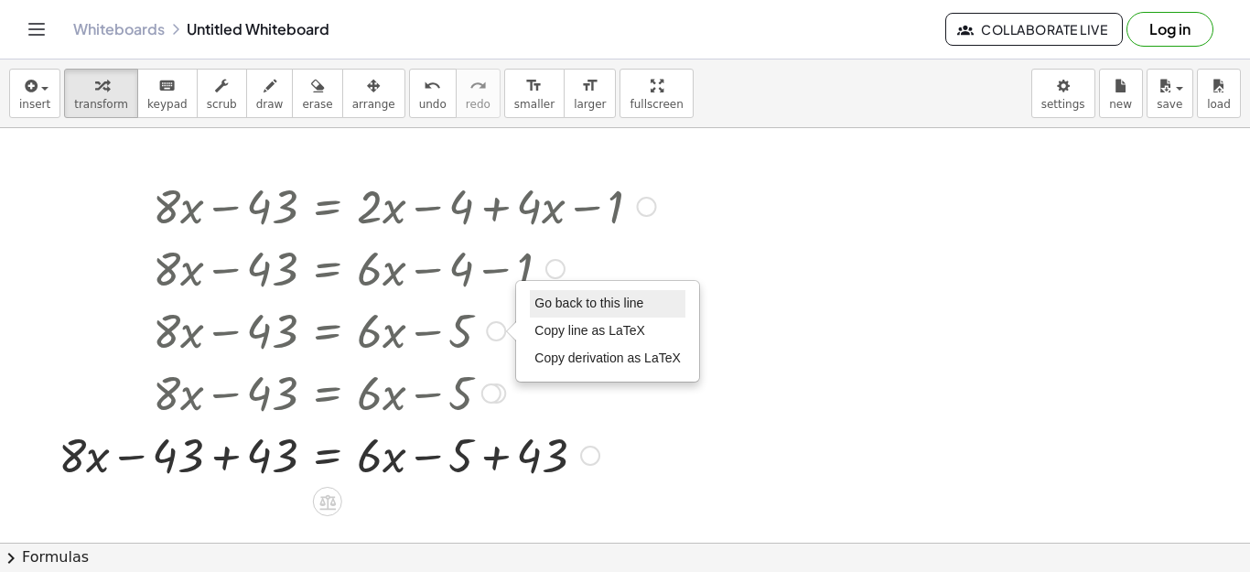
click at [548, 290] on li "Go back to this line" at bounding box center [608, 303] width 156 height 27
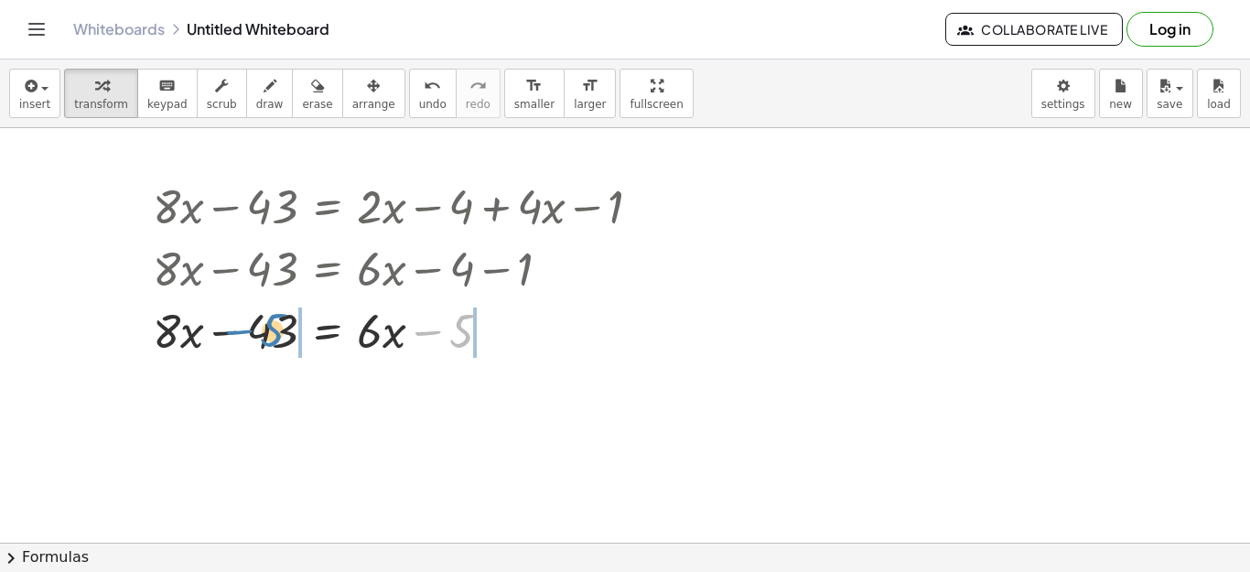
drag, startPoint x: 432, startPoint y: 337, endPoint x: 239, endPoint y: 336, distance: 193.1
click at [239, 336] on div at bounding box center [405, 329] width 522 height 62
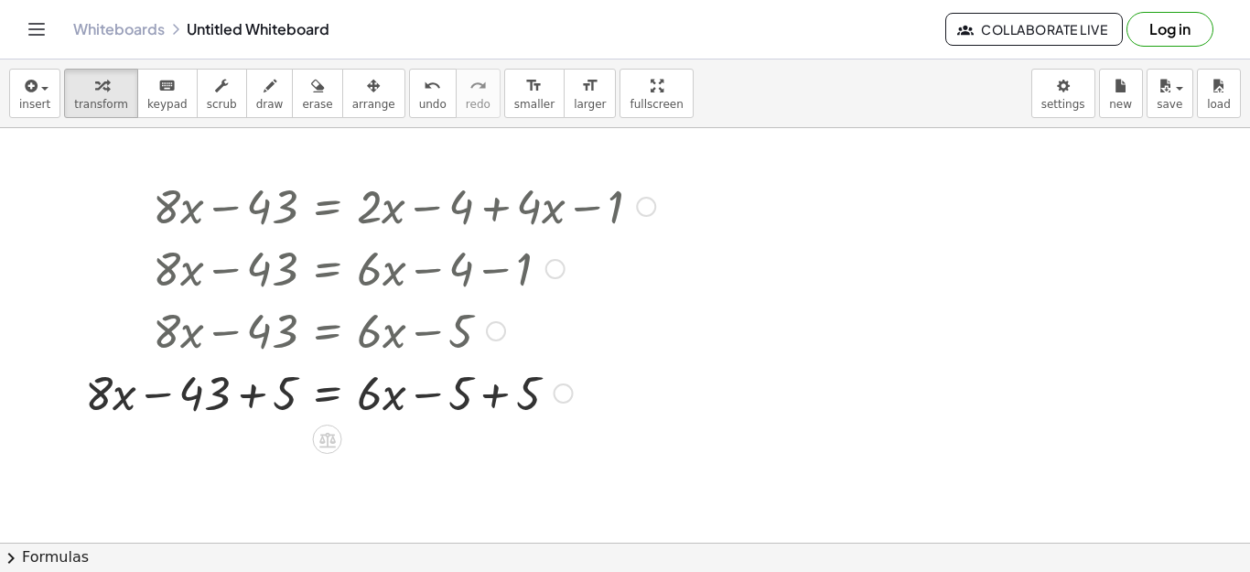
click at [493, 332] on div at bounding box center [496, 331] width 20 height 20
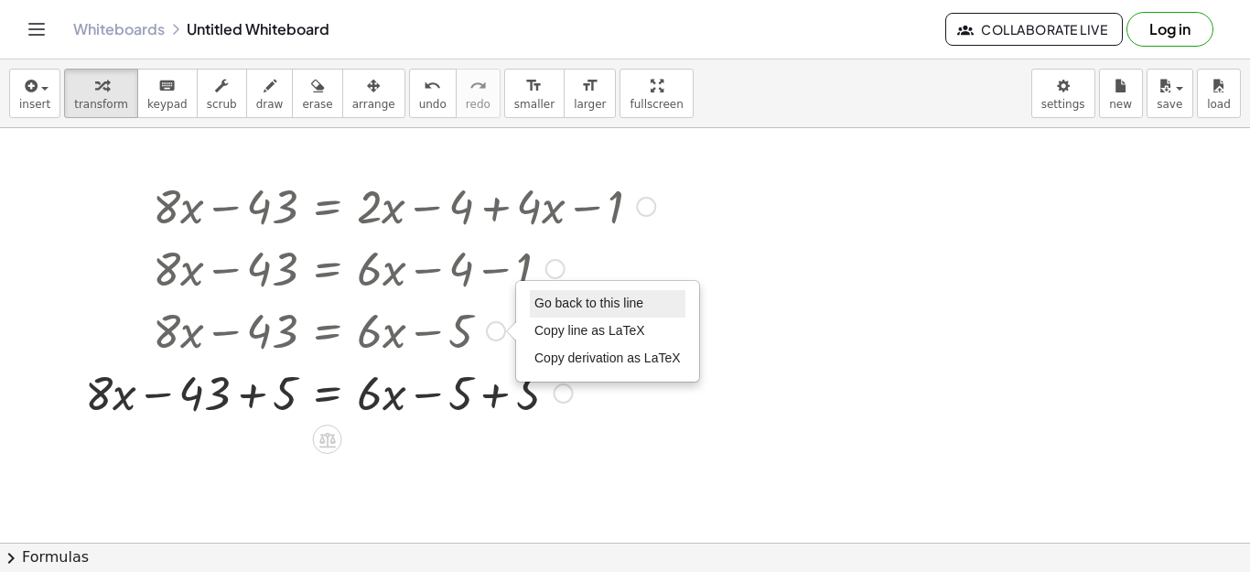
click at [557, 309] on span "Go back to this line" at bounding box center [588, 303] width 109 height 15
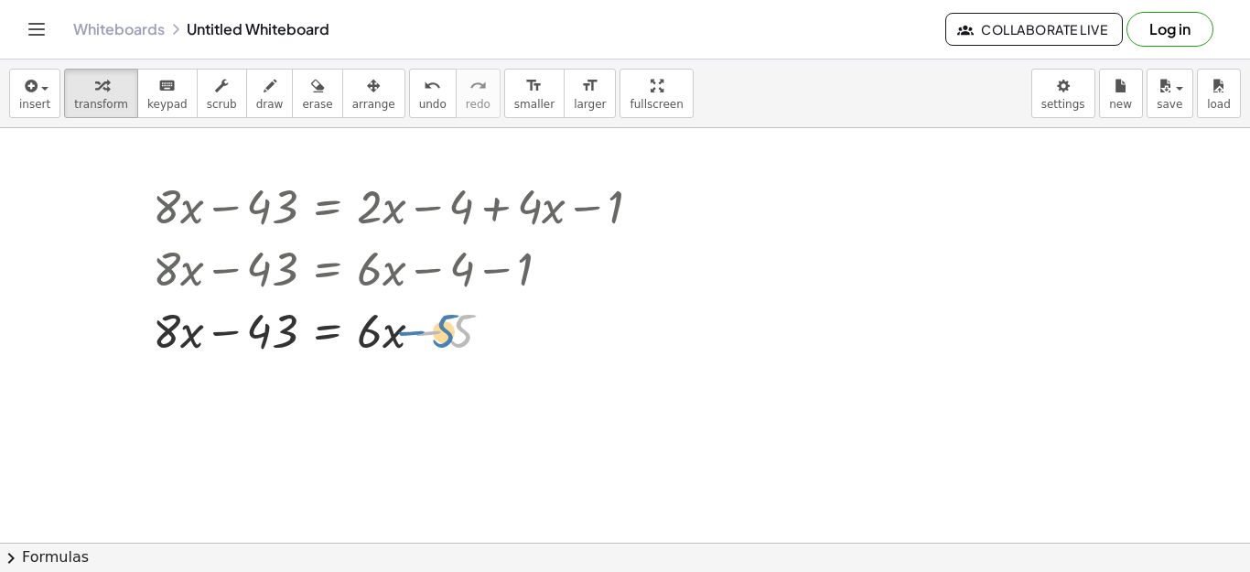
drag, startPoint x: 421, startPoint y: 336, endPoint x: 405, endPoint y: 336, distance: 15.6
click at [405, 336] on div at bounding box center [405, 329] width 522 height 62
click at [371, 339] on div at bounding box center [405, 329] width 522 height 62
click at [170, 334] on div at bounding box center [405, 329] width 522 height 62
drag, startPoint x: 371, startPoint y: 341, endPoint x: 360, endPoint y: 344, distance: 12.2
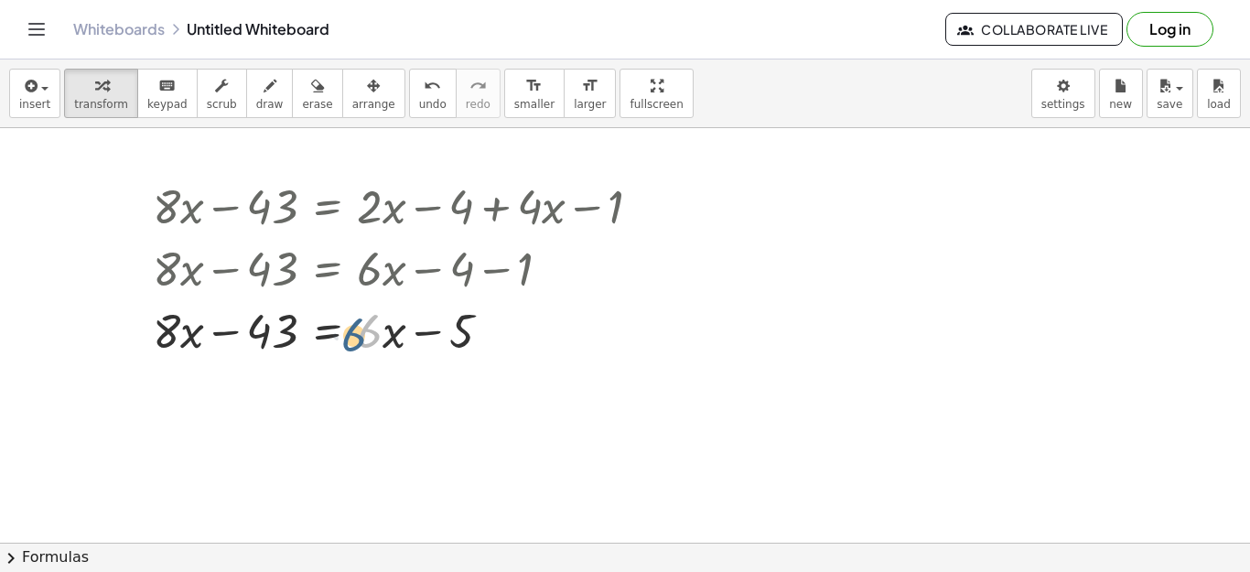
click at [360, 344] on div at bounding box center [405, 329] width 522 height 62
click at [386, 342] on div at bounding box center [405, 329] width 522 height 62
click at [418, 346] on div at bounding box center [405, 329] width 522 height 62
drag, startPoint x: 225, startPoint y: 336, endPoint x: 204, endPoint y: 337, distance: 21.1
click at [204, 337] on div at bounding box center [405, 329] width 522 height 62
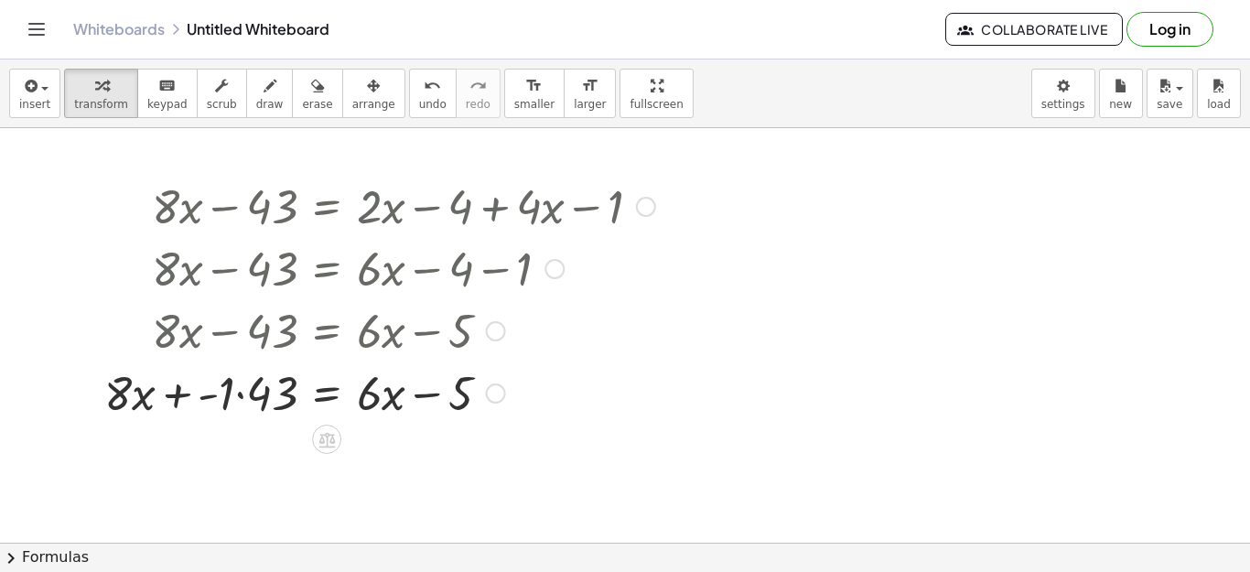
click at [503, 339] on div at bounding box center [379, 329] width 569 height 62
click at [501, 338] on div at bounding box center [496, 331] width 20 height 20
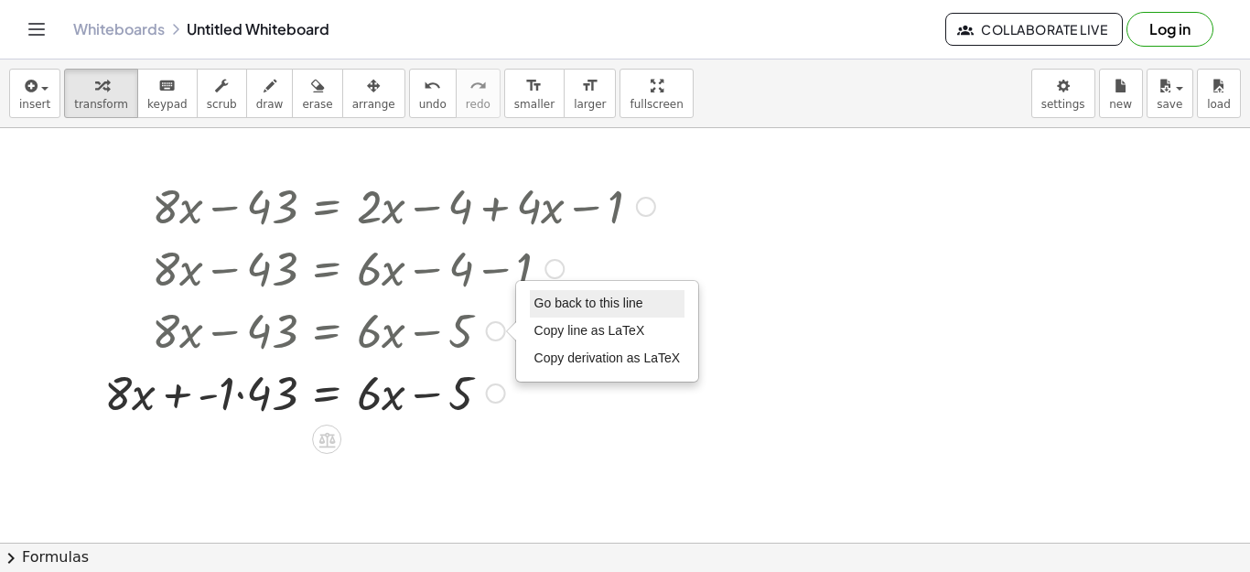
click at [544, 309] on span "Go back to this line" at bounding box center [588, 303] width 109 height 15
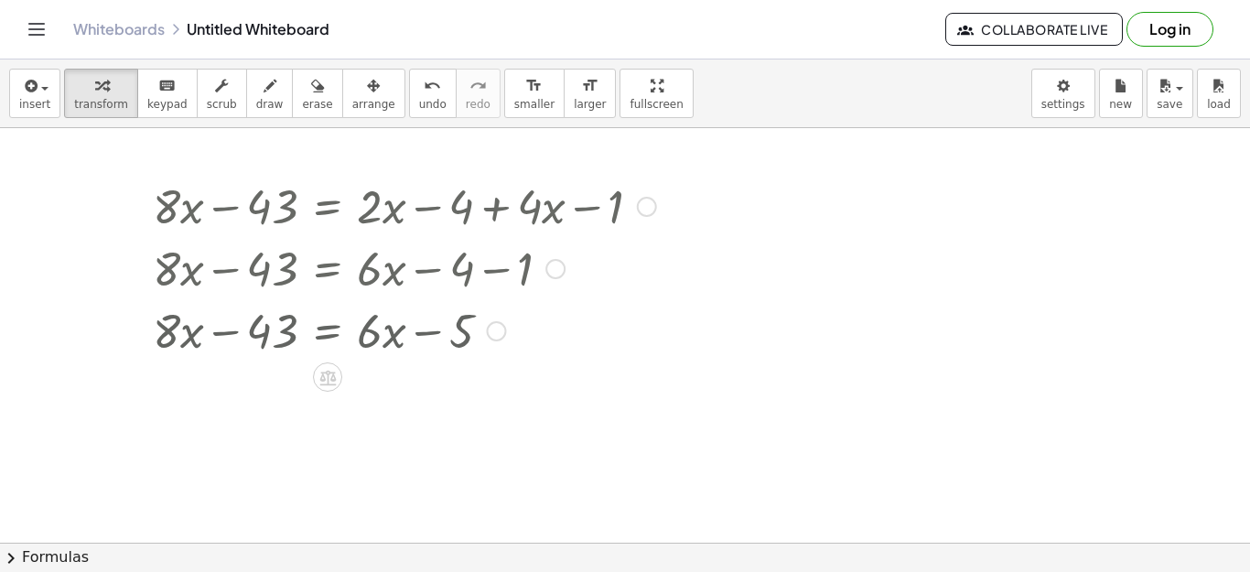
click at [544, 309] on div at bounding box center [405, 329] width 522 height 62
click at [384, 328] on div at bounding box center [405, 329] width 522 height 62
drag, startPoint x: 268, startPoint y: 339, endPoint x: 508, endPoint y: 348, distance: 239.9
click at [508, 348] on div at bounding box center [405, 329] width 522 height 62
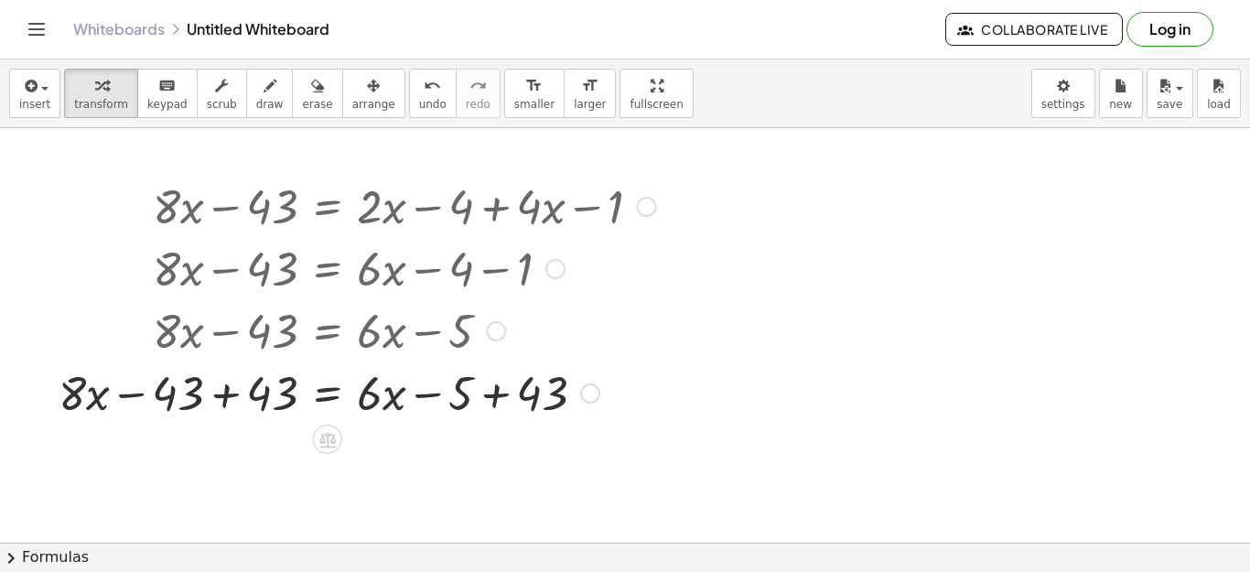
click at [231, 400] on div at bounding box center [357, 391] width 616 height 62
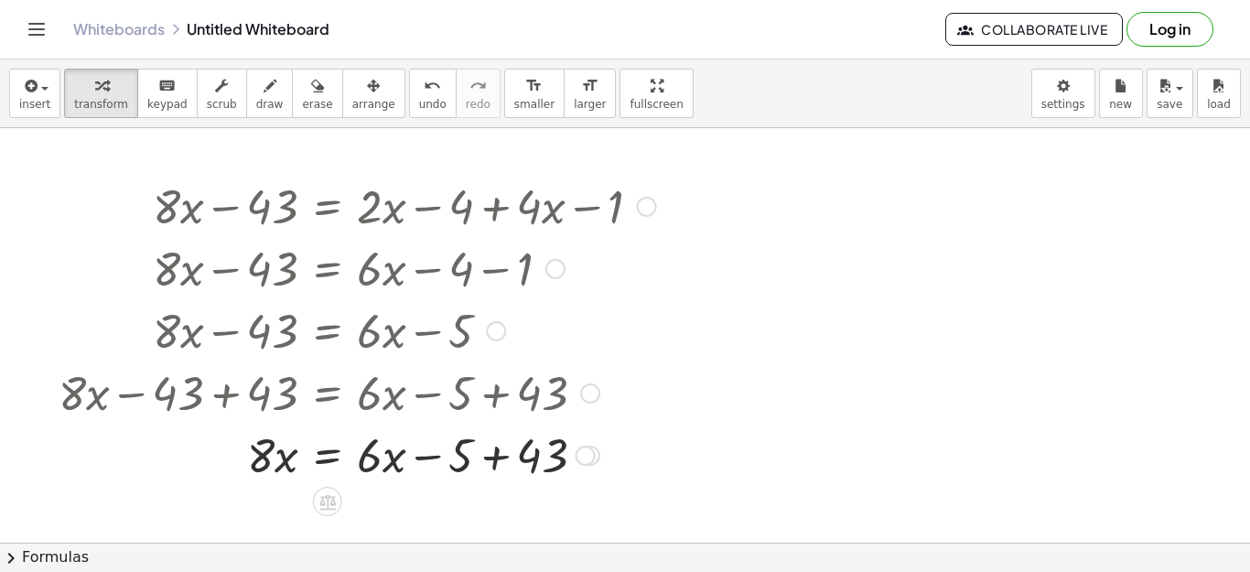
click at [363, 456] on div at bounding box center [357, 454] width 616 height 62
drag, startPoint x: 369, startPoint y: 457, endPoint x: 345, endPoint y: 457, distance: 23.8
click at [345, 457] on div at bounding box center [357, 454] width 616 height 62
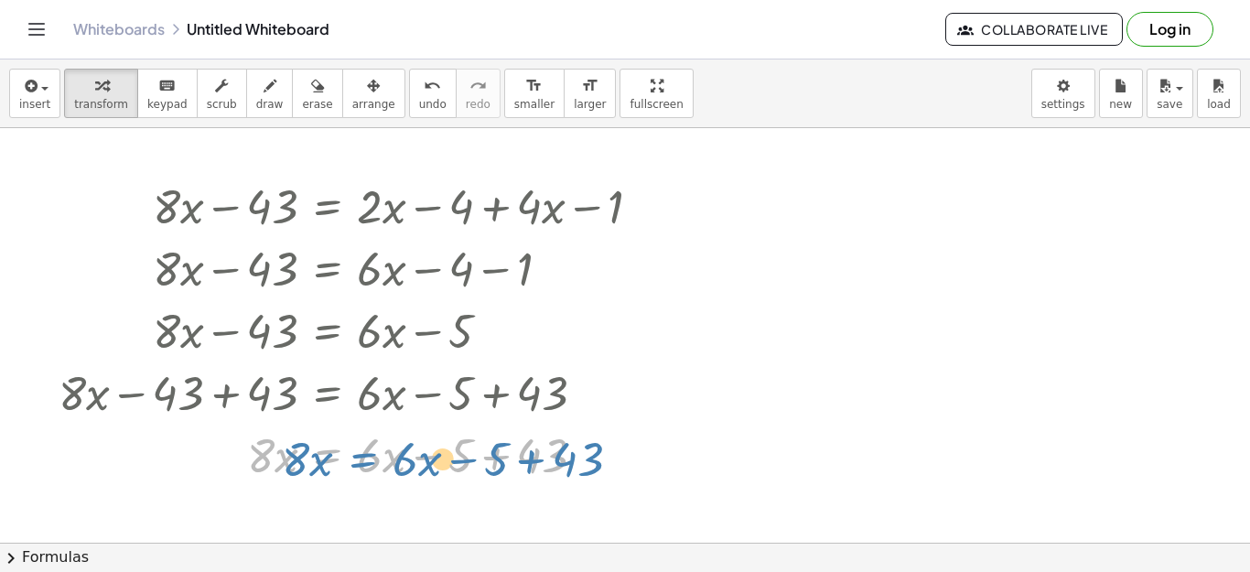
drag, startPoint x: 328, startPoint y: 462, endPoint x: 357, endPoint y: 466, distance: 28.6
click at [357, 466] on div at bounding box center [357, 454] width 616 height 62
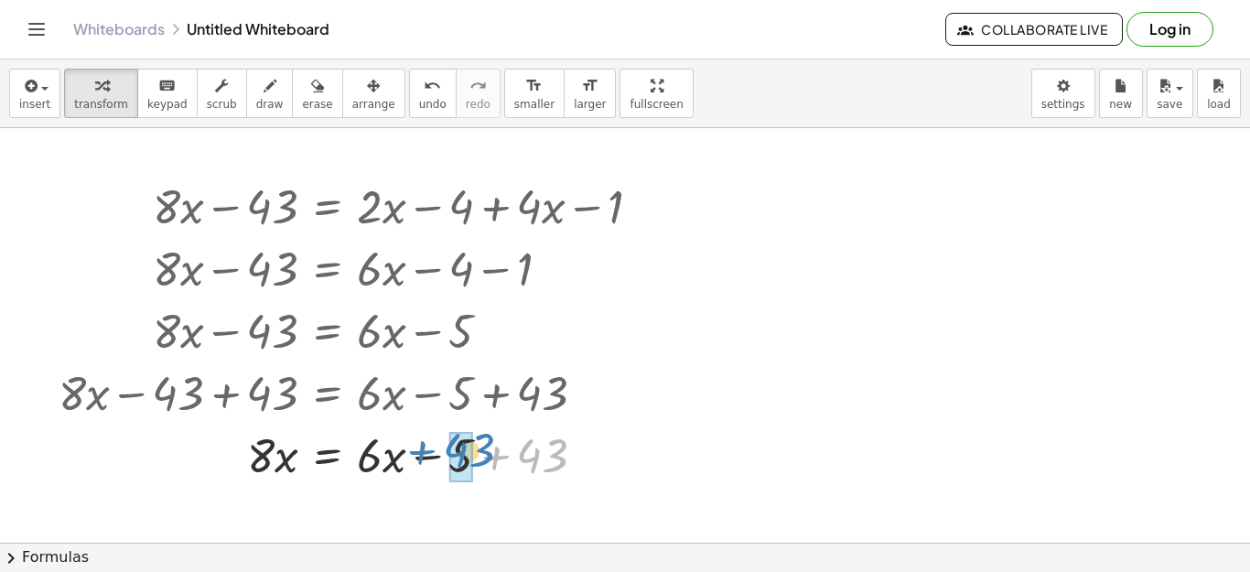
drag, startPoint x: 541, startPoint y: 459, endPoint x: 466, endPoint y: 454, distance: 75.2
drag, startPoint x: 399, startPoint y: 458, endPoint x: 372, endPoint y: 457, distance: 26.5
click at [372, 457] on div at bounding box center [357, 454] width 616 height 62
drag, startPoint x: 383, startPoint y: 461, endPoint x: 348, endPoint y: 458, distance: 35.8
click at [348, 458] on div at bounding box center [357, 454] width 616 height 62
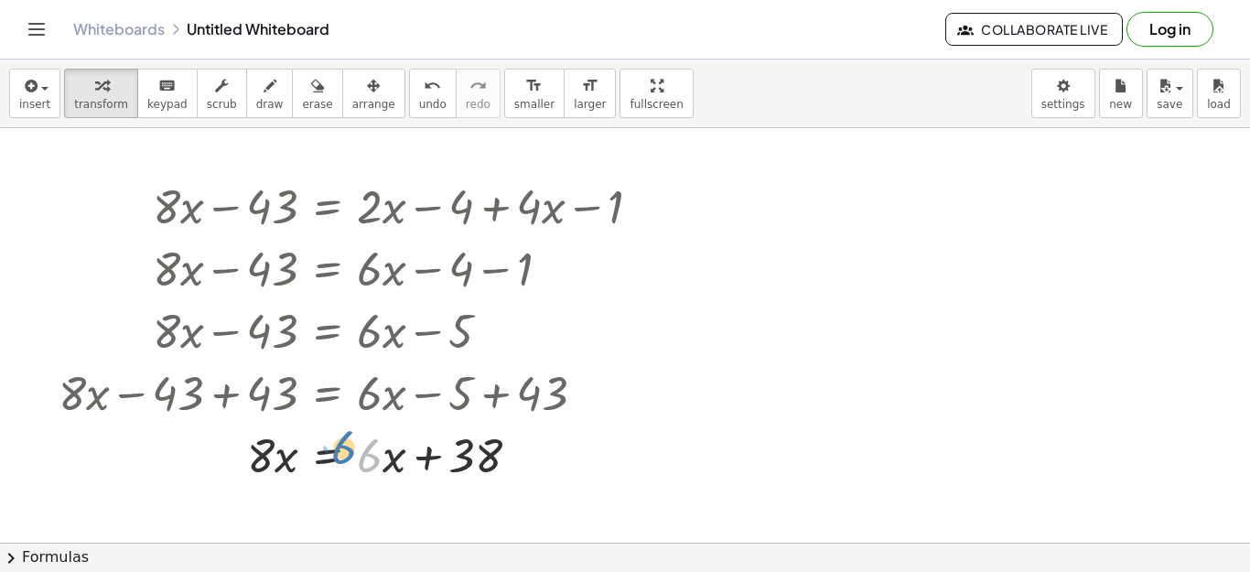
click at [365, 451] on div at bounding box center [357, 454] width 616 height 62
click at [255, 462] on div at bounding box center [357, 454] width 616 height 62
click at [348, 457] on div at bounding box center [357, 454] width 616 height 62
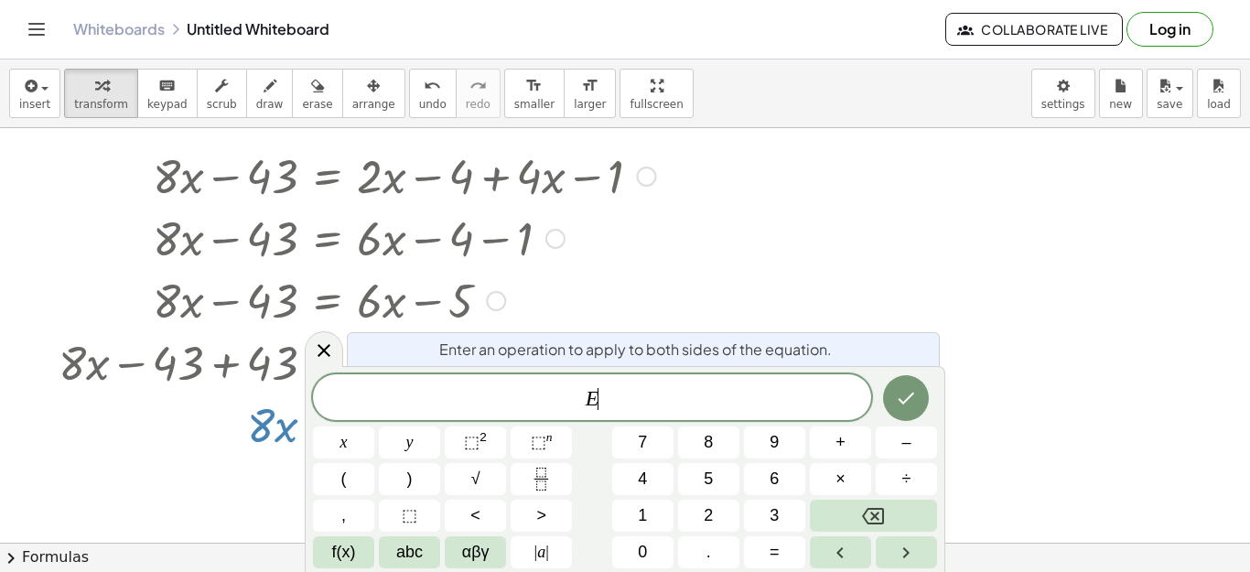
scroll to position [32, 0]
click at [232, 464] on div at bounding box center [625, 570] width 1250 height 948
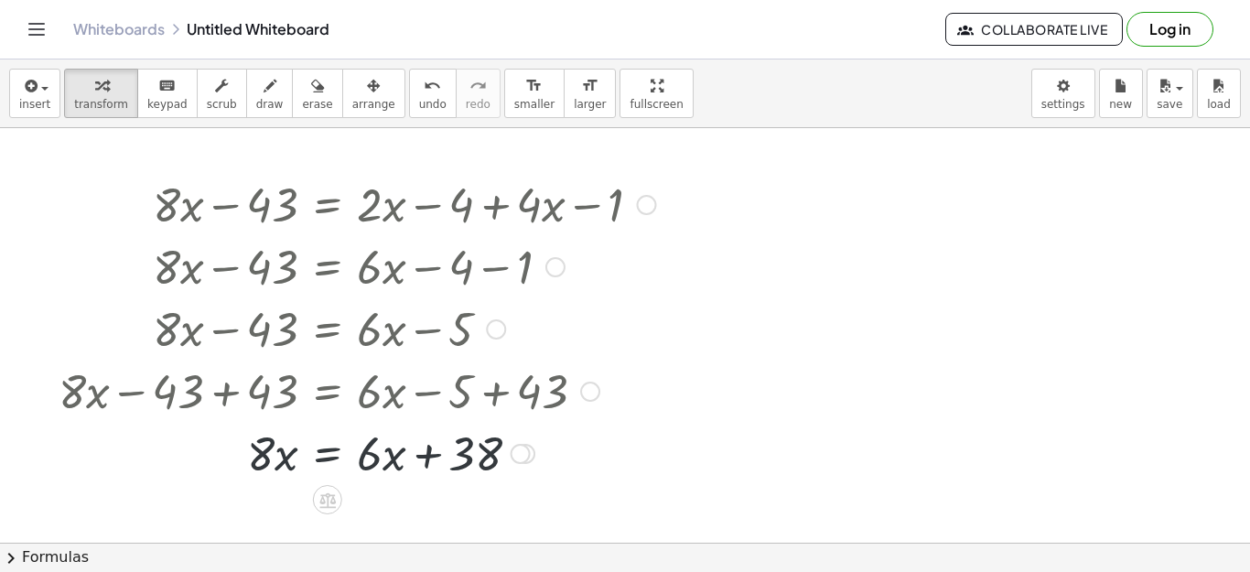
scroll to position [0, 0]
click at [514, 452] on div at bounding box center [521, 456] width 20 height 20
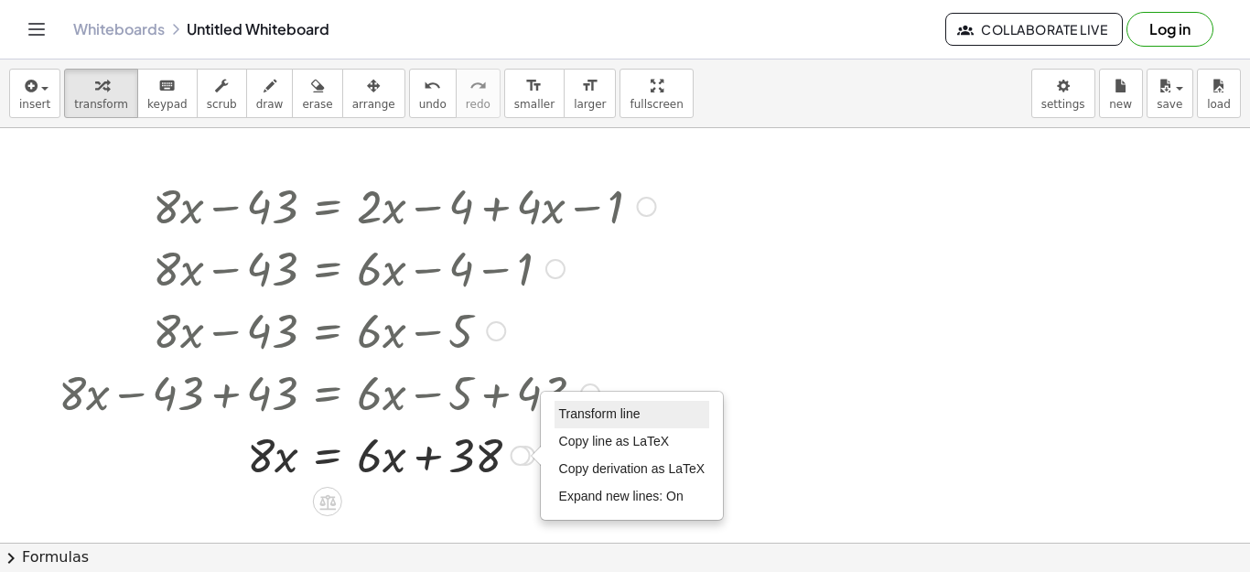
click at [578, 421] on span "Transform line" at bounding box center [599, 413] width 81 height 15
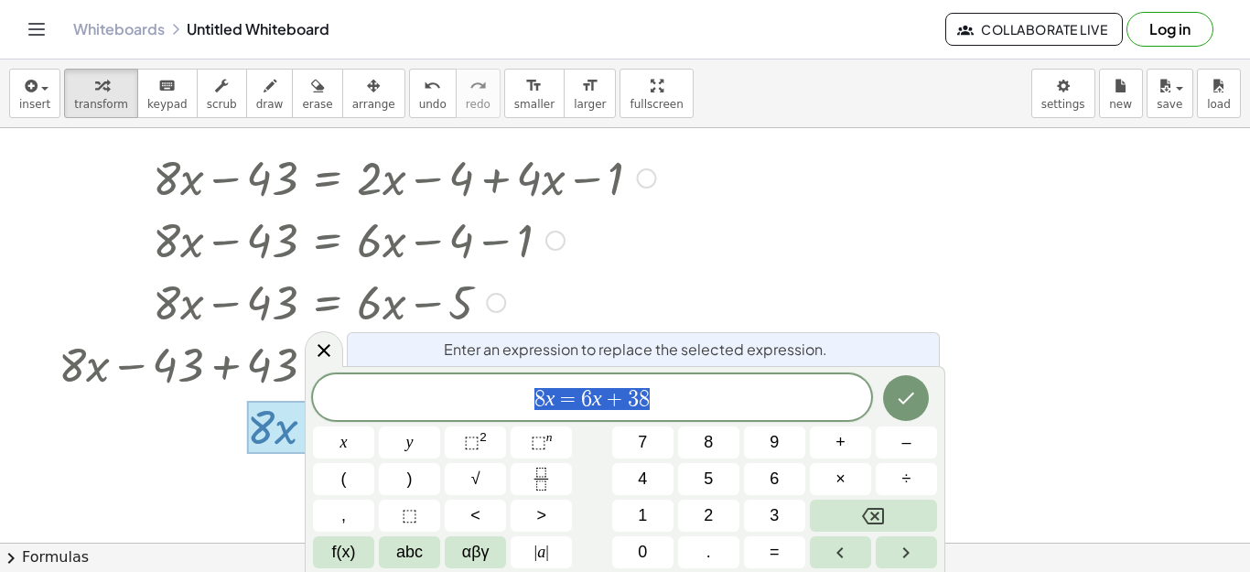
scroll to position [32, 0]
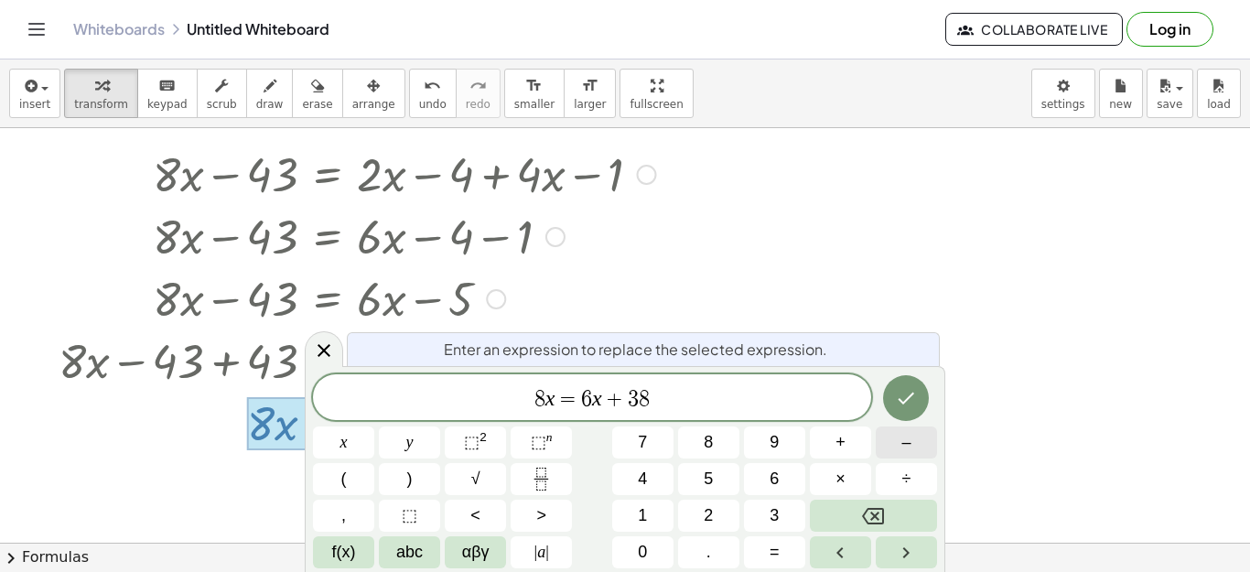
click at [883, 447] on button "–" at bounding box center [906, 442] width 61 height 32
click at [896, 400] on icon "Done" at bounding box center [906, 398] width 22 height 22
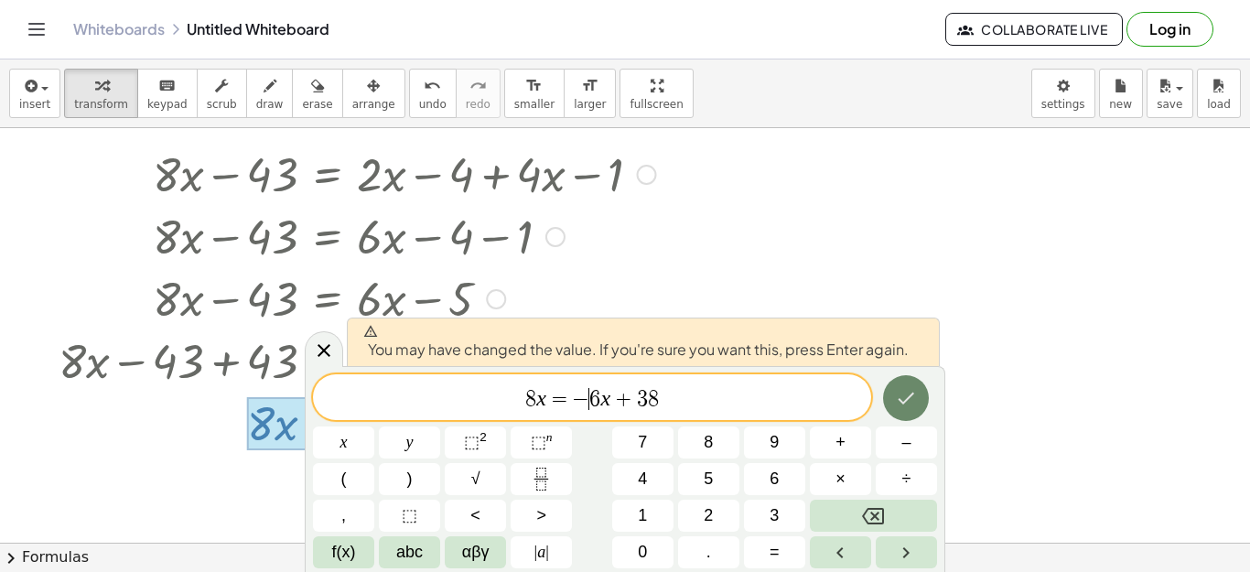
click at [896, 395] on icon "Done" at bounding box center [906, 398] width 22 height 22
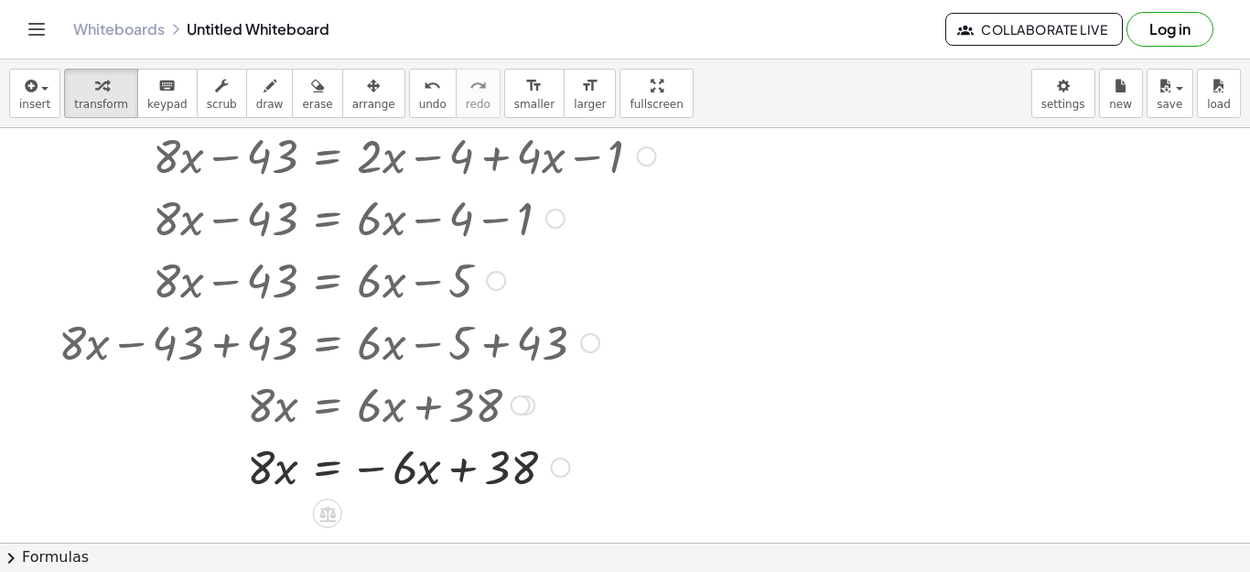
scroll to position [55, 0]
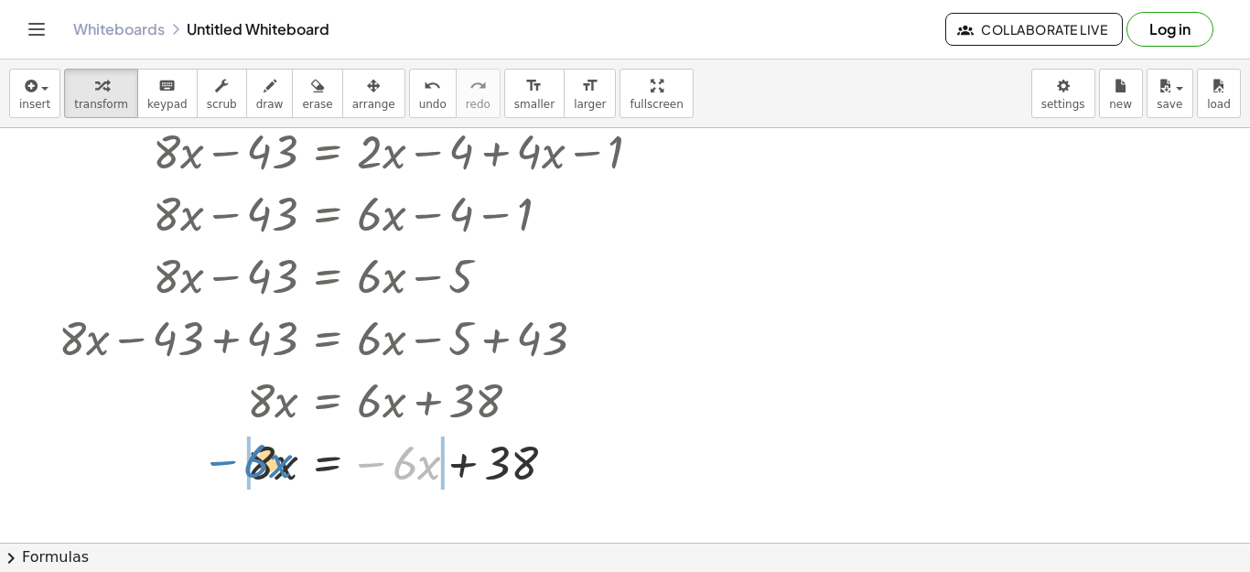
drag, startPoint x: 373, startPoint y: 460, endPoint x: 225, endPoint y: 458, distance: 148.2
click at [225, 458] on div at bounding box center [357, 461] width 616 height 62
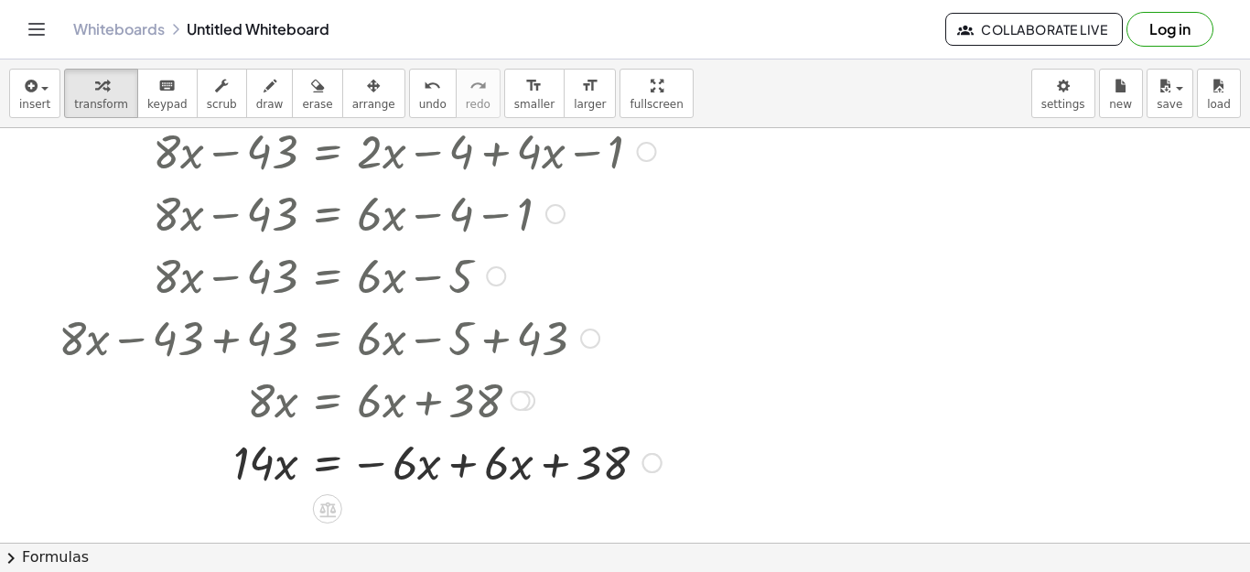
click at [458, 463] on div at bounding box center [359, 461] width 621 height 62
click at [263, 468] on div at bounding box center [357, 461] width 616 height 62
click at [521, 404] on div at bounding box center [521, 401] width 20 height 20
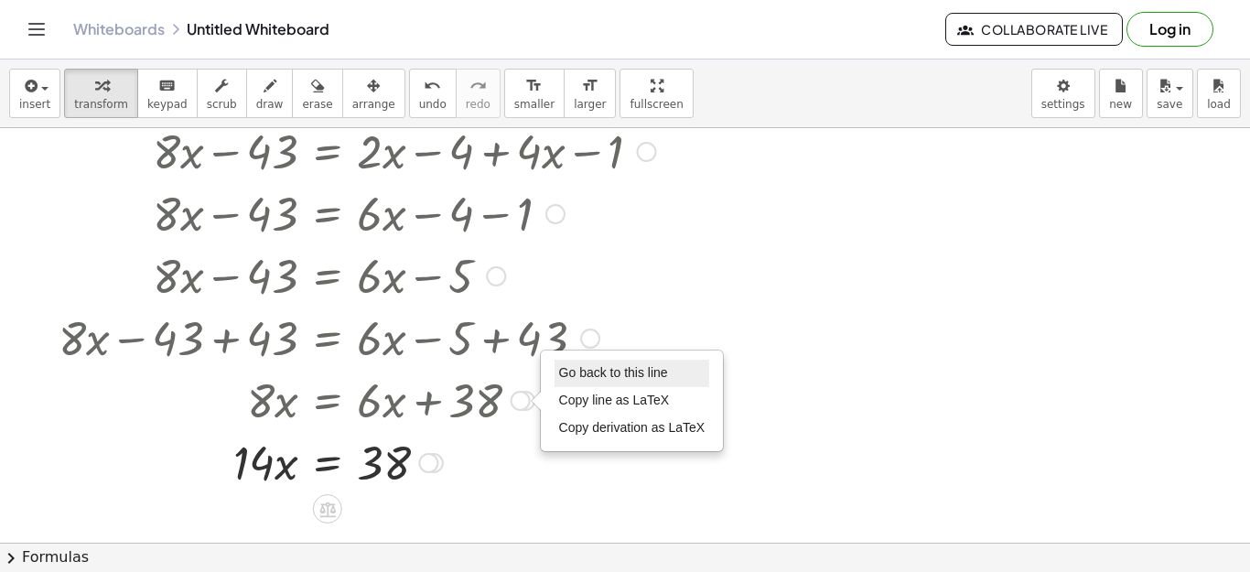
click at [586, 366] on span "Go back to this line" at bounding box center [613, 372] width 109 height 15
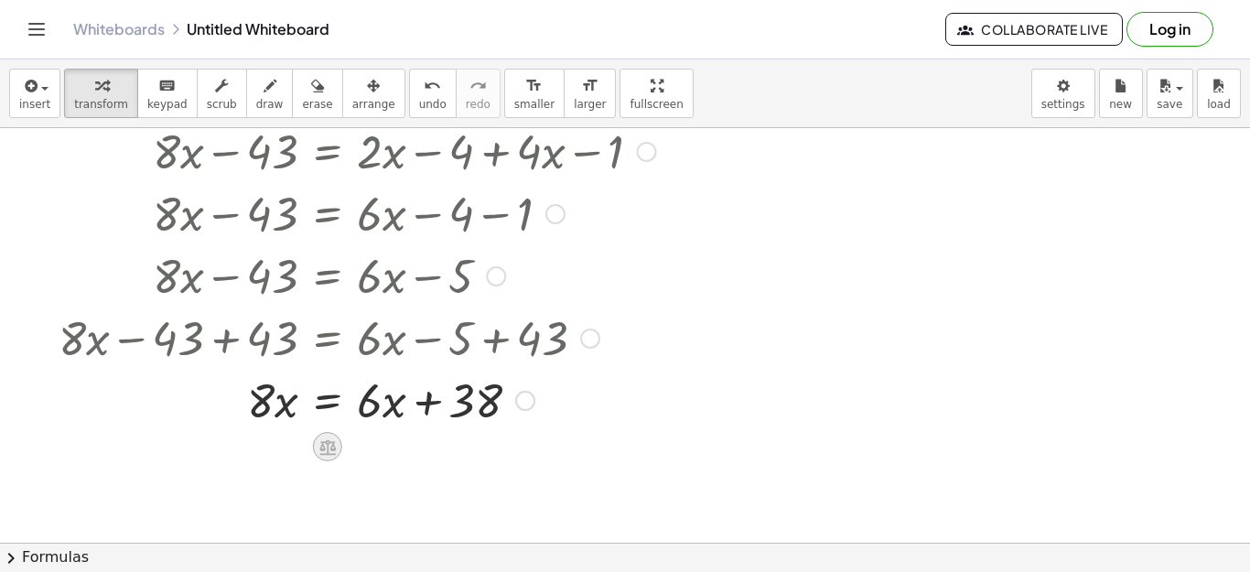
click at [319, 437] on icon at bounding box center [326, 446] width 19 height 19
click at [292, 446] on span "−" at bounding box center [290, 447] width 11 height 27
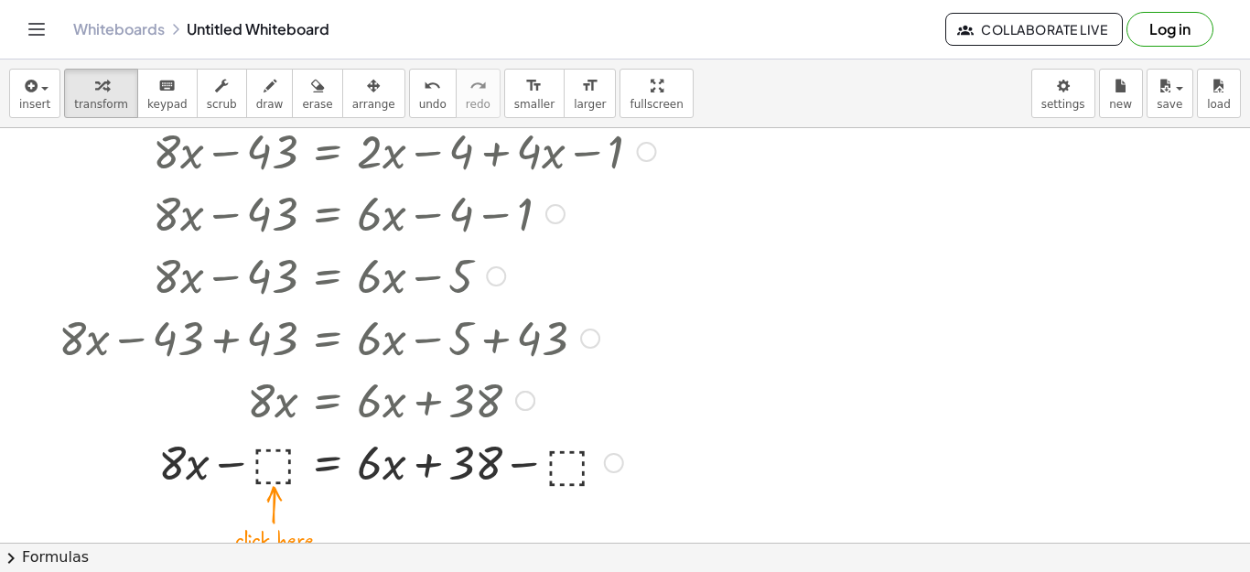
click at [274, 457] on div at bounding box center [357, 461] width 616 height 62
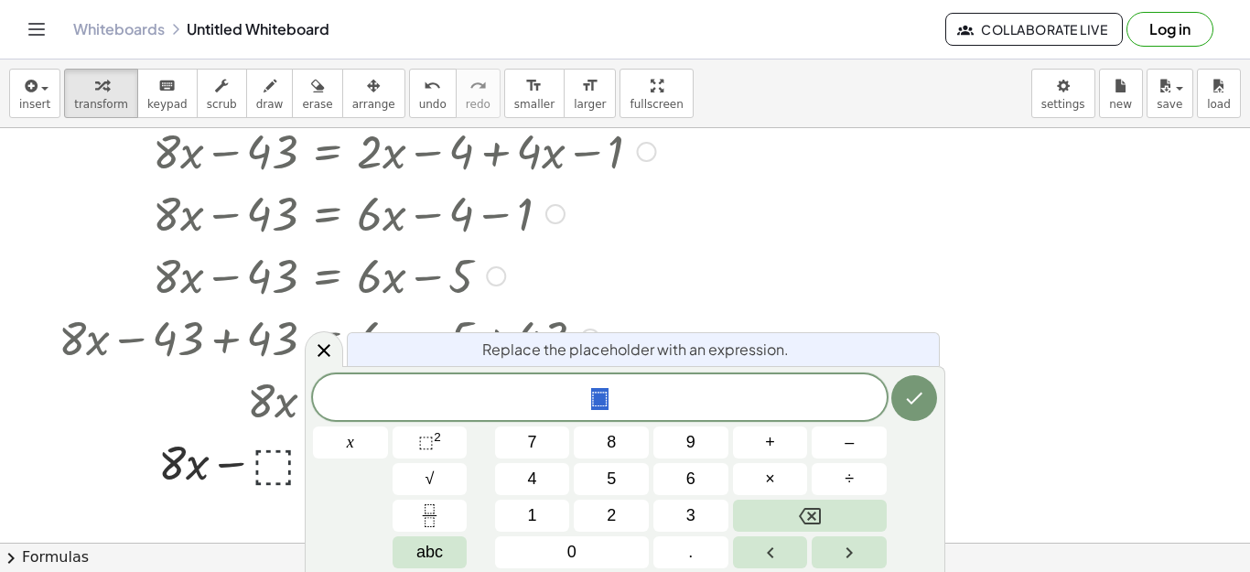
scroll to position [17, 0]
click at [268, 492] on div "+ · 8 · x − 43 = + · 2 · x − 4 + · 4 · x − 1 + · 8 · x − 43 = + · 6 · x − 4 − 1…" at bounding box center [350, 305] width 639 height 382
click at [319, 355] on icon at bounding box center [323, 350] width 13 height 13
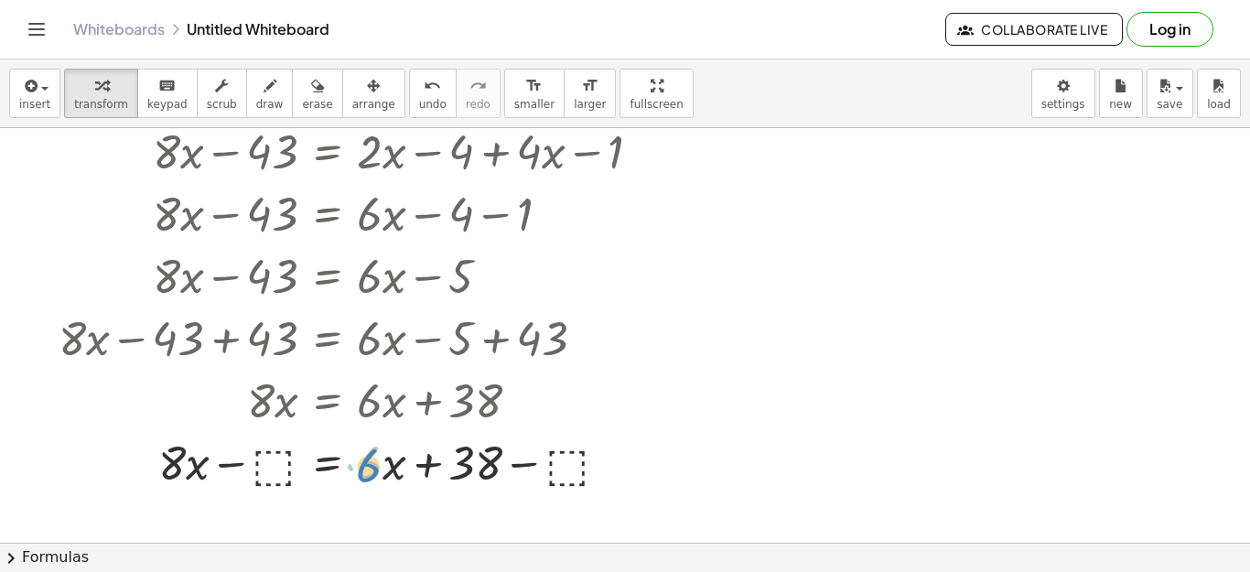
drag, startPoint x: 369, startPoint y: 478, endPoint x: 378, endPoint y: 483, distance: 10.7
click at [378, 483] on div at bounding box center [357, 461] width 616 height 62
click at [495, 471] on div at bounding box center [357, 461] width 616 height 62
click at [41, 15] on button "Toggle navigation" at bounding box center [36, 29] width 29 height 29
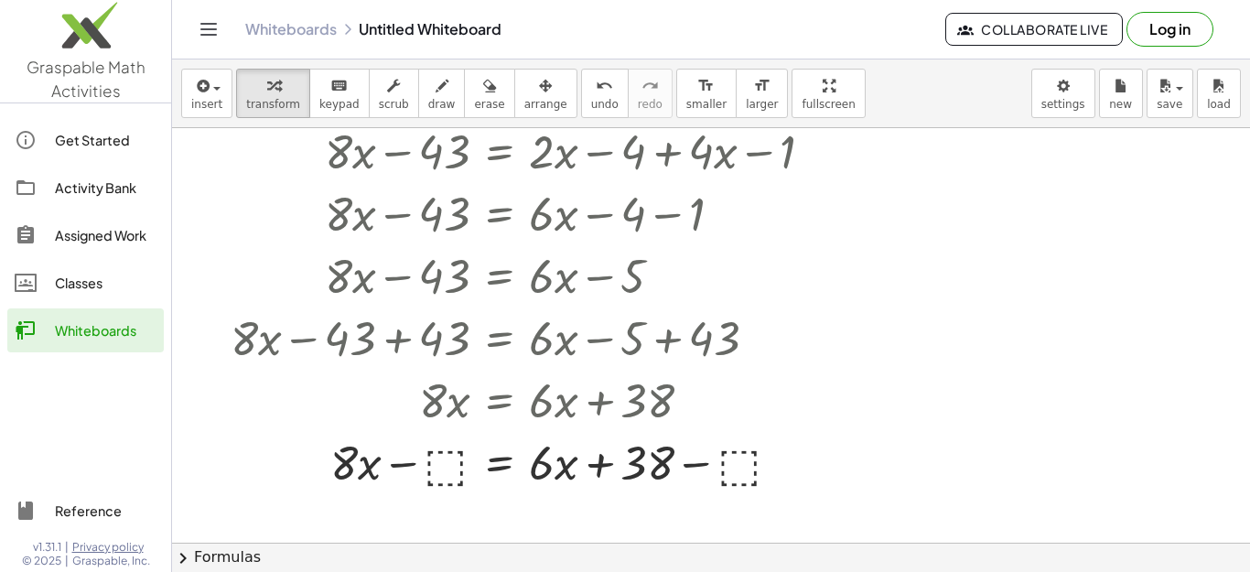
click at [46, 131] on div at bounding box center [35, 140] width 40 height 22
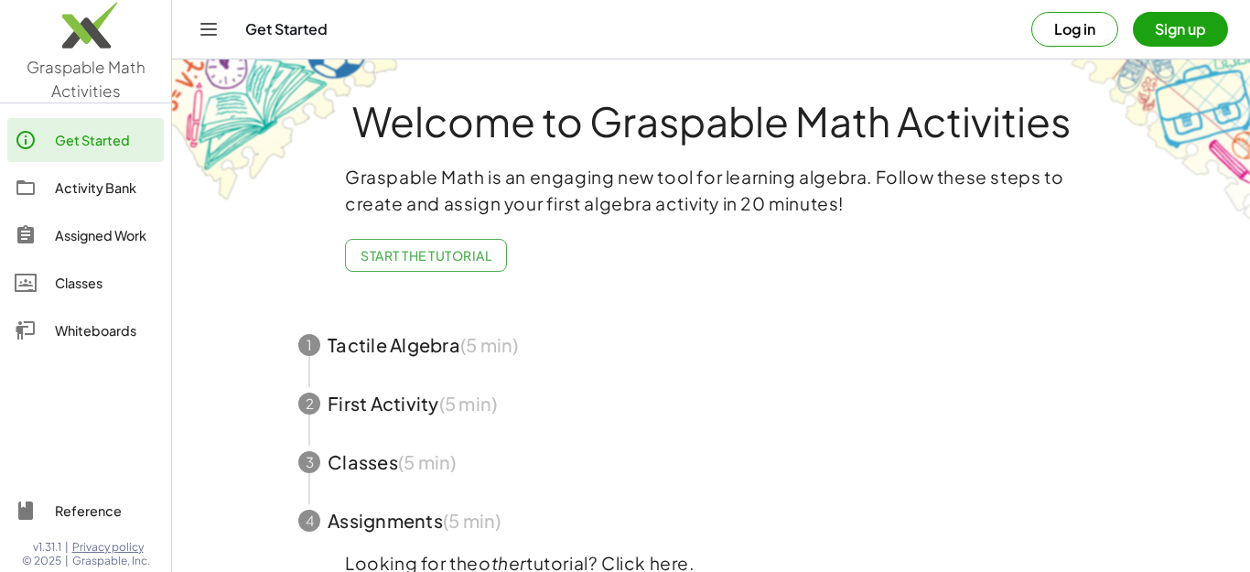
scroll to position [61, 0]
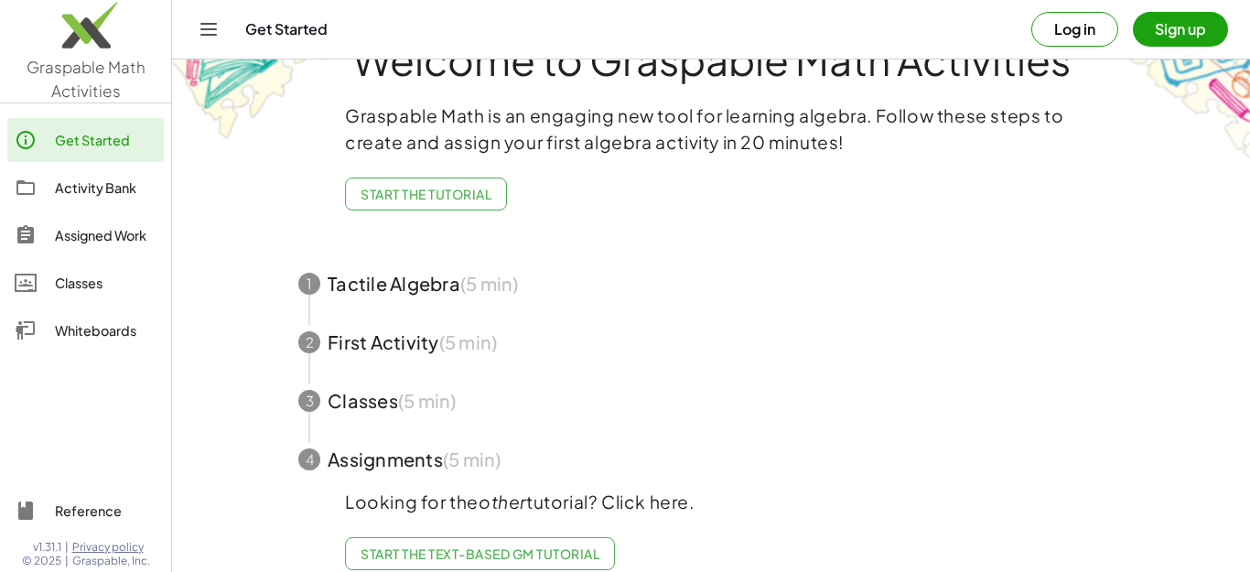
click at [98, 327] on div "Whiteboards" at bounding box center [106, 330] width 102 height 22
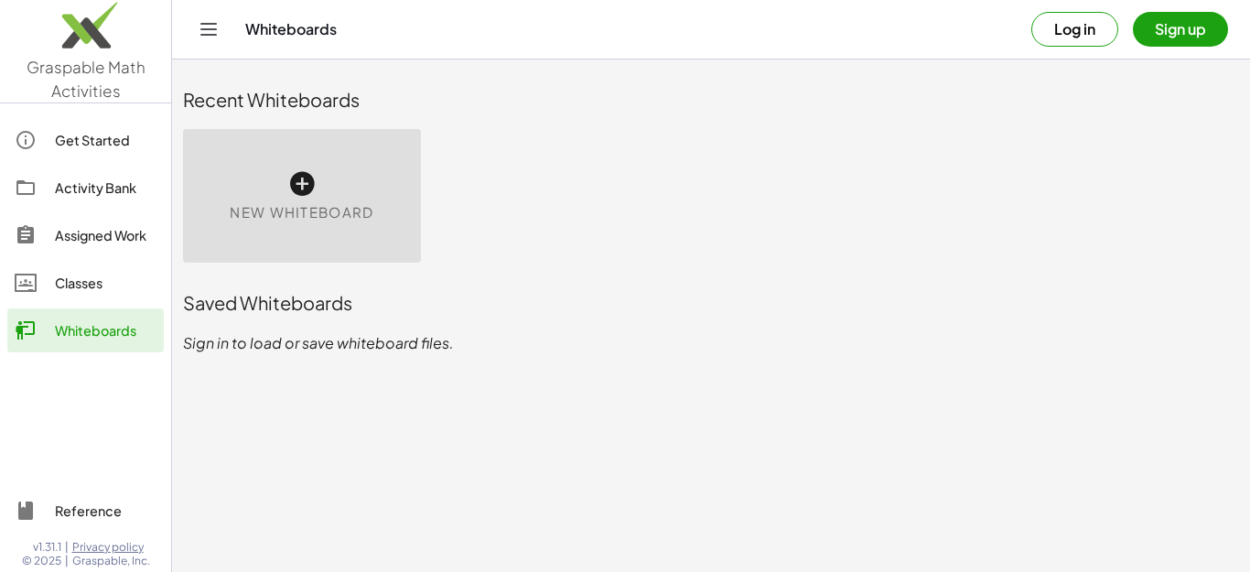
click at [364, 179] on div "New Whiteboard" at bounding box center [302, 196] width 238 height 134
